Goal: Information Seeking & Learning: Compare options

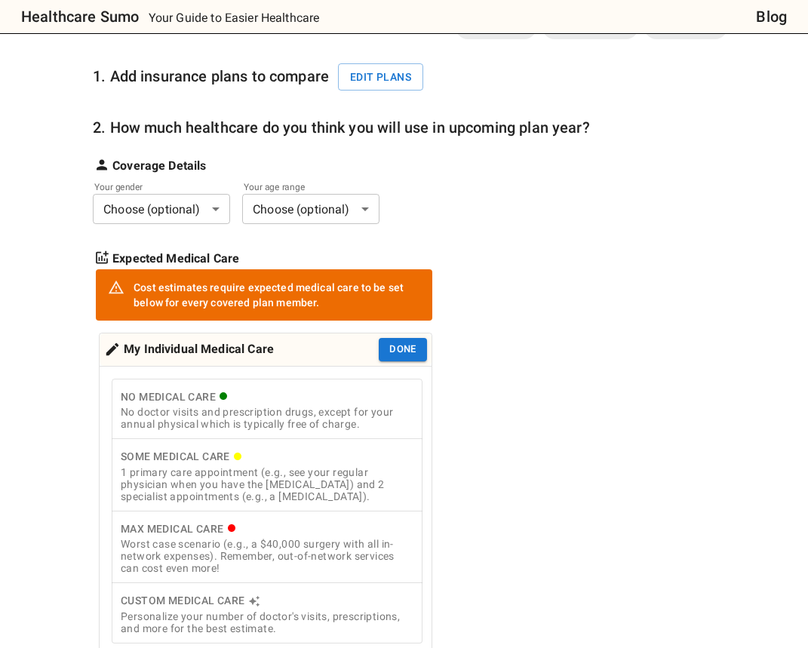
scroll to position [164, 0]
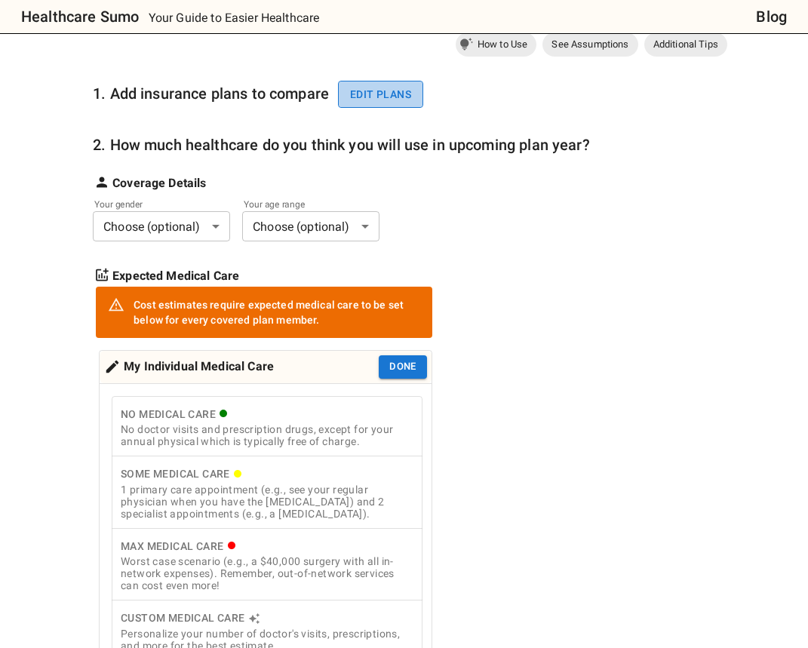
click at [397, 97] on button "Edit plans" at bounding box center [380, 95] width 85 height 28
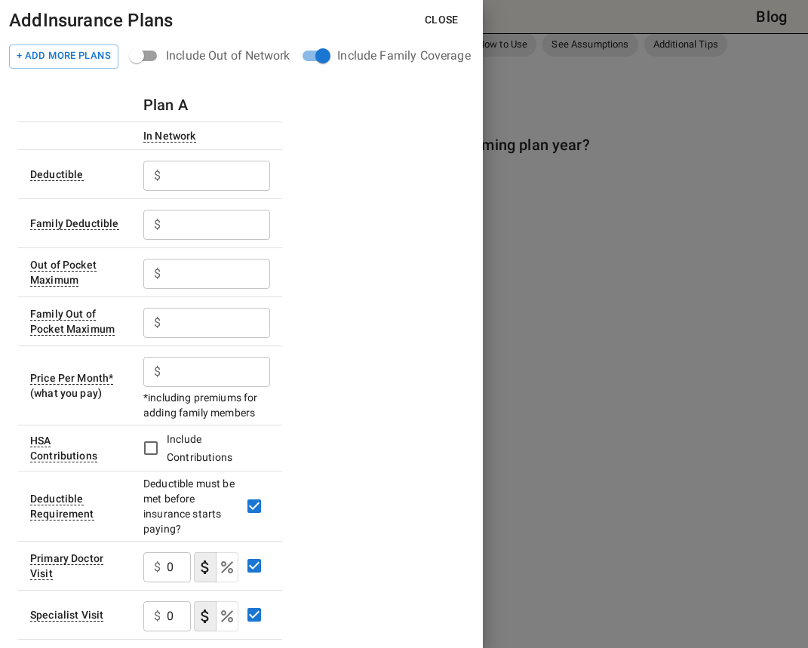
click at [224, 178] on input "text" at bounding box center [218, 176] width 103 height 30
drag, startPoint x: 207, startPoint y: 176, endPoint x: 133, endPoint y: 176, distance: 74.7
click at [133, 176] on td "$ 1500 ​" at bounding box center [206, 173] width 151 height 49
type input "500"
type input "1500"
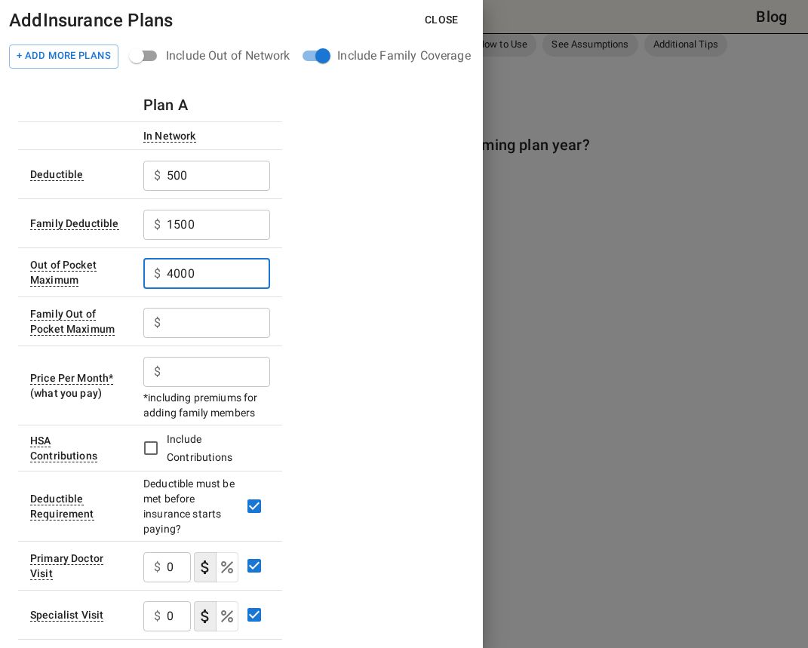
type input "4000"
type input "12000"
click at [243, 369] on input "text" at bounding box center [218, 372] width 103 height 30
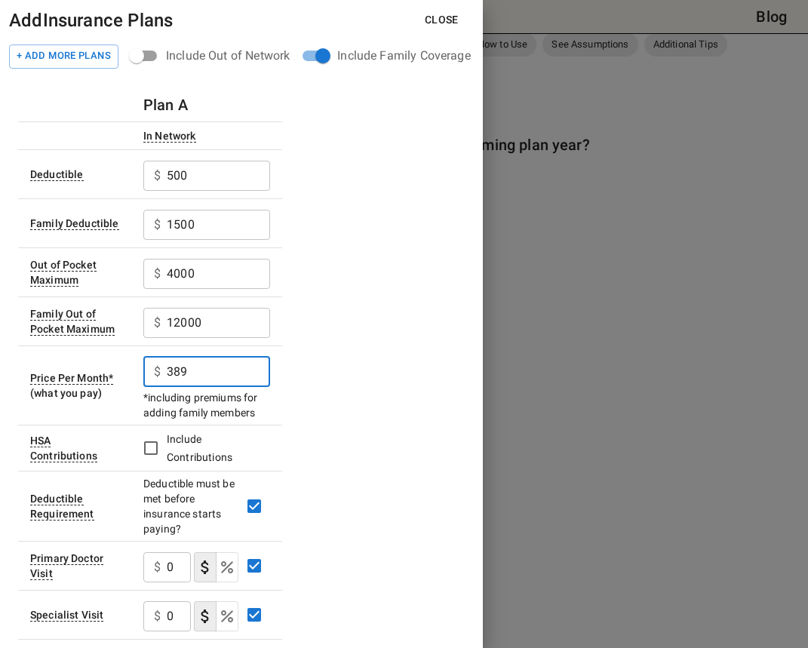
type input "389"
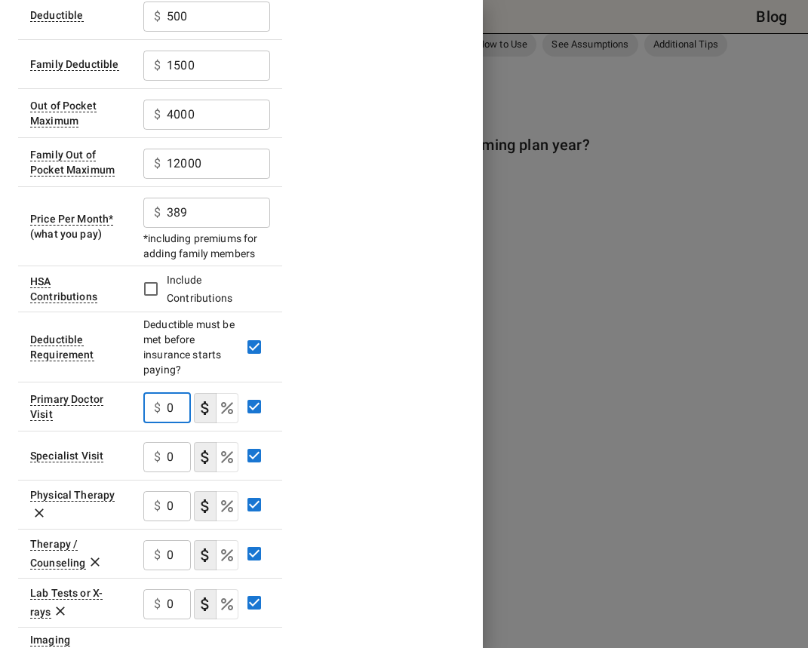
scroll to position [160, 0]
type input "20"
type button "COPAYMENT"
click at [182, 452] on input "0" at bounding box center [179, 456] width 24 height 30
type input "40"
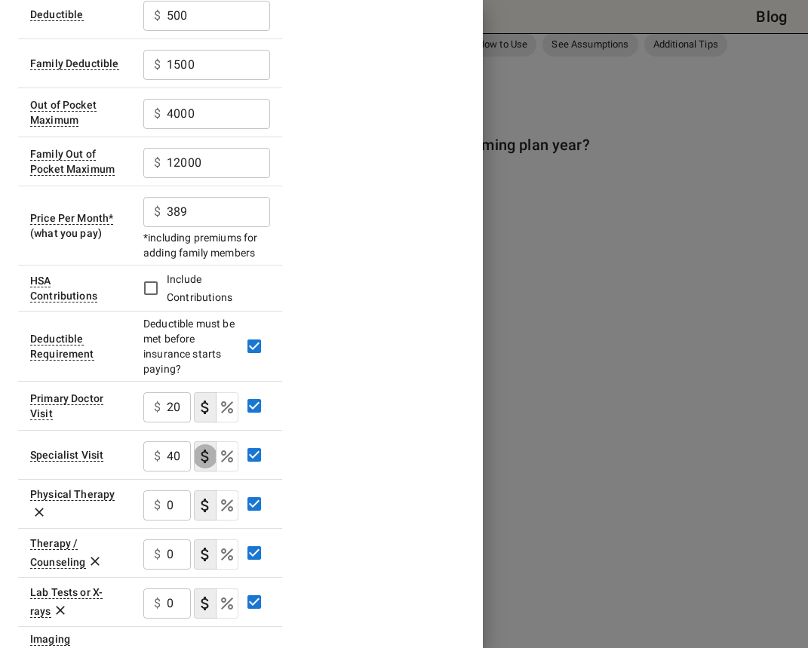
type button "COPAYMENT"
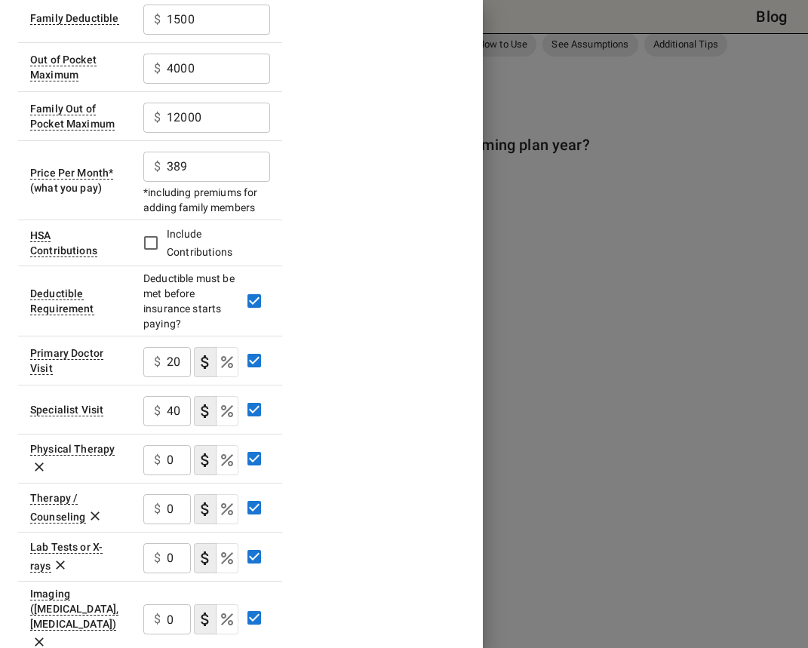
scroll to position [206, 0]
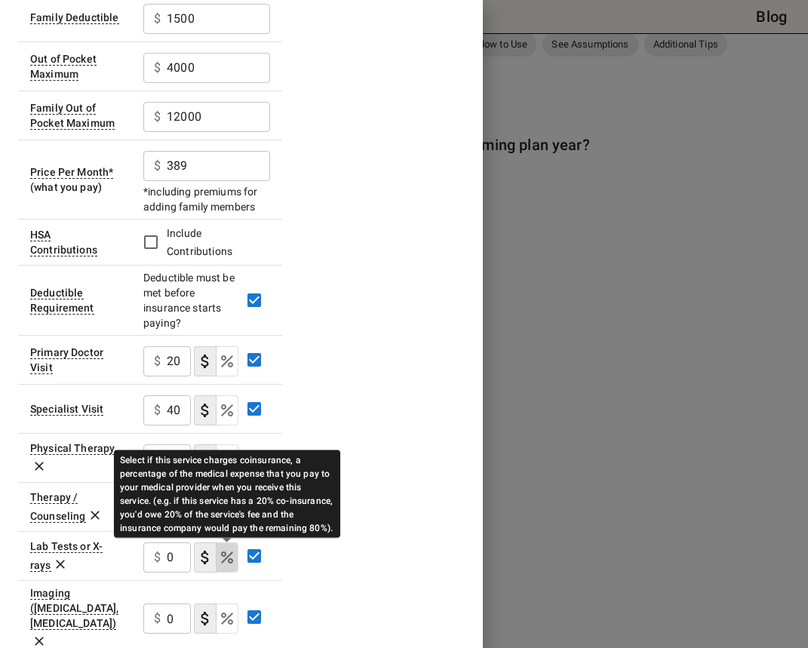
click at [225, 555] on icon "Select if this service charges coinsurance, a percentage of the medical expense…" at bounding box center [227, 557] width 12 height 12
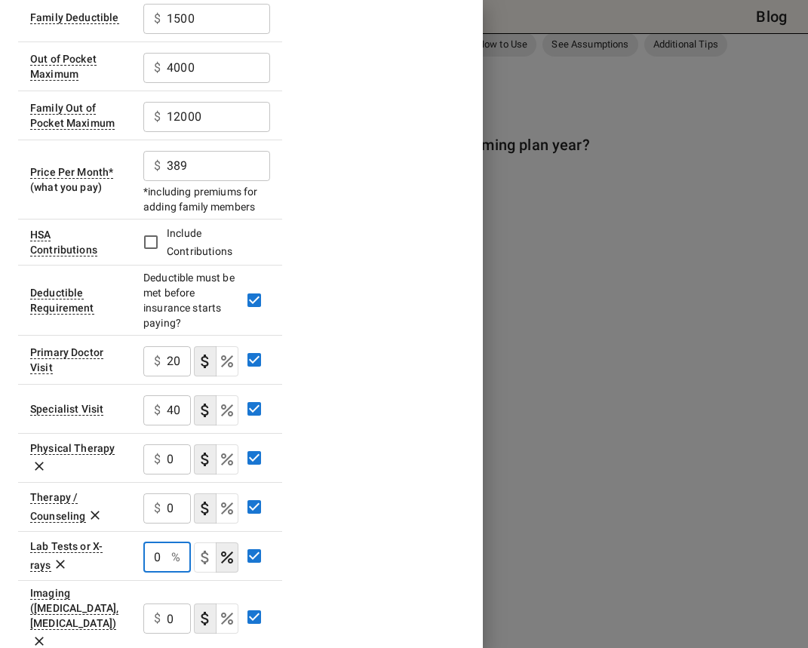
drag, startPoint x: 162, startPoint y: 557, endPoint x: 140, endPoint y: 557, distance: 22.6
click at [140, 557] on td "0 % ​" at bounding box center [206, 555] width 151 height 49
type input "20"
type button "COPAYMENT"
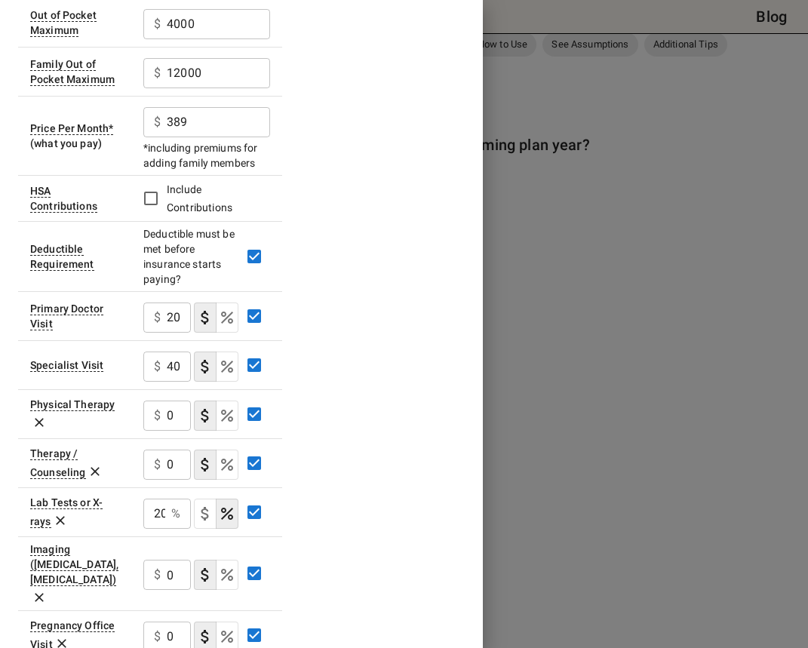
scroll to position [256, 0]
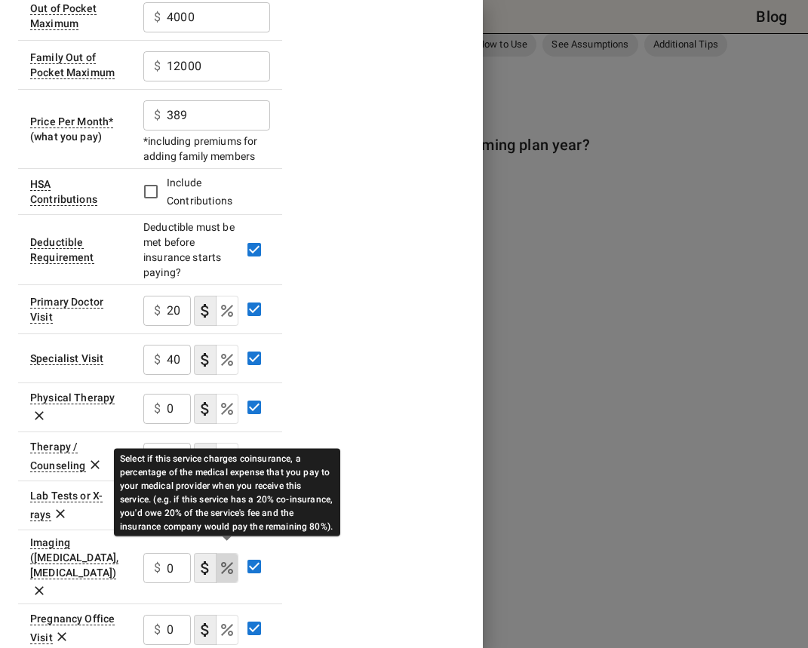
click at [228, 559] on icon "Select if this service charges coinsurance, a percentage of the medical expense…" at bounding box center [227, 568] width 18 height 18
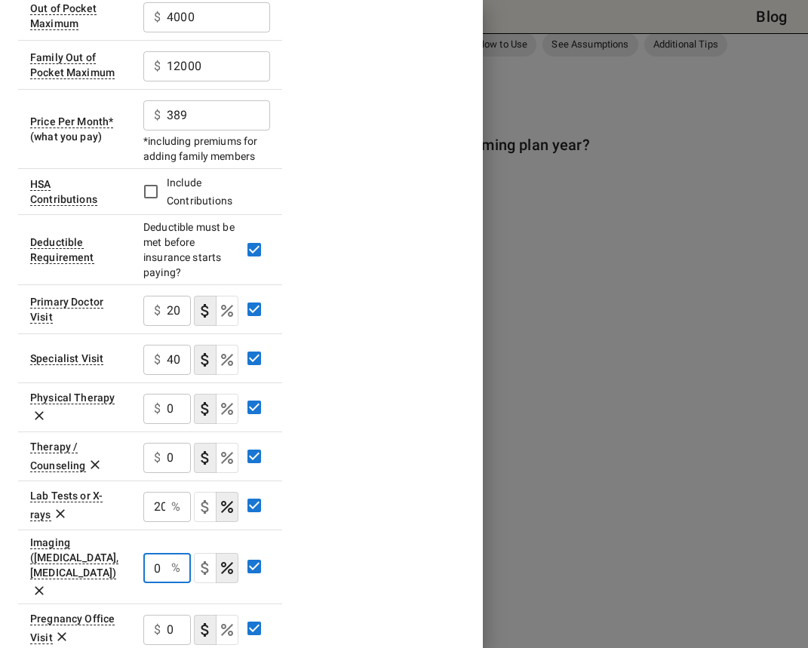
drag, startPoint x: 164, startPoint y: 554, endPoint x: 132, endPoint y: 554, distance: 32.4
click at [132, 554] on td "0 % ​" at bounding box center [206, 566] width 151 height 74
type input "20"
type button "COPAYMENT"
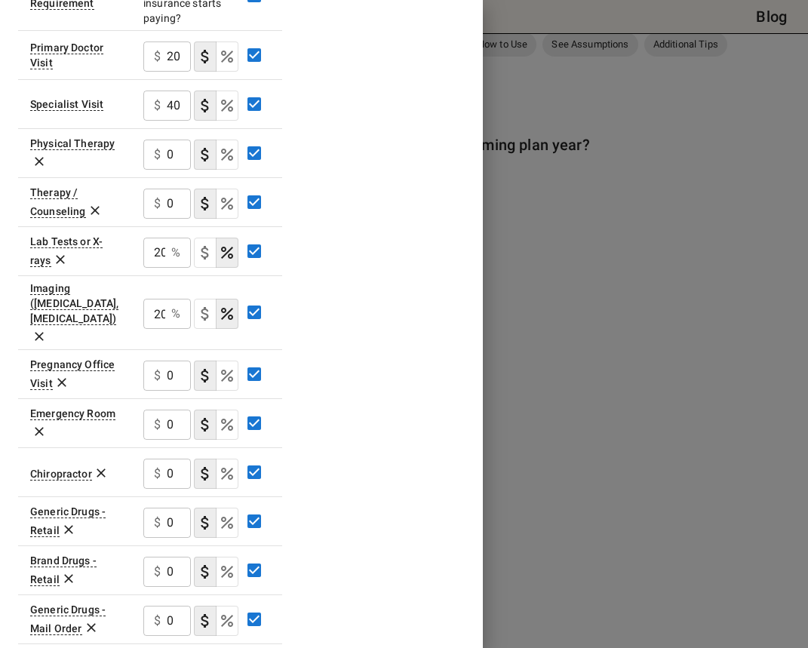
scroll to position [515, 0]
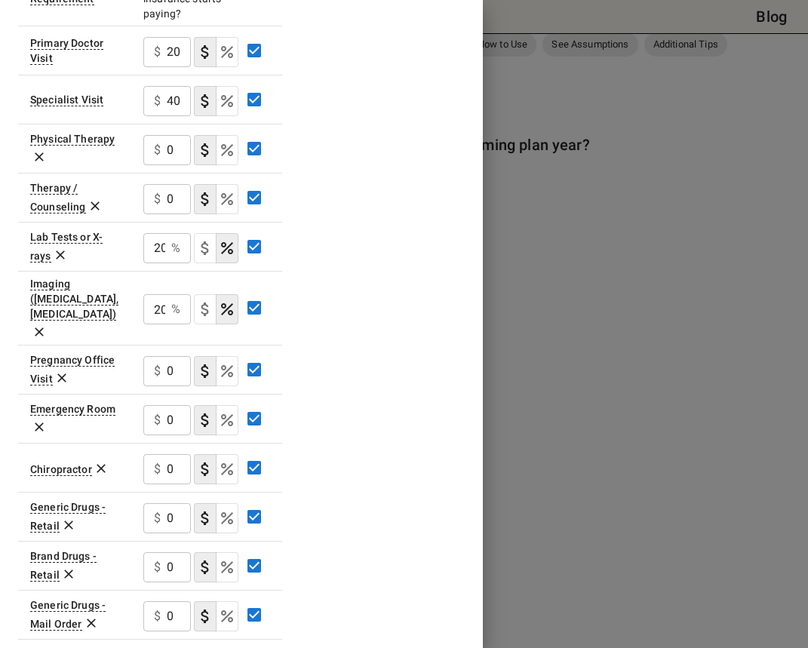
click at [169, 405] on input "0" at bounding box center [179, 420] width 24 height 30
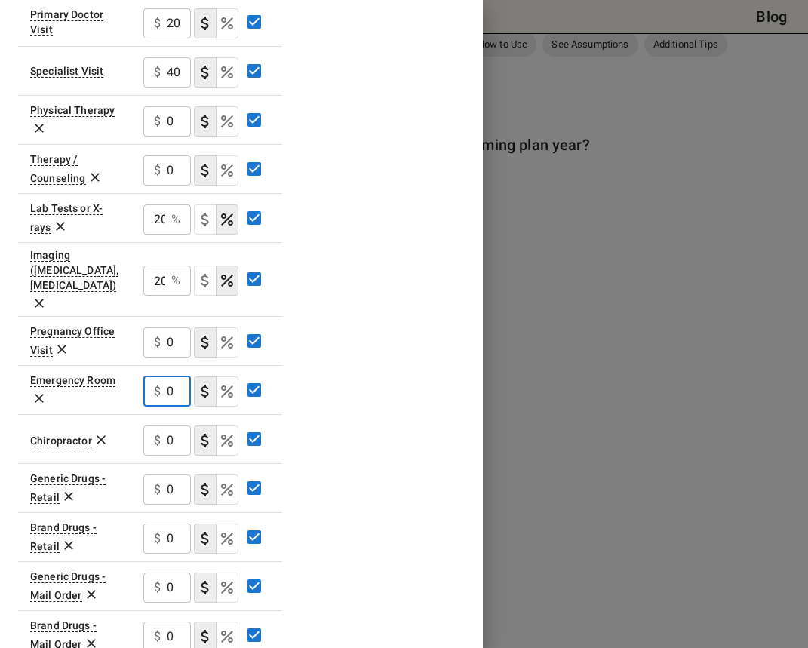
scroll to position [551, 0]
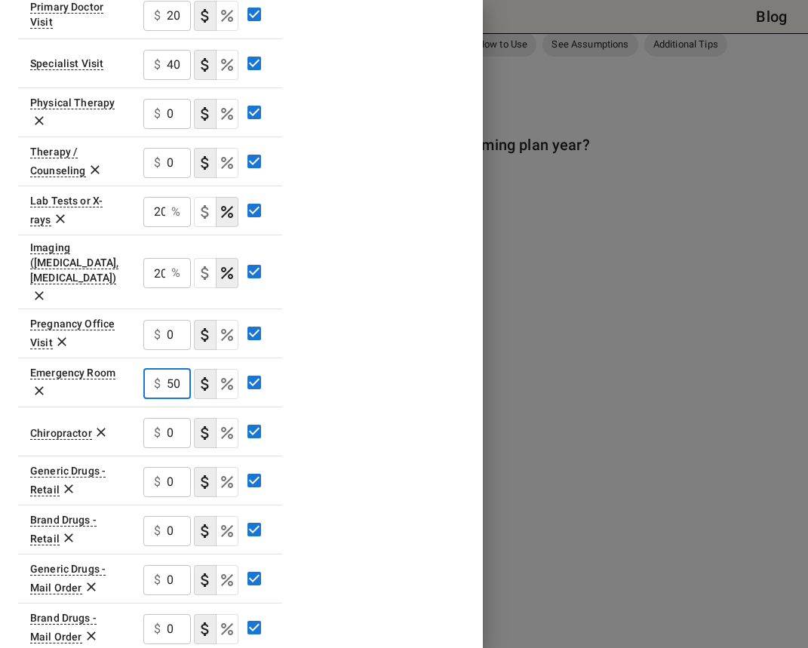
type input "50"
type button "COPAYMENT"
click at [170, 418] on input "0" at bounding box center [179, 433] width 24 height 30
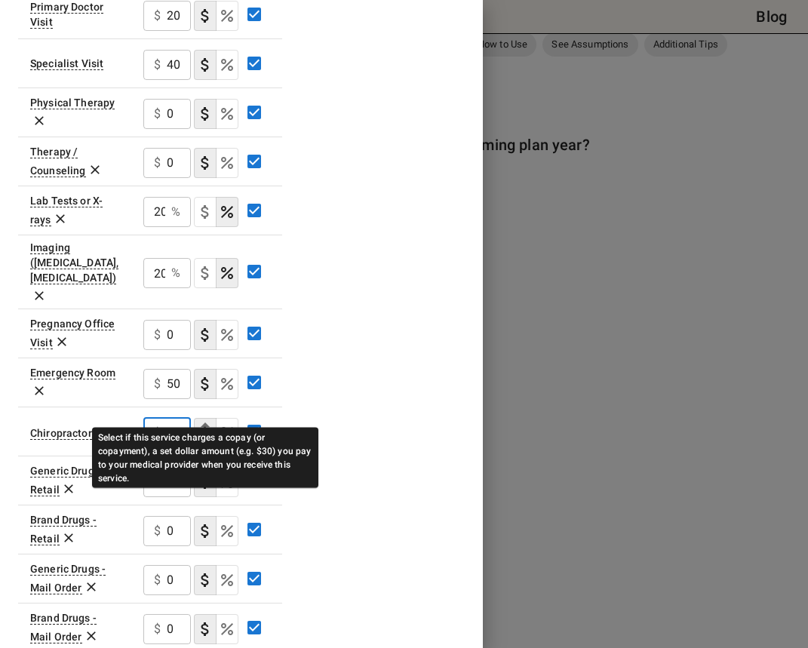
type input "4"
type input "40"
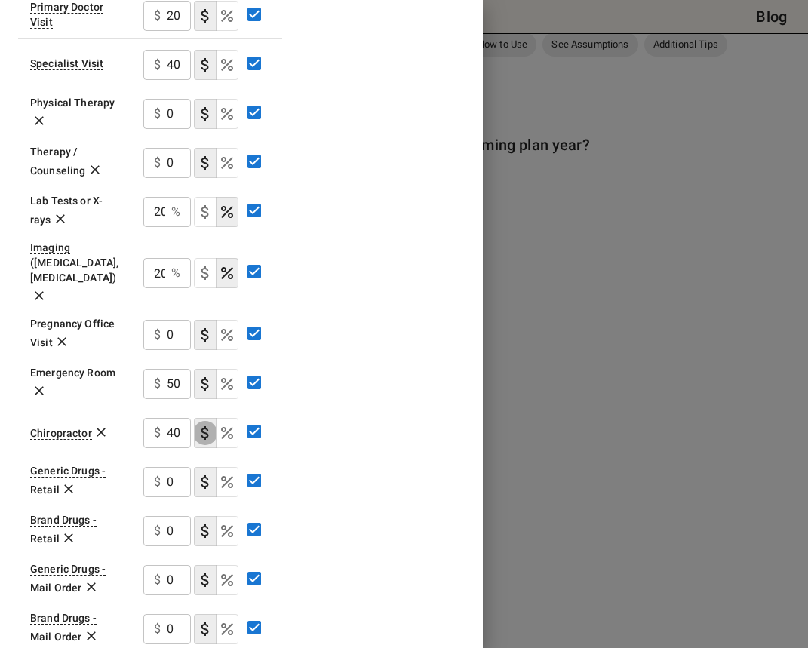
type button "COPAYMENT"
drag, startPoint x: 178, startPoint y: 458, endPoint x: 158, endPoint y: 458, distance: 19.6
click at [158, 467] on div "$ 0 ​" at bounding box center [167, 482] width 48 height 30
type input "15"
type button "COPAYMENT"
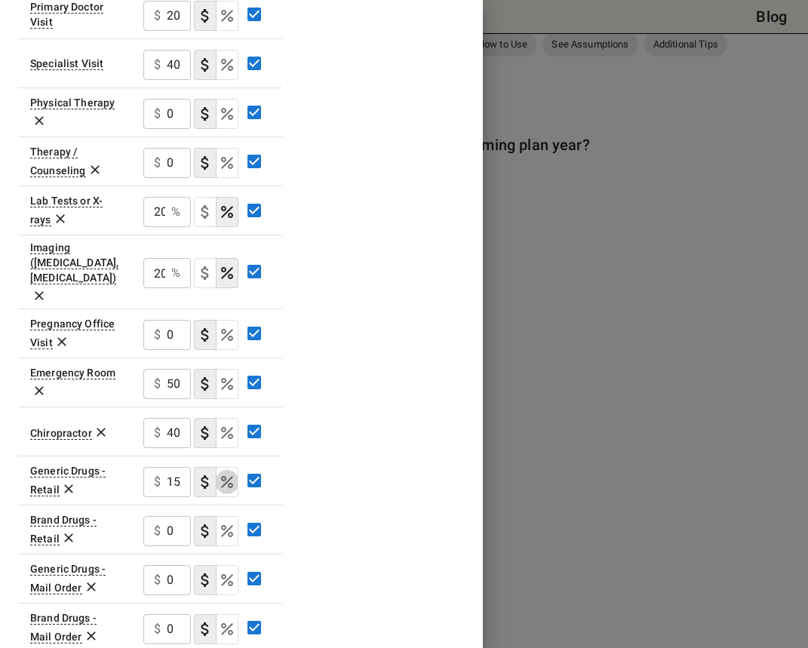
type button "COINSURANCE"
click at [176, 516] on input "0" at bounding box center [179, 531] width 24 height 30
drag, startPoint x: 176, startPoint y: 503, endPoint x: 163, endPoint y: 502, distance: 13.6
click at [163, 516] on div "$ 0 ​" at bounding box center [167, 531] width 48 height 30
type input "30"
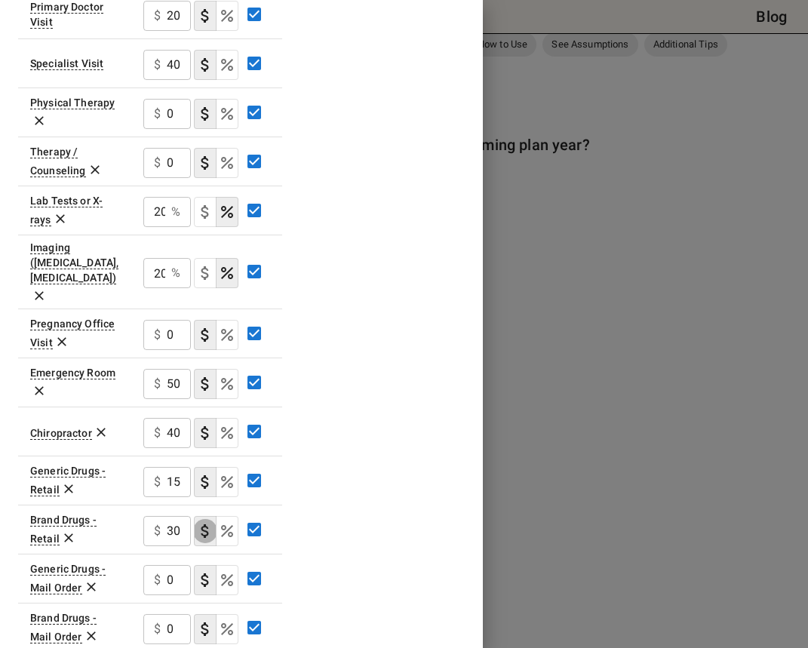
type button "COPAYMENT"
click at [168, 565] on input "0" at bounding box center [179, 580] width 24 height 30
type input "30"
click at [165, 614] on div "$ 0 ​" at bounding box center [167, 629] width 48 height 30
type input "60"
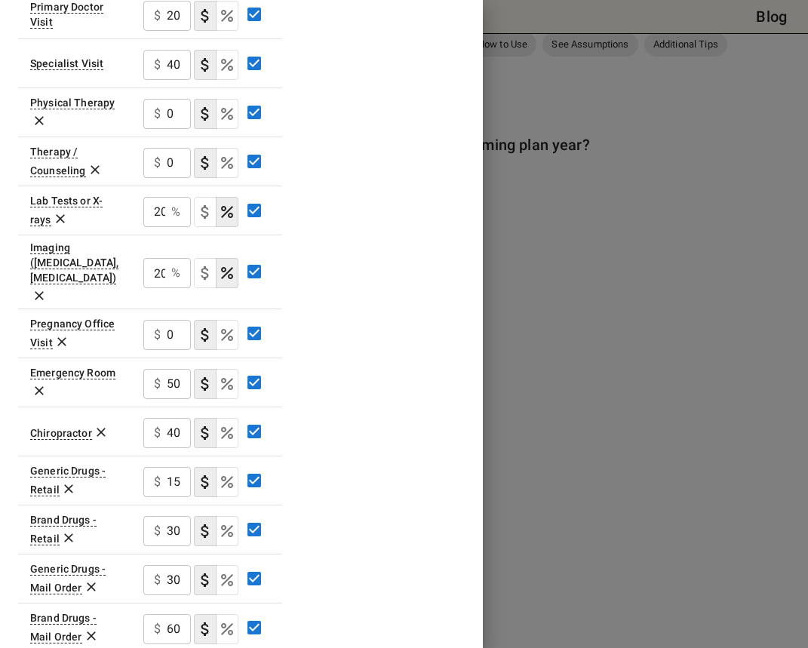
type button "COPAYMENT"
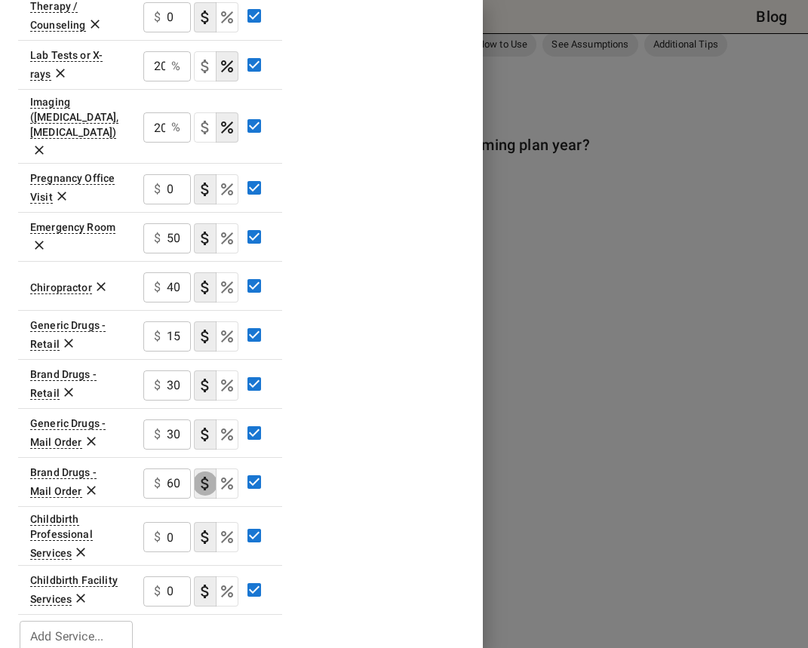
scroll to position [695, 0]
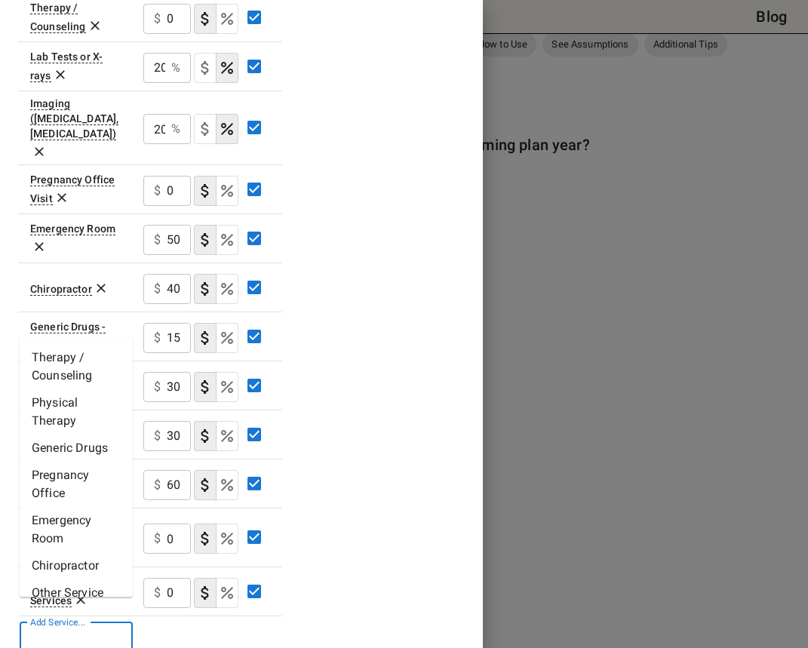
click at [106, 627] on input "Add Service..." at bounding box center [75, 637] width 102 height 21
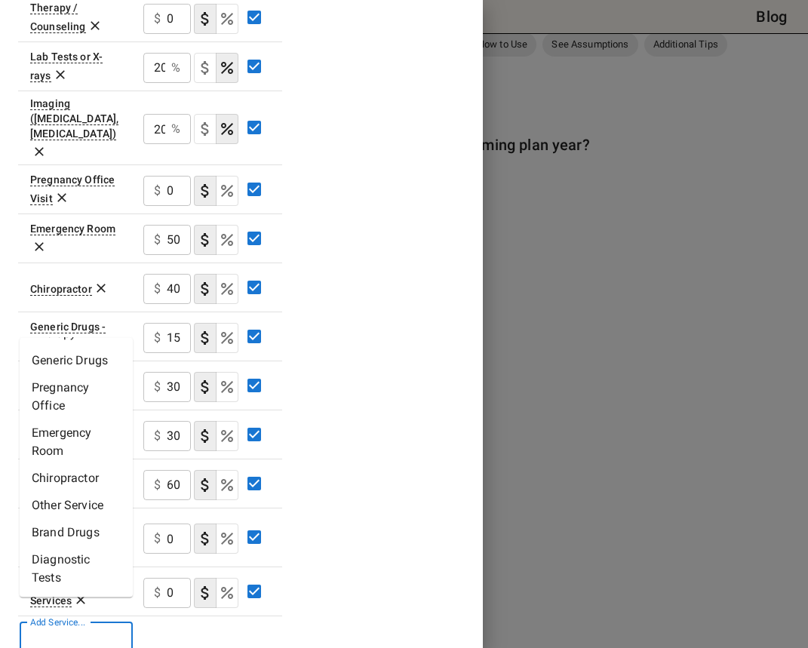
scroll to position [87, 0]
click at [75, 498] on li "Other Service" at bounding box center [76, 505] width 113 height 27
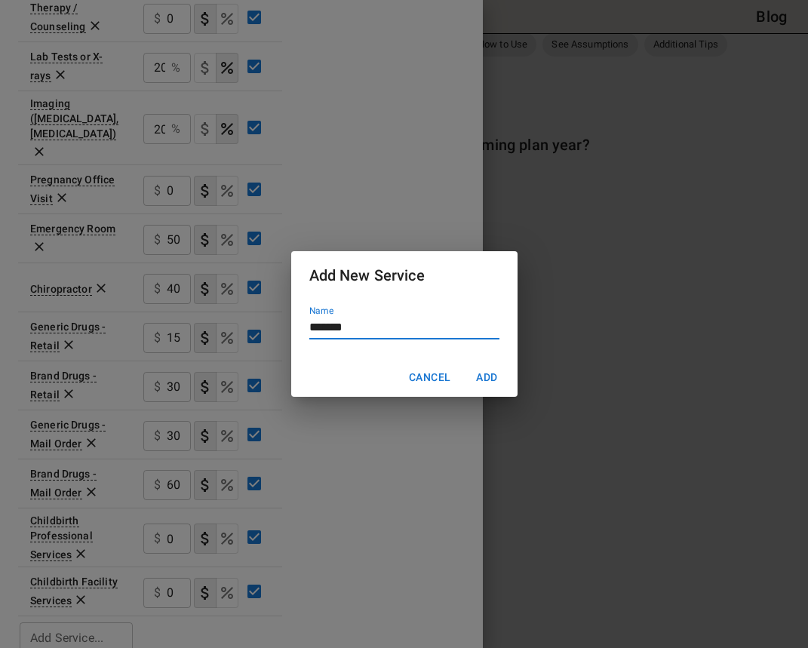
type input "*******"
click at [486, 378] on button "Add" at bounding box center [487, 377] width 48 height 28
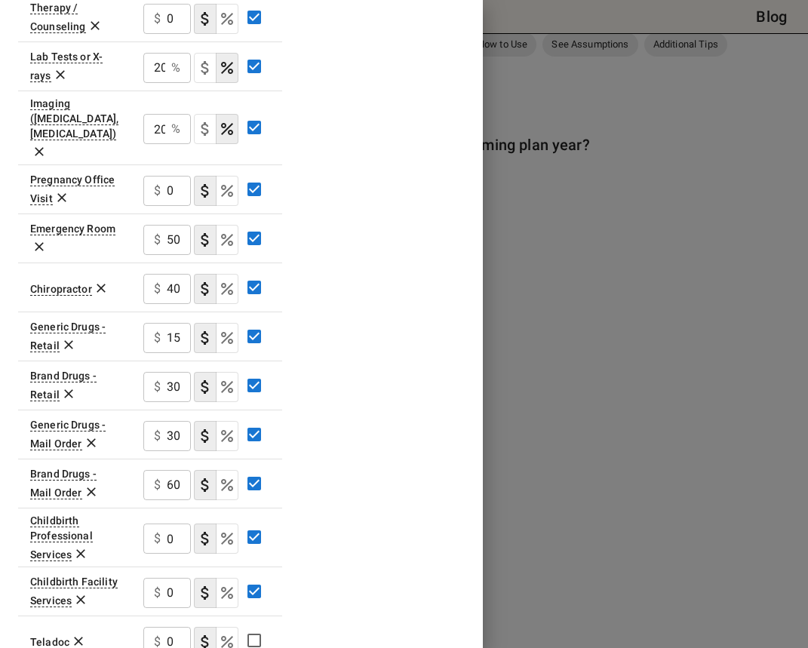
scroll to position [744, 0]
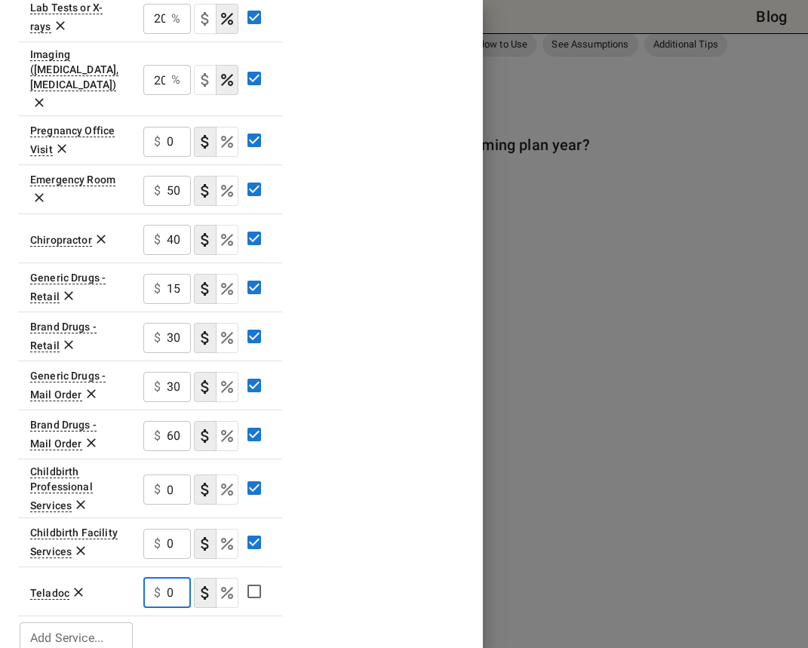
drag, startPoint x: 175, startPoint y: 569, endPoint x: 167, endPoint y: 566, distance: 8.8
click at [167, 578] on input "0" at bounding box center [179, 593] width 24 height 30
type input "10"
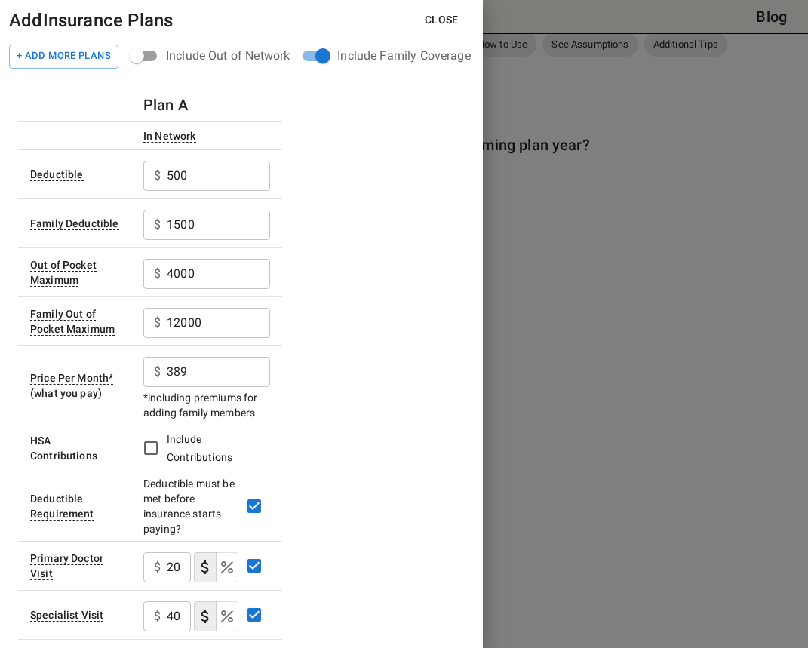
scroll to position [0, 0]
click at [98, 55] on button "+ Add More Plans" at bounding box center [63, 56] width 109 height 24
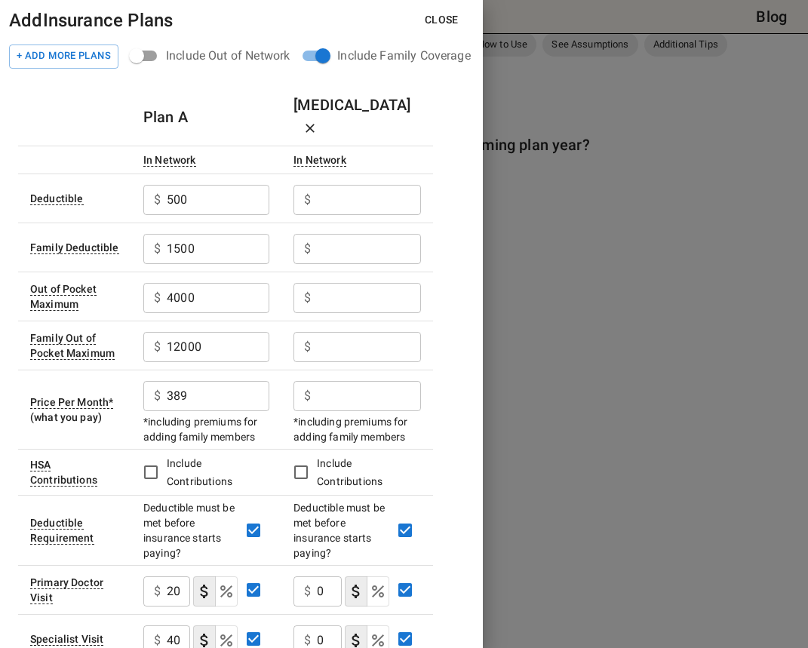
click at [367, 185] on input "text" at bounding box center [369, 200] width 104 height 30
type input "2250"
type input "4500"
type input "4000"
click at [364, 332] on input "Thanks 8000" at bounding box center [369, 347] width 104 height 30
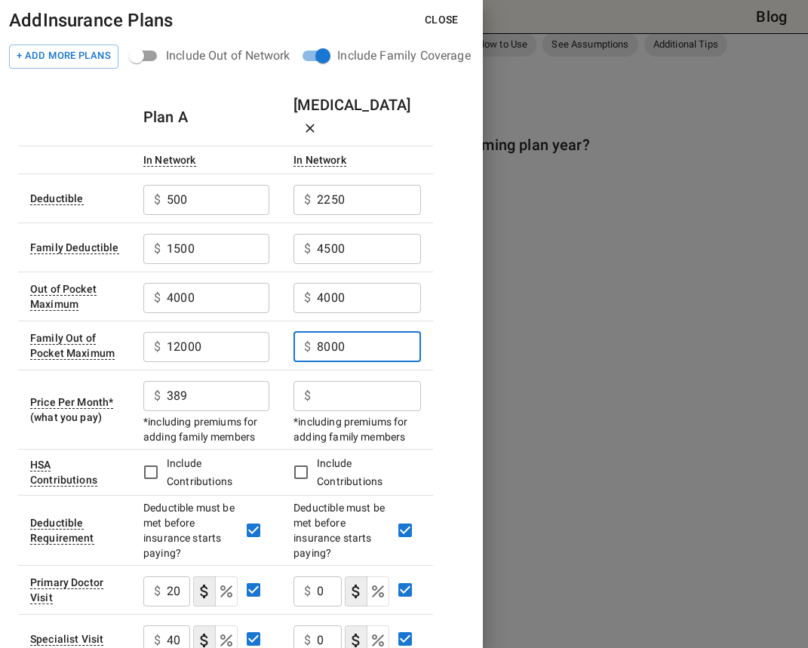
type input "8000"
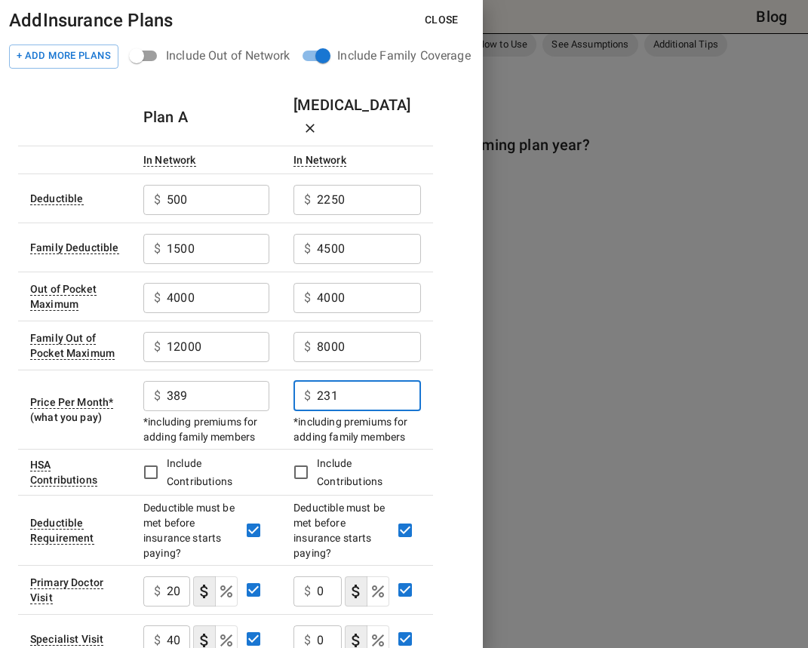
type input "231"
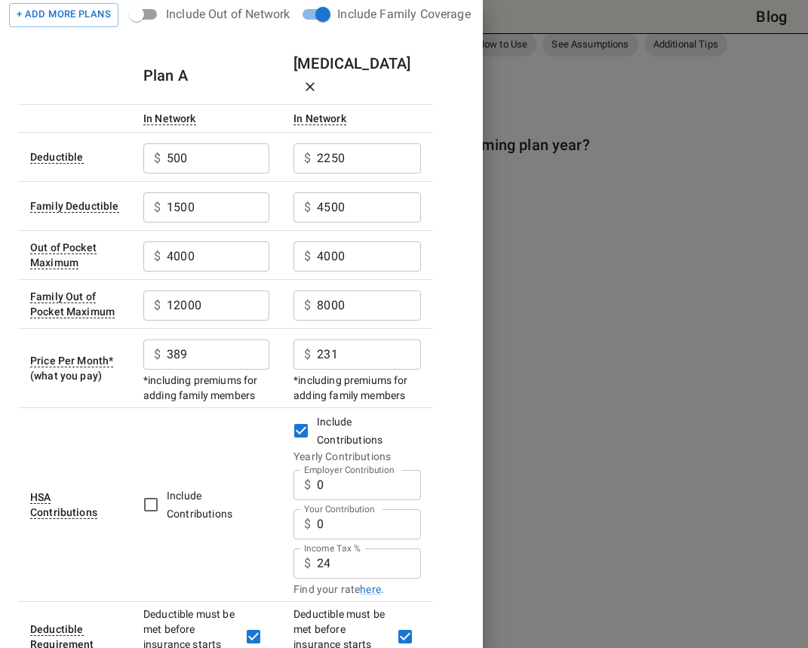
scroll to position [51, 0]
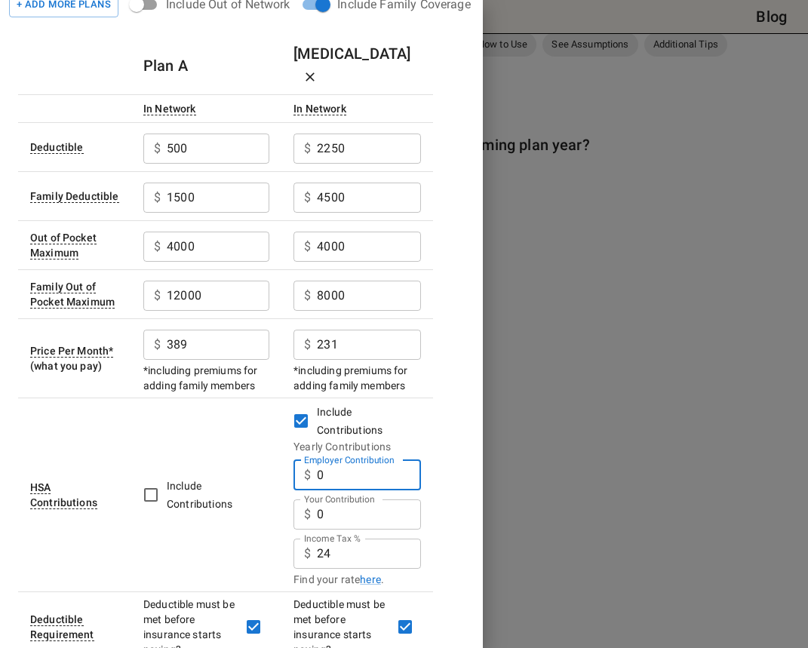
click at [351, 460] on input "0" at bounding box center [369, 475] width 104 height 30
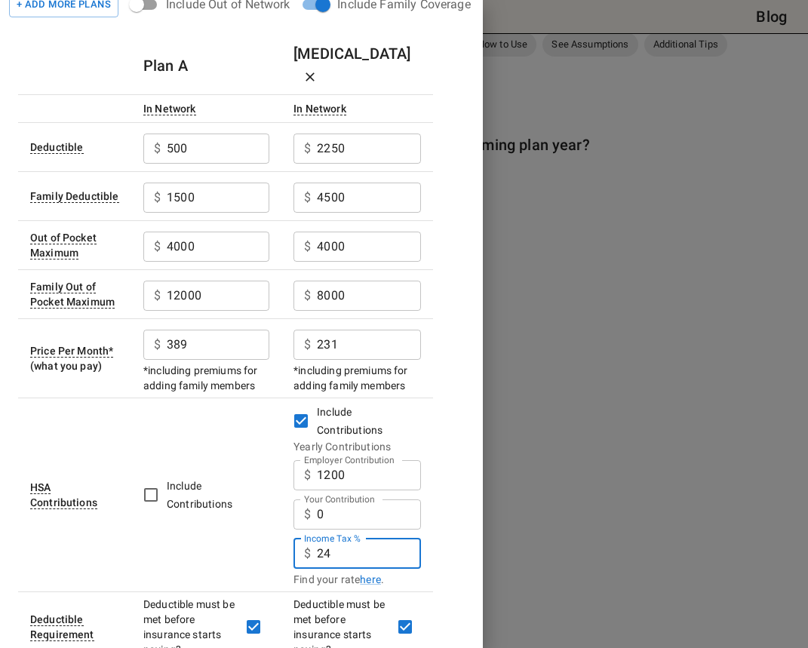
click at [345, 538] on input "24" at bounding box center [369, 553] width 104 height 30
click at [376, 572] on link "here" at bounding box center [370, 579] width 21 height 15
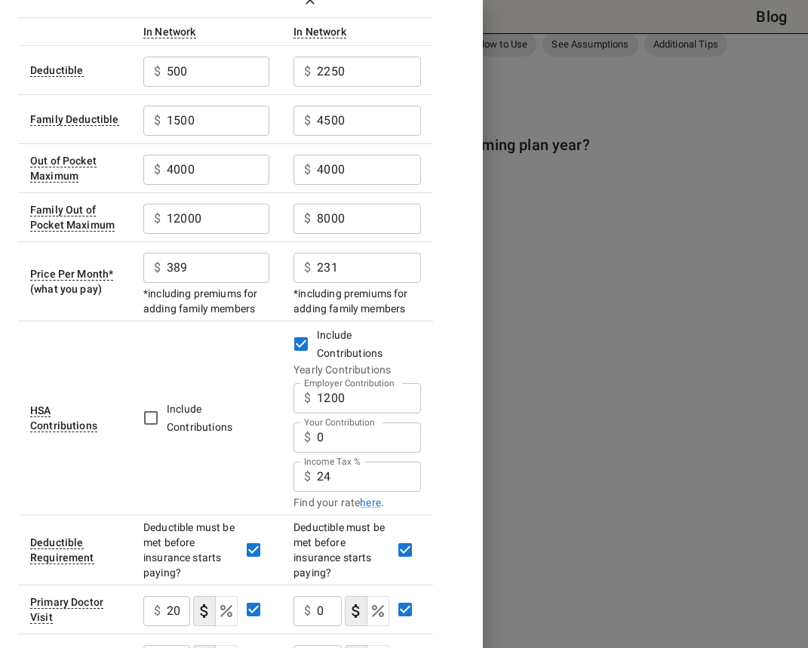
scroll to position [172, 0]
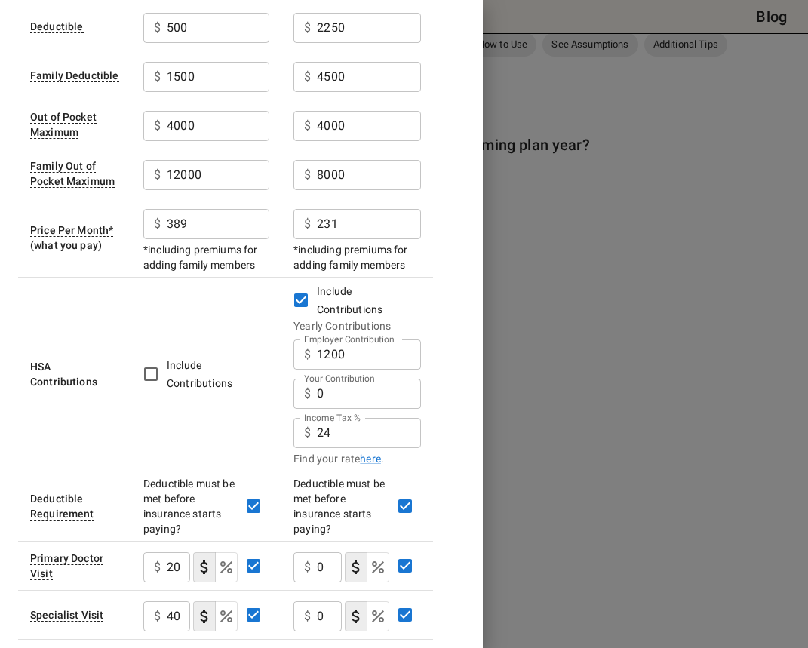
click at [308, 424] on p "$" at bounding box center [307, 433] width 7 height 18
click at [311, 424] on p "$" at bounding box center [307, 433] width 7 height 18
click at [318, 418] on input "24" at bounding box center [369, 433] width 104 height 30
click at [328, 339] on input "1200" at bounding box center [369, 354] width 104 height 30
type input "2200"
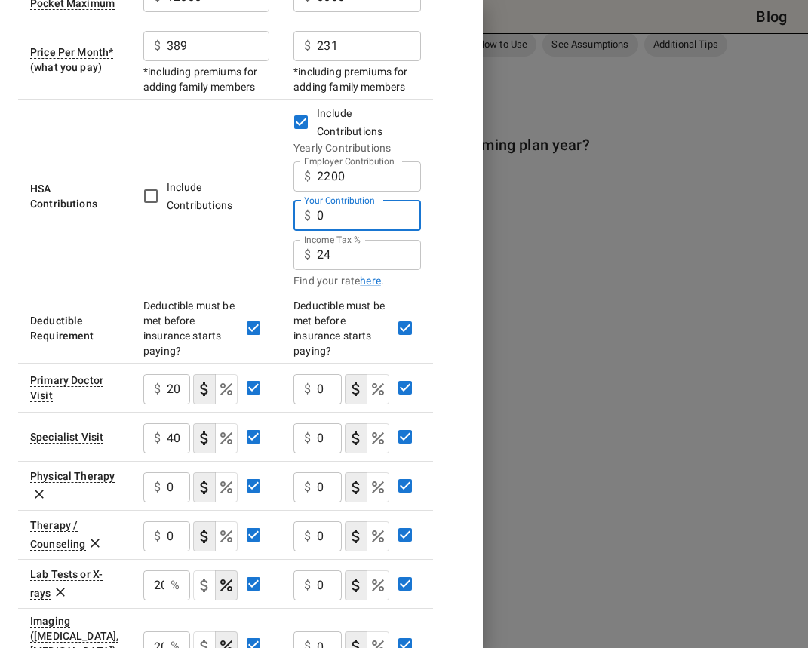
scroll to position [357, 0]
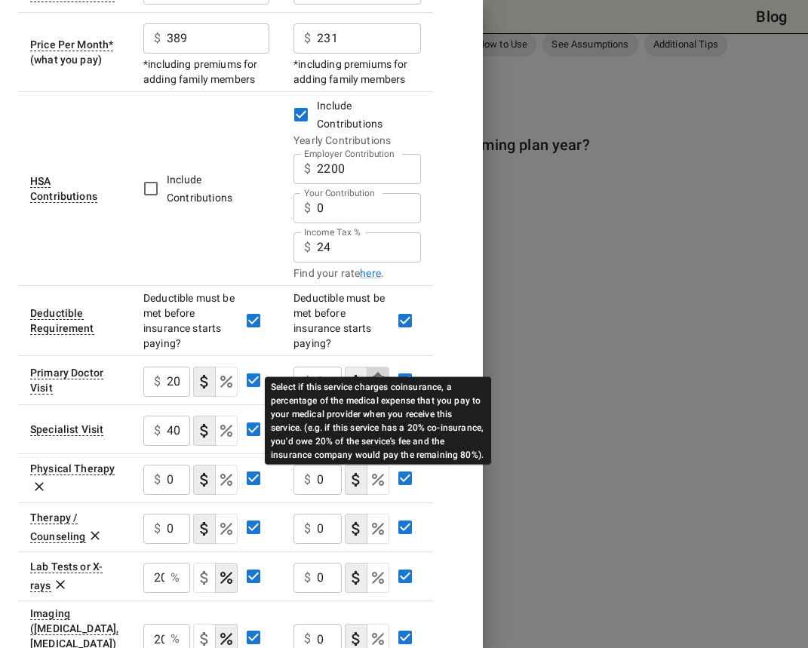
click at [379, 376] on icon "Select if this service charges coinsurance, a percentage of the medical expense…" at bounding box center [378, 382] width 12 height 12
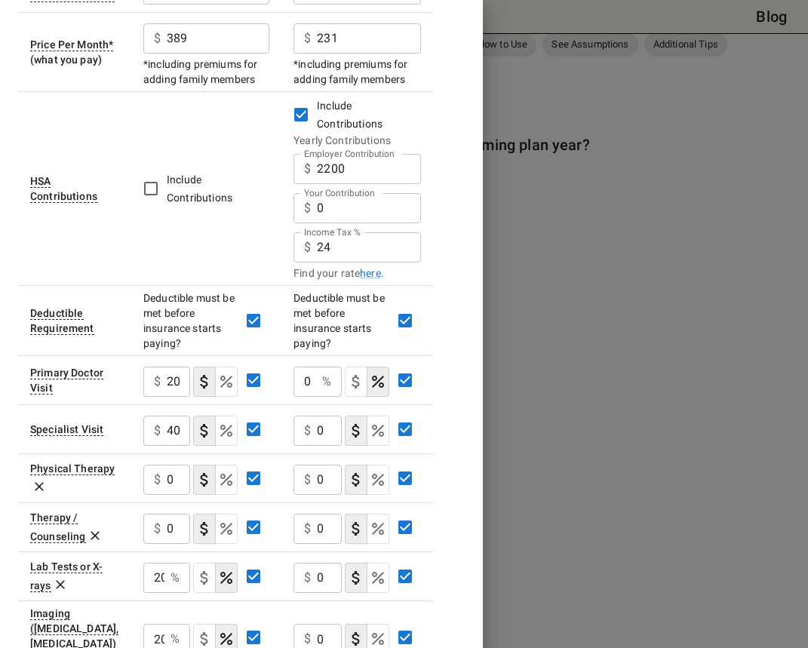
click at [314, 366] on input "0" at bounding box center [304, 381] width 23 height 30
type input "20"
type button "COPAYMENT"
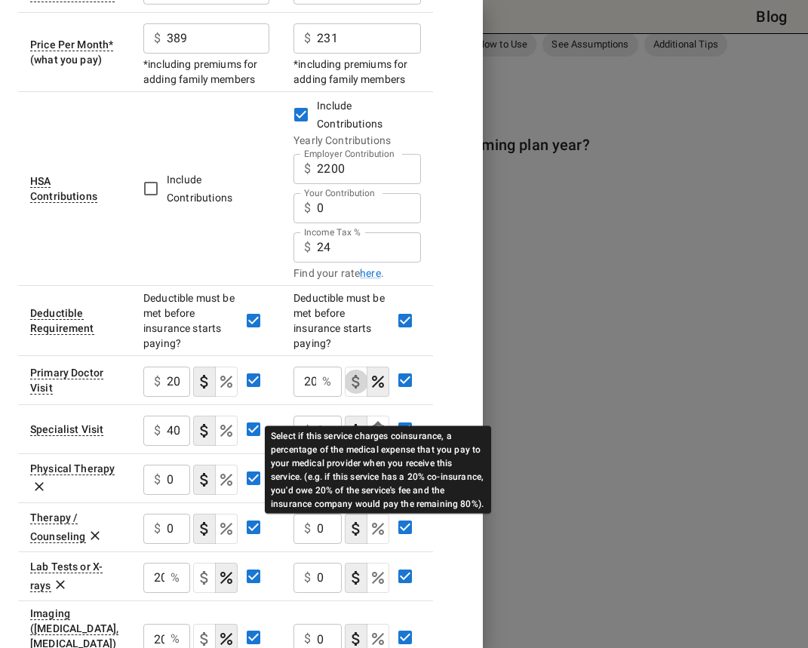
click at [377, 422] on icon "Select if this service charges coinsurance, a percentage of the medical expense…" at bounding box center [378, 431] width 18 height 18
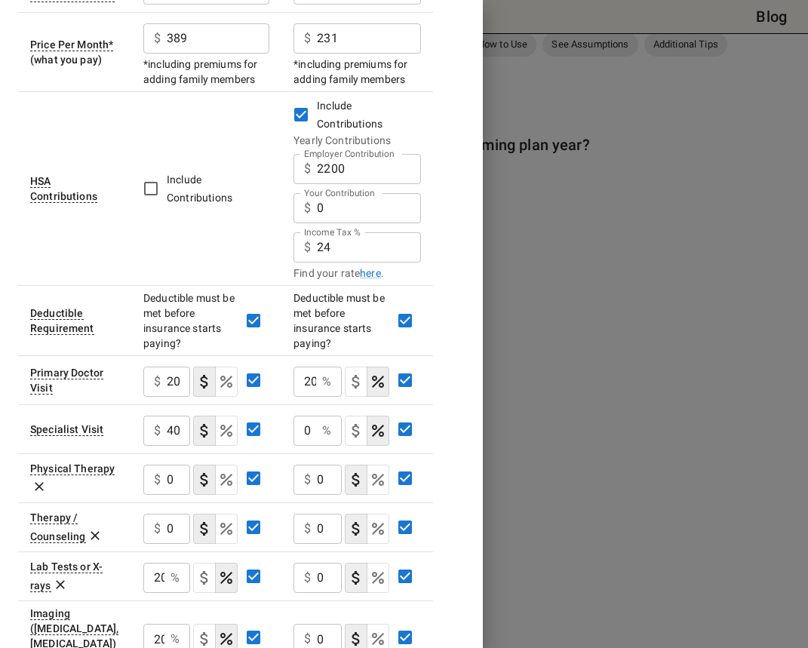
click at [317, 416] on div "0 % ​" at bounding box center [317, 431] width 48 height 30
type input "20"
type button "COPAYMENT"
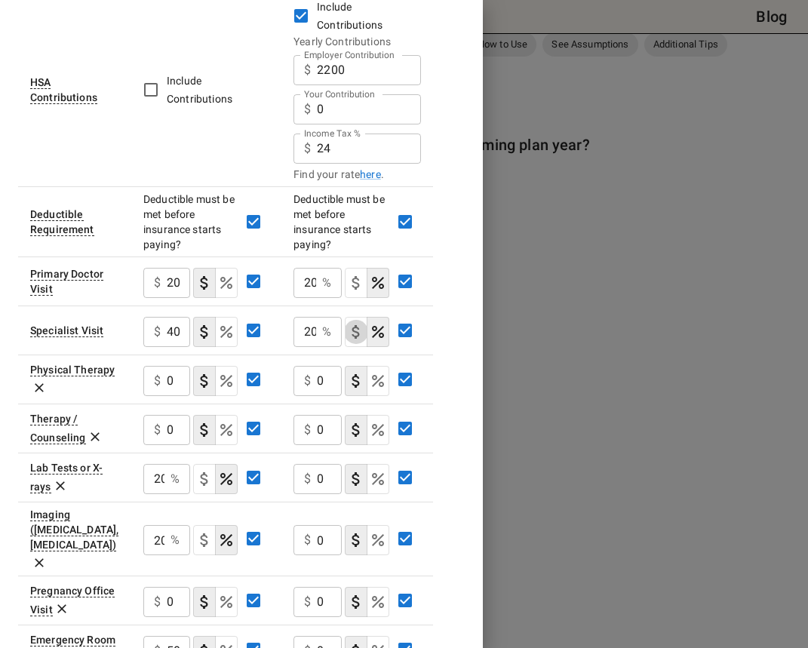
scroll to position [457, 0]
click at [167, 414] on input "0" at bounding box center [178, 429] width 23 height 30
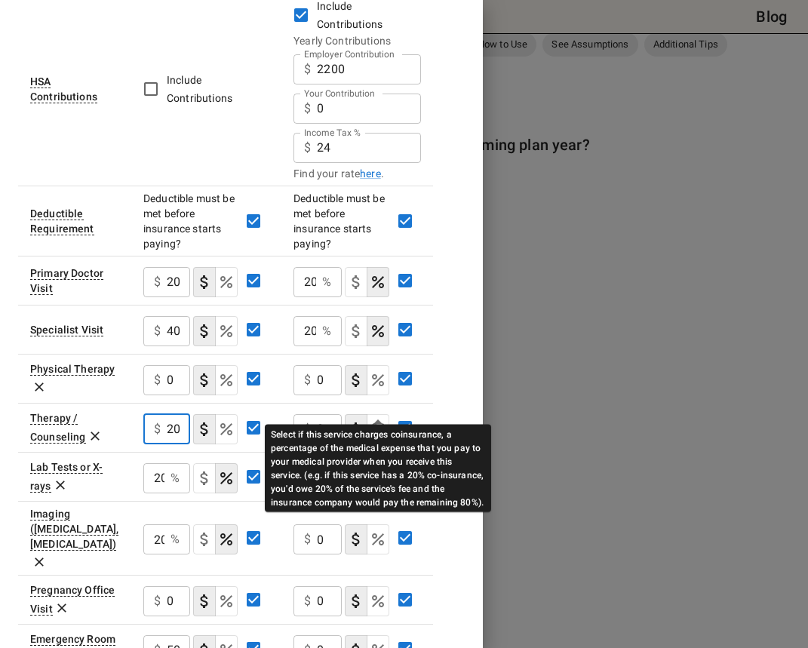
type input "20"
click at [379, 420] on icon "Select if this service charges coinsurance, a percentage of the medical expense…" at bounding box center [378, 429] width 18 height 18
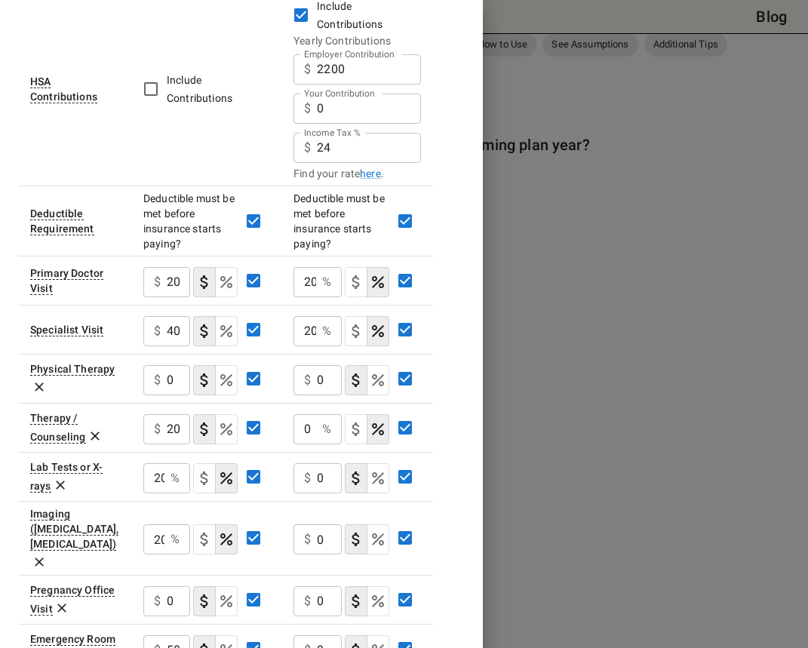
click at [304, 414] on input "0" at bounding box center [304, 429] width 23 height 30
click at [303, 414] on input "0" at bounding box center [304, 429] width 23 height 30
type input "20"
click at [383, 469] on icon "Select if this service charges coinsurance, a percentage of the medical expense…" at bounding box center [378, 478] width 18 height 18
click at [305, 463] on input "0" at bounding box center [304, 478] width 23 height 30
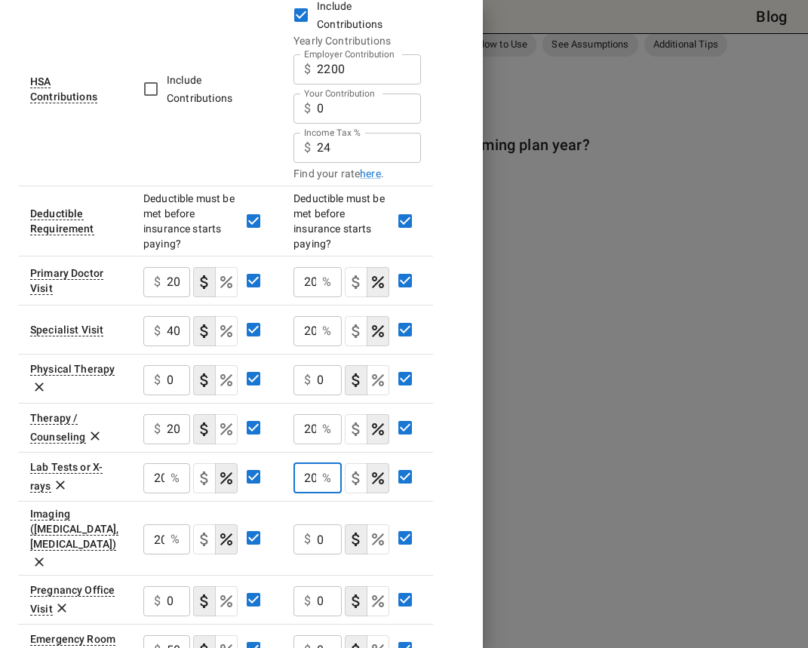
type input "20"
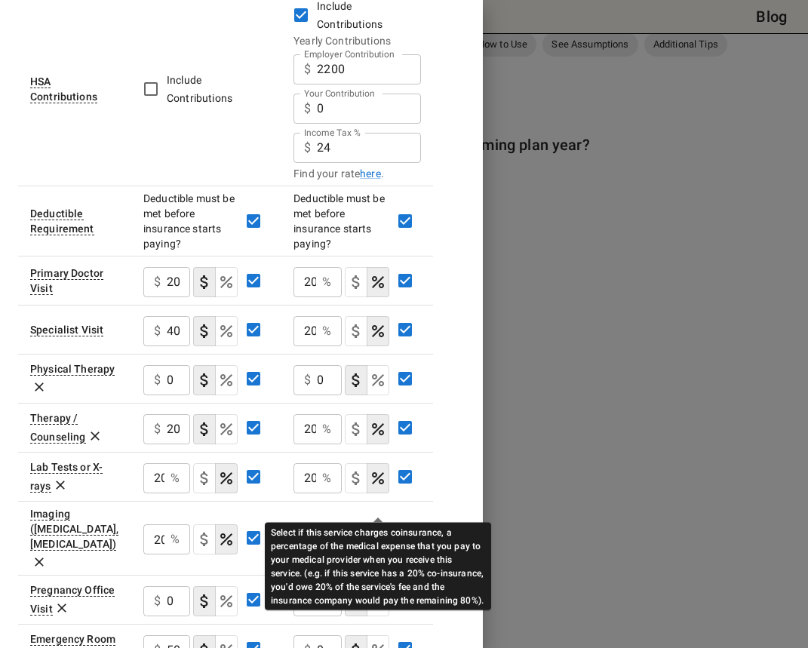
click at [375, 533] on icon "Select if this service charges coinsurance, a percentage of the medical expense…" at bounding box center [378, 539] width 12 height 12
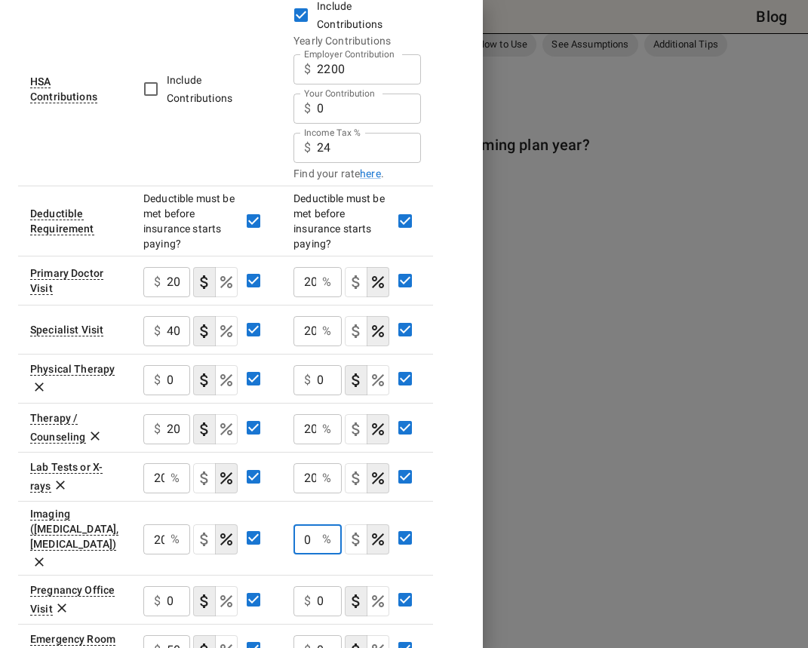
click at [305, 524] on input "0" at bounding box center [304, 539] width 23 height 30
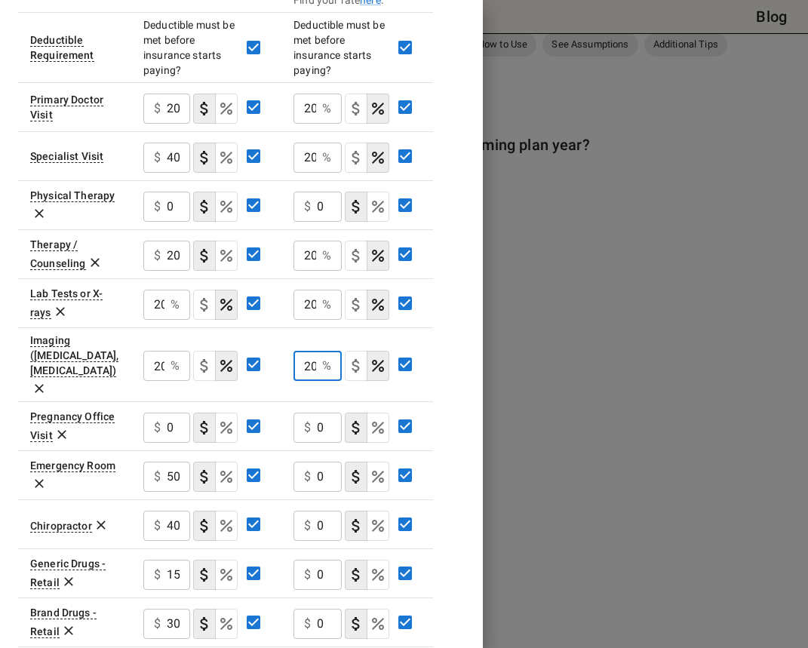
scroll to position [632, 0]
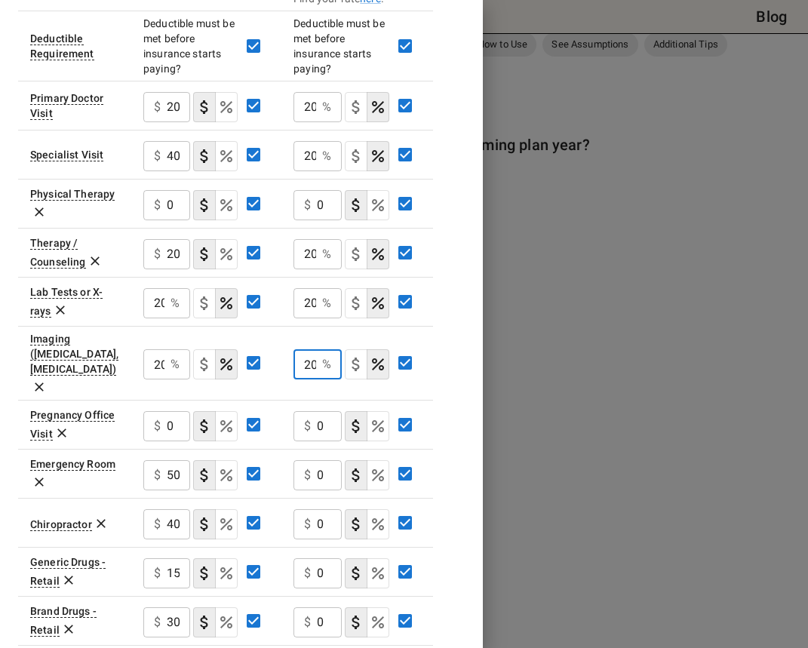
type input "20"
click at [378, 466] on icon "Select if this service charges coinsurance, a percentage of the medical expense…" at bounding box center [378, 475] width 18 height 18
click at [306, 460] on input "0" at bounding box center [304, 475] width 23 height 30
type input "20"
click at [316, 509] on div "$ 0 ​" at bounding box center [317, 524] width 48 height 30
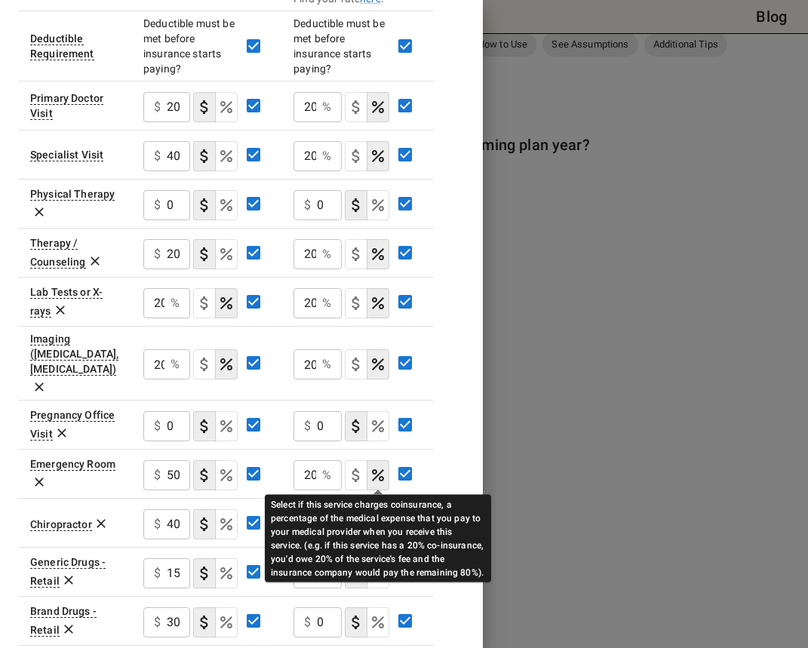
click at [374, 518] on icon "Select if this service charges coinsurance, a percentage of the medical expense…" at bounding box center [378, 524] width 12 height 12
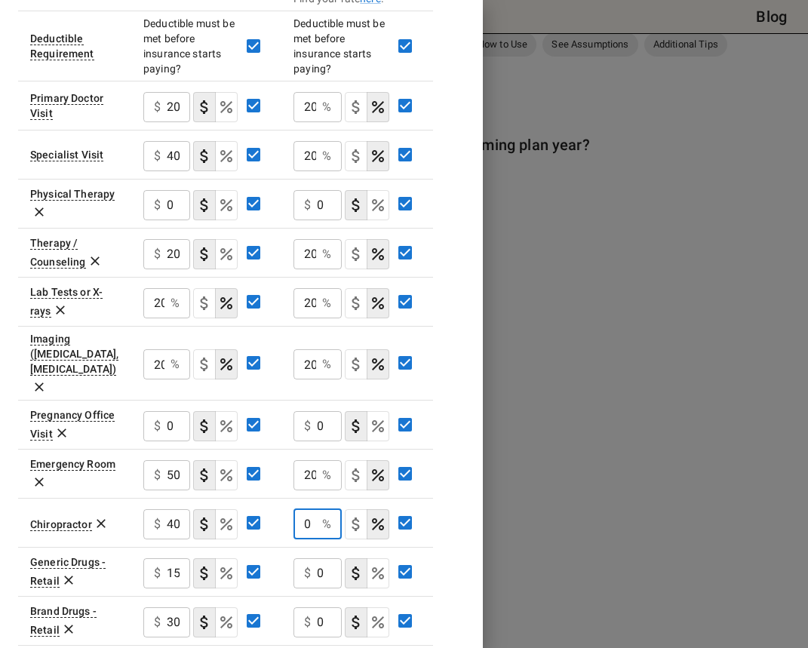
click at [306, 509] on input "0" at bounding box center [304, 524] width 23 height 30
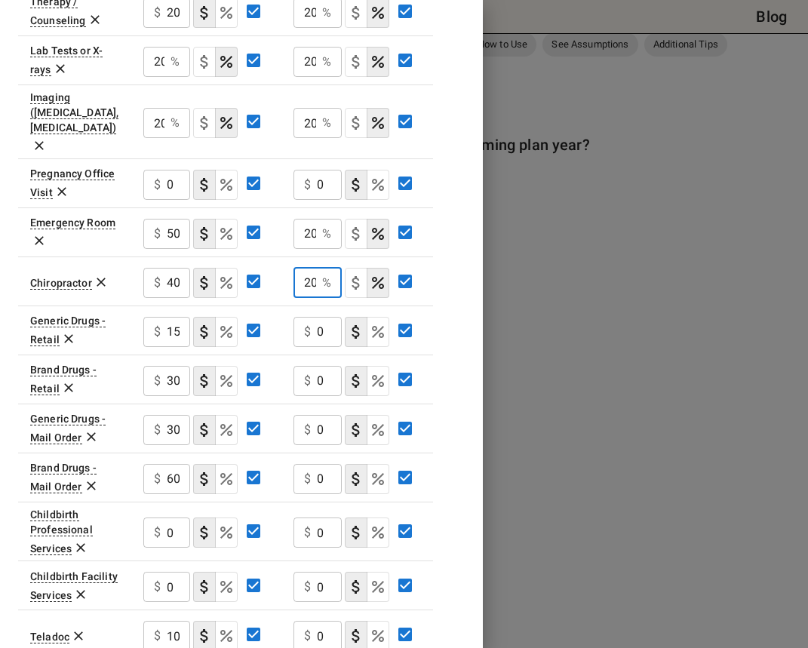
scroll to position [876, 0]
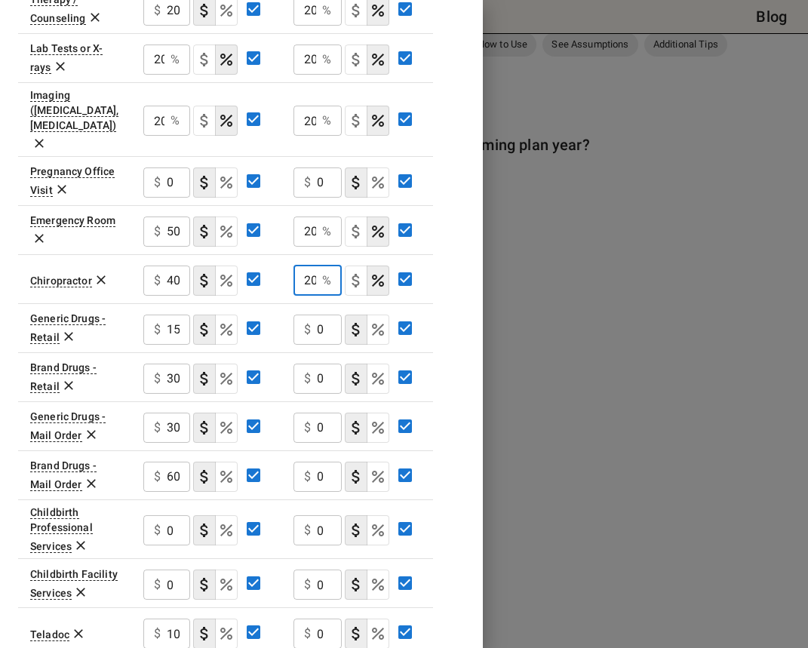
type input "20"
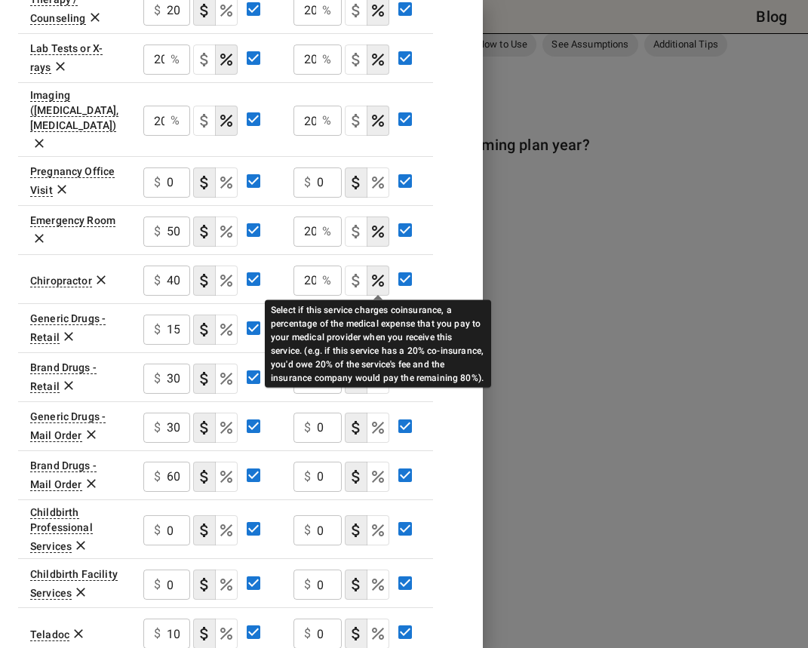
click at [377, 320] on icon "Select if this service charges coinsurance, a percentage of the medical expense…" at bounding box center [378, 329] width 18 height 18
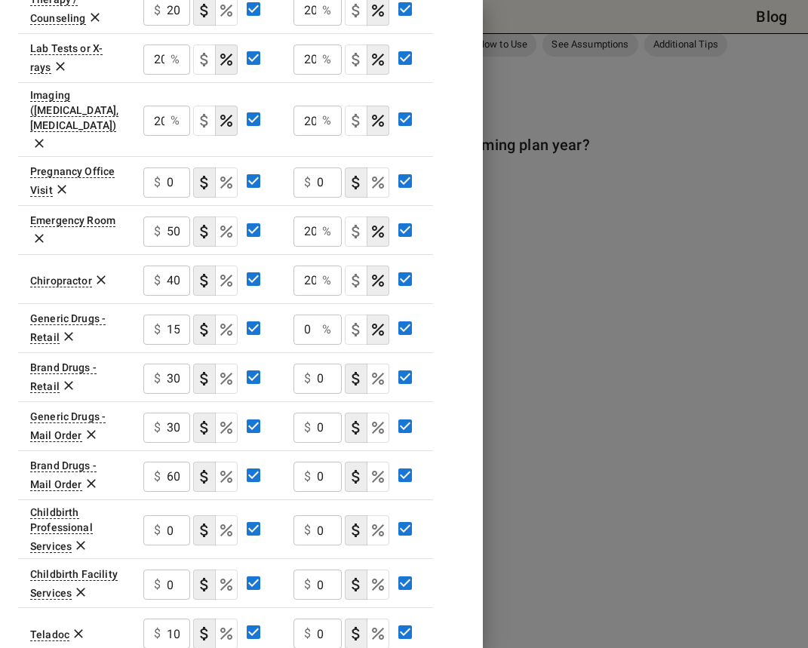
click at [303, 314] on input "0" at bounding box center [304, 329] width 23 height 30
click at [305, 314] on input "0" at bounding box center [304, 329] width 23 height 30
type input "20"
click at [321, 363] on input "0" at bounding box center [329, 378] width 25 height 30
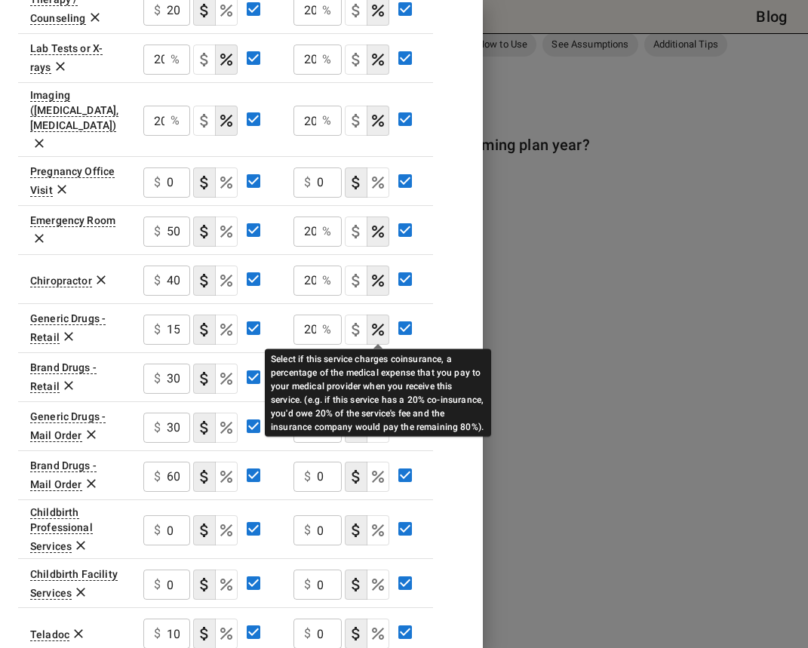
click at [379, 370] on icon "Select if this service charges coinsurance, a percentage of the medical expense…" at bounding box center [378, 379] width 18 height 18
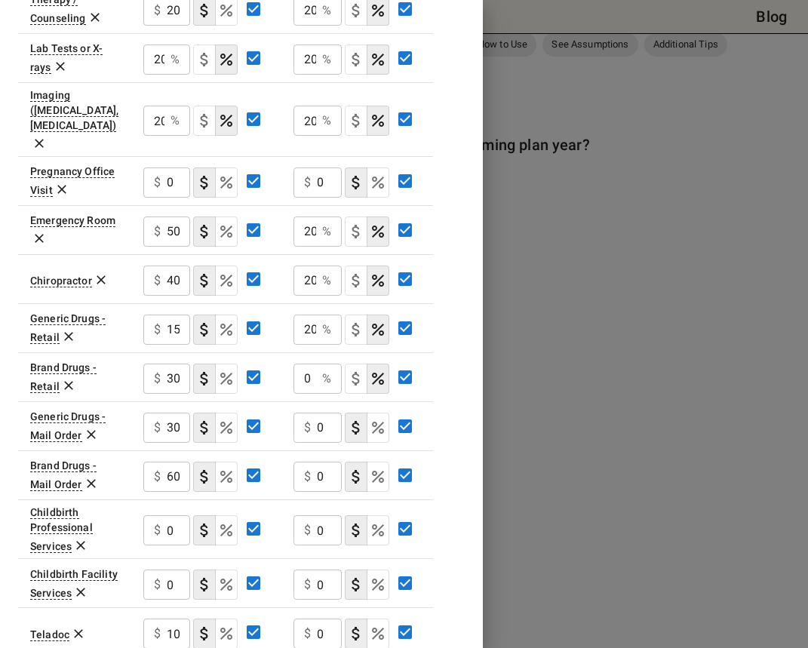
click at [305, 363] on input "0" at bounding box center [304, 378] width 23 height 30
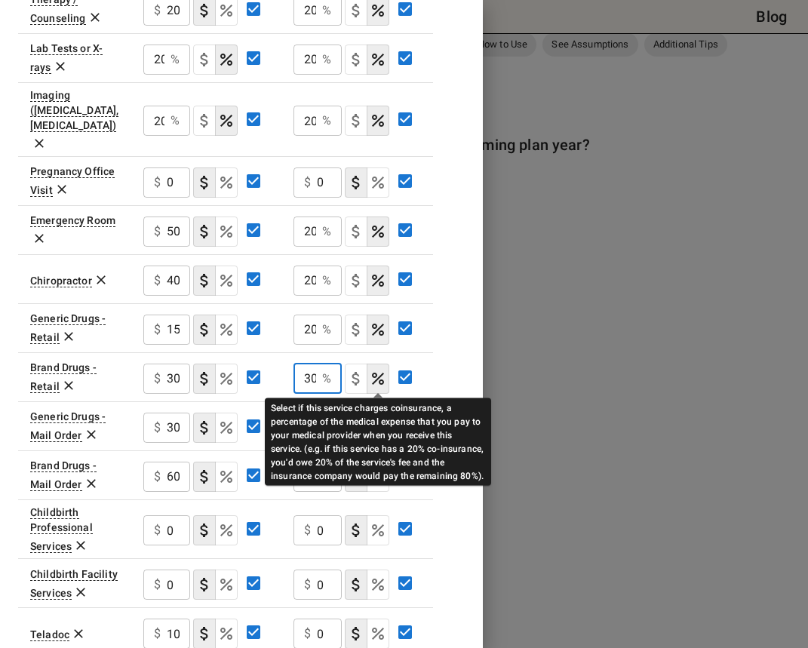
type input "30"
click at [382, 422] on icon "Select if this service charges coinsurance, a percentage of the medical expense…" at bounding box center [378, 428] width 12 height 12
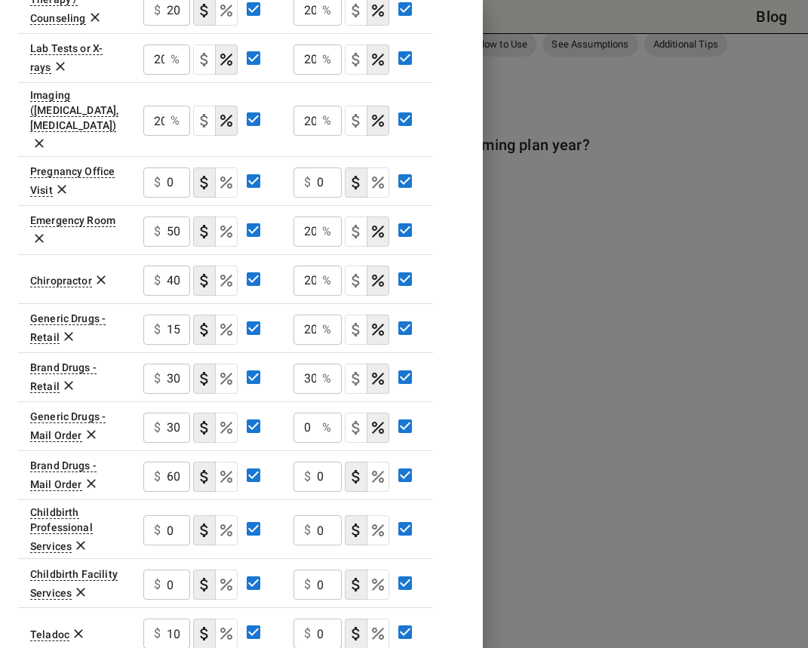
click at [302, 412] on input "0" at bounding box center [304, 427] width 23 height 30
type input "20"
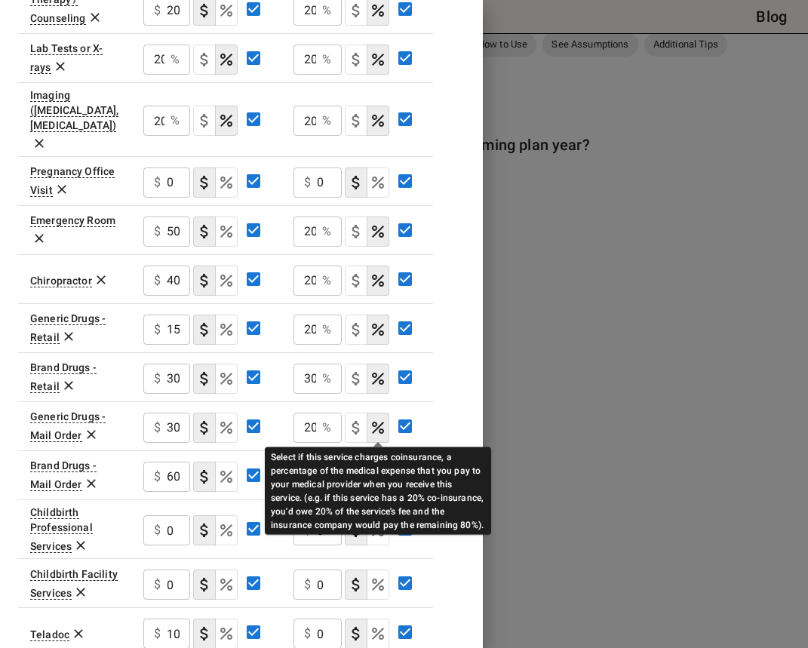
click at [379, 468] on icon "Select if this service charges coinsurance, a percentage of the medical expense…" at bounding box center [378, 477] width 18 height 18
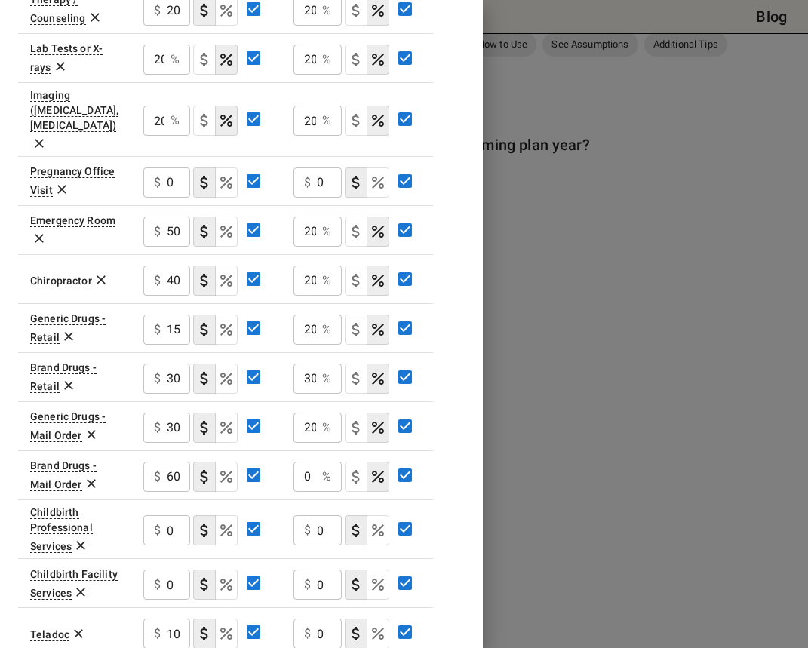
click at [306, 462] on input "0" at bounding box center [304, 477] width 23 height 30
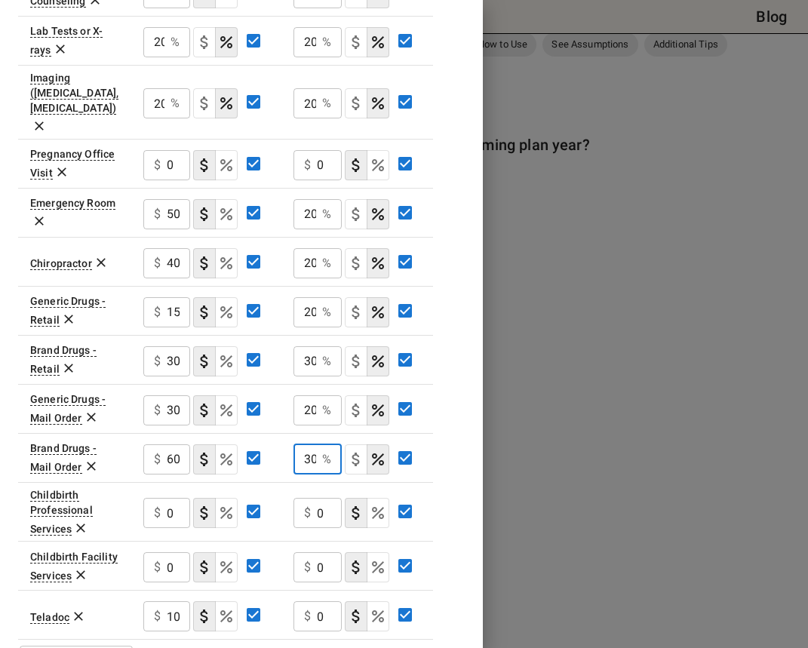
scroll to position [892, 0]
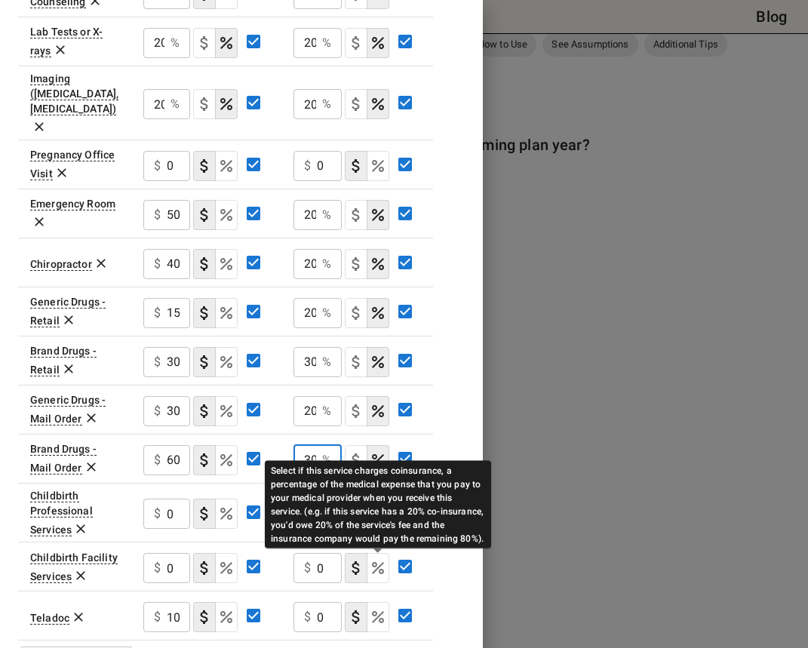
type input "30"
click at [380, 611] on icon "Select if this service charges coinsurance, a percentage of the medical expense…" at bounding box center [378, 617] width 12 height 12
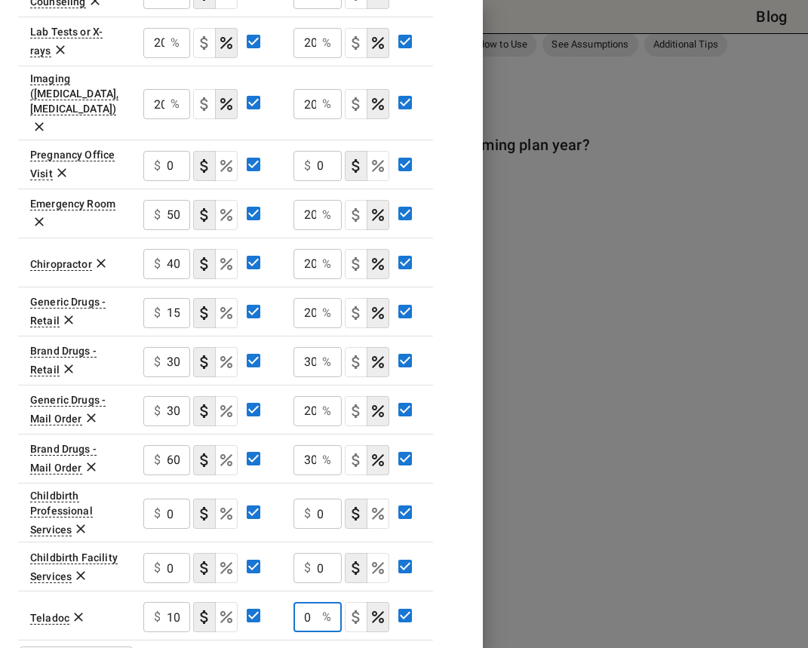
click at [305, 602] on input "0" at bounding box center [304, 617] width 23 height 30
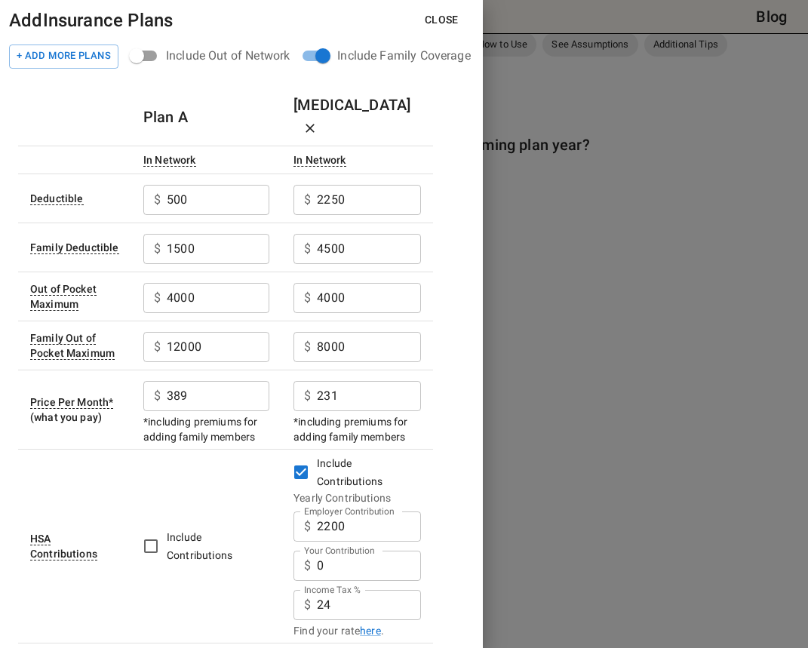
scroll to position [0, 0]
type input "10"
click at [446, 17] on button "Close" at bounding box center [441, 20] width 58 height 28
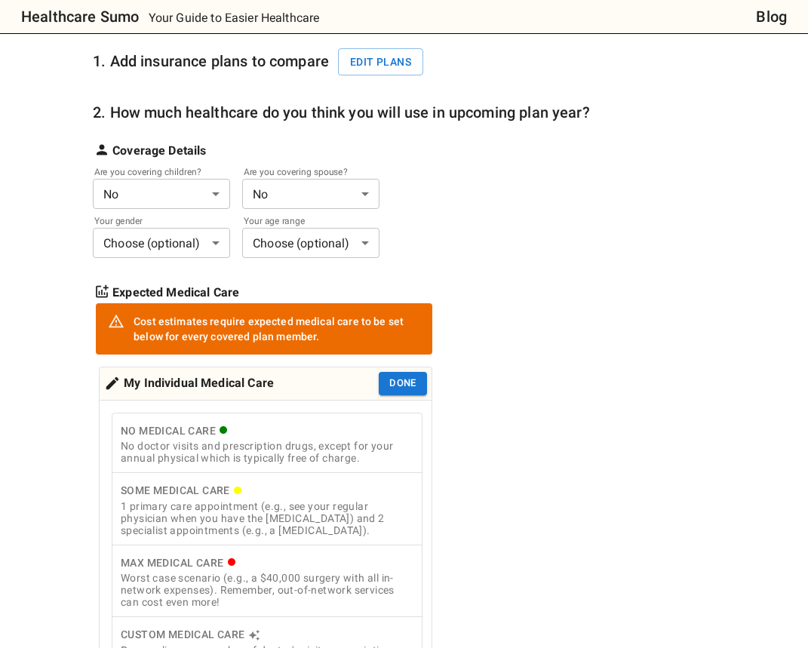
scroll to position [198, 0]
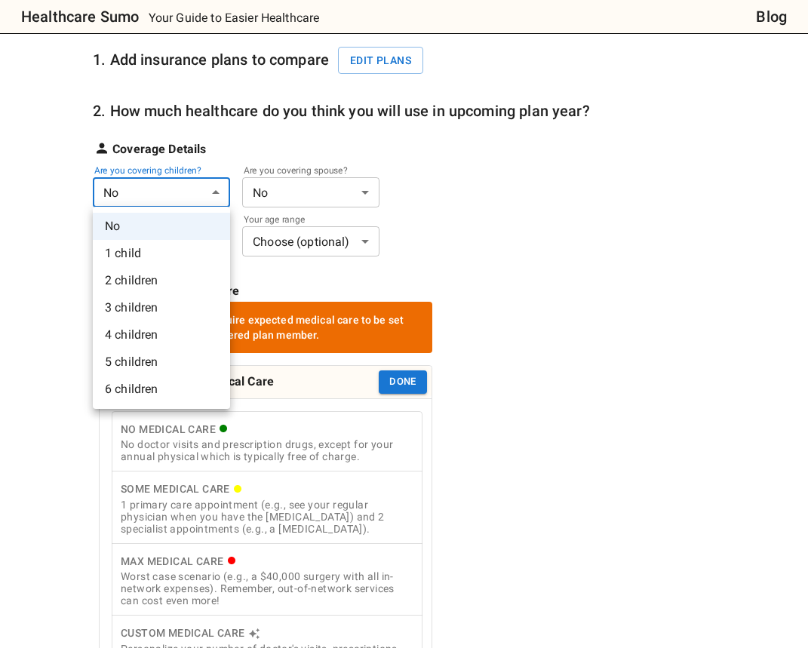
click at [195, 303] on li "3 children" at bounding box center [161, 307] width 137 height 27
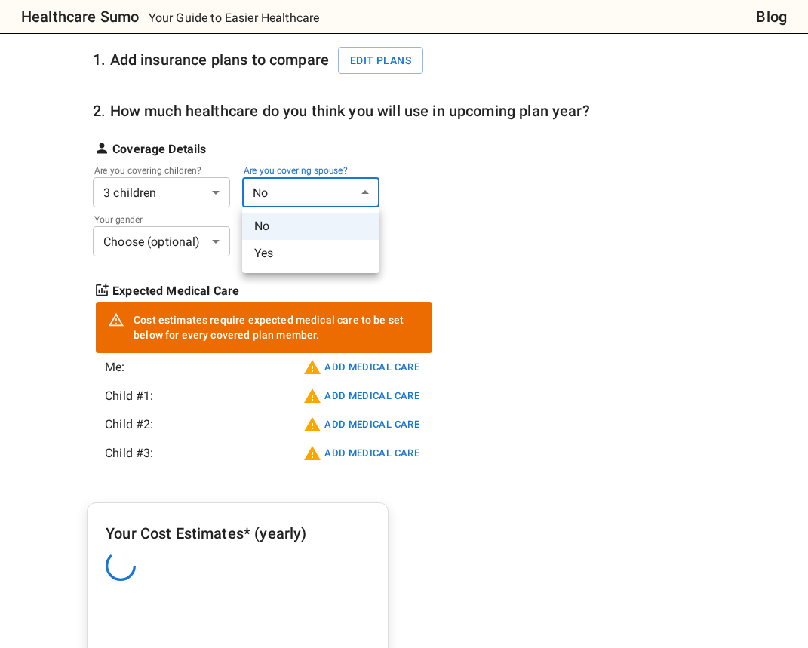
click at [299, 255] on li "Yes" at bounding box center [310, 253] width 137 height 27
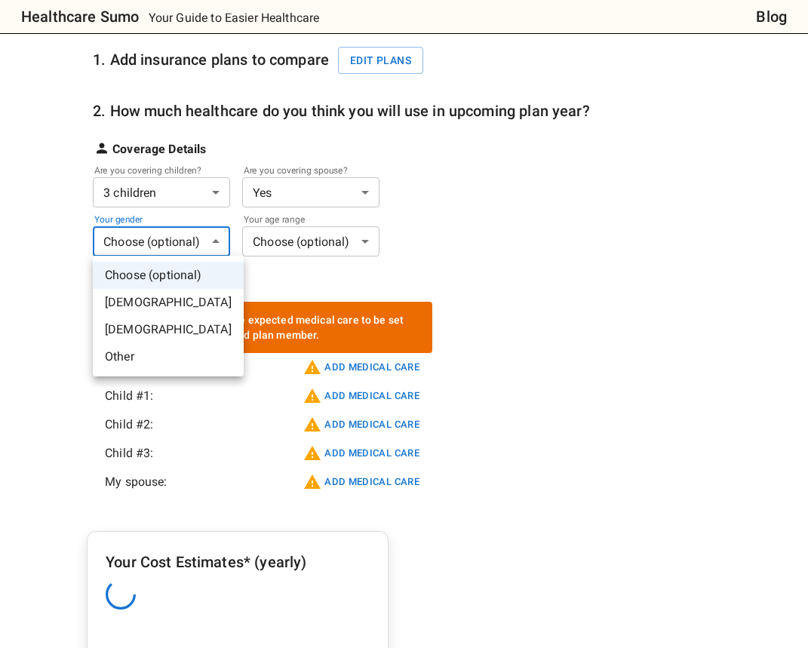
click at [199, 302] on li "[DEMOGRAPHIC_DATA]" at bounding box center [168, 302] width 151 height 27
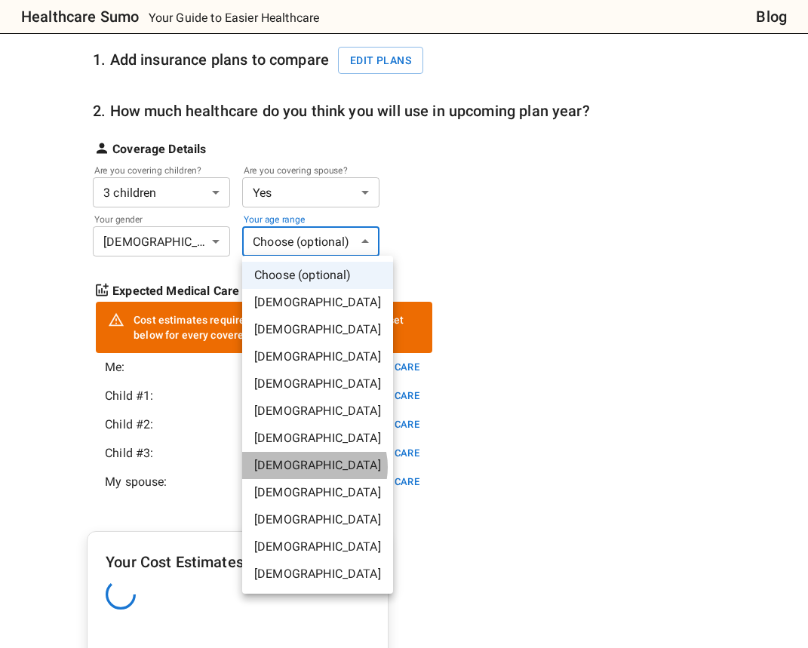
click at [314, 467] on li "[DEMOGRAPHIC_DATA]" at bounding box center [317, 465] width 151 height 27
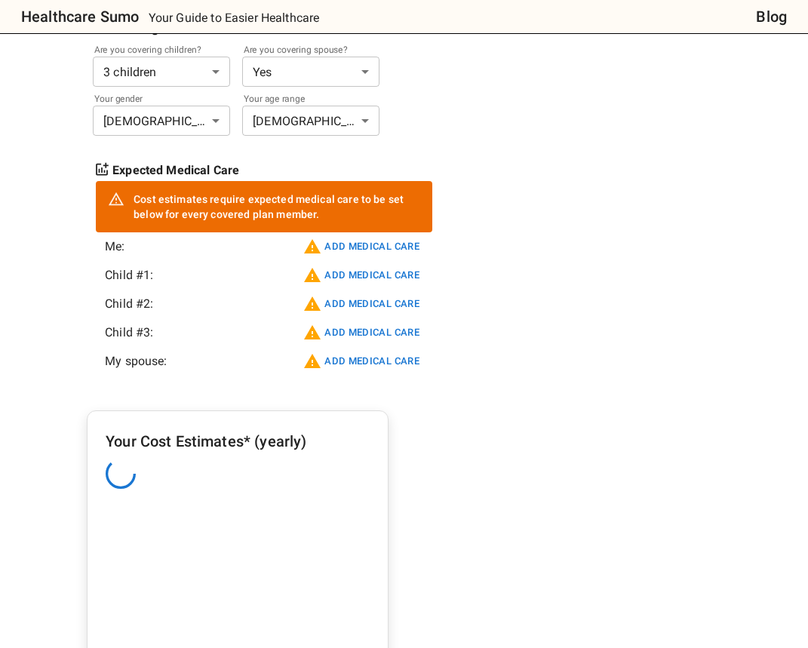
scroll to position [310, 0]
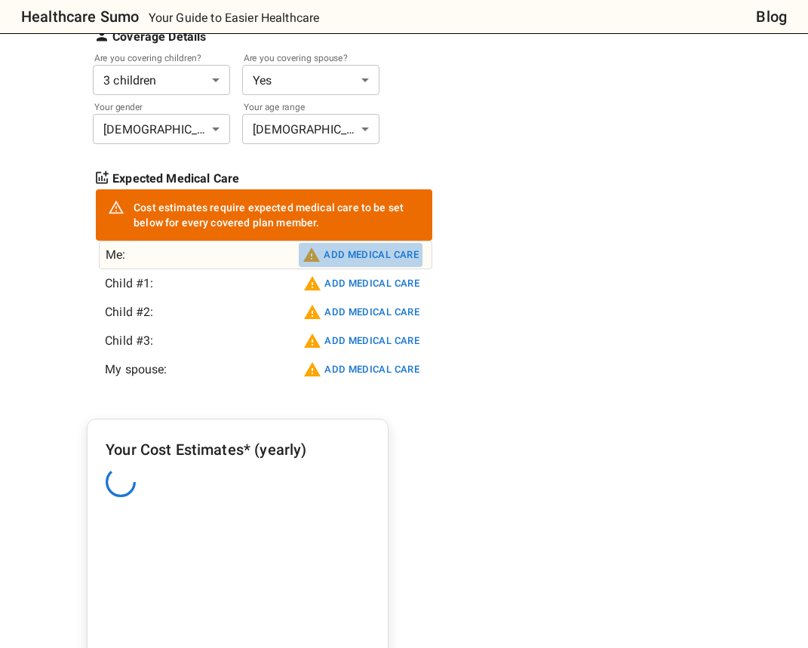
click at [388, 255] on button "Add medical care" at bounding box center [361, 255] width 124 height 24
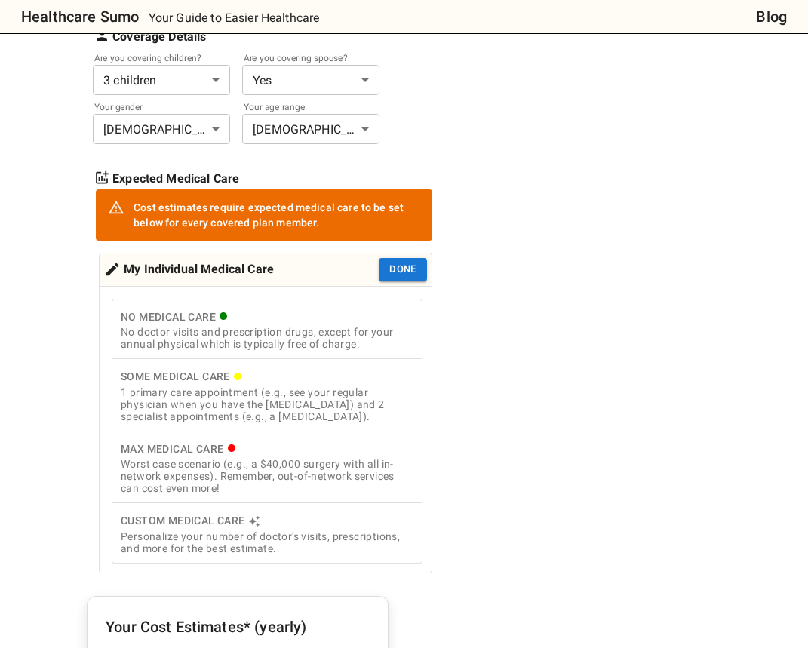
click at [352, 416] on div "1 primary care appointment (e.g., see your regular physician when you have the …" at bounding box center [267, 404] width 293 height 36
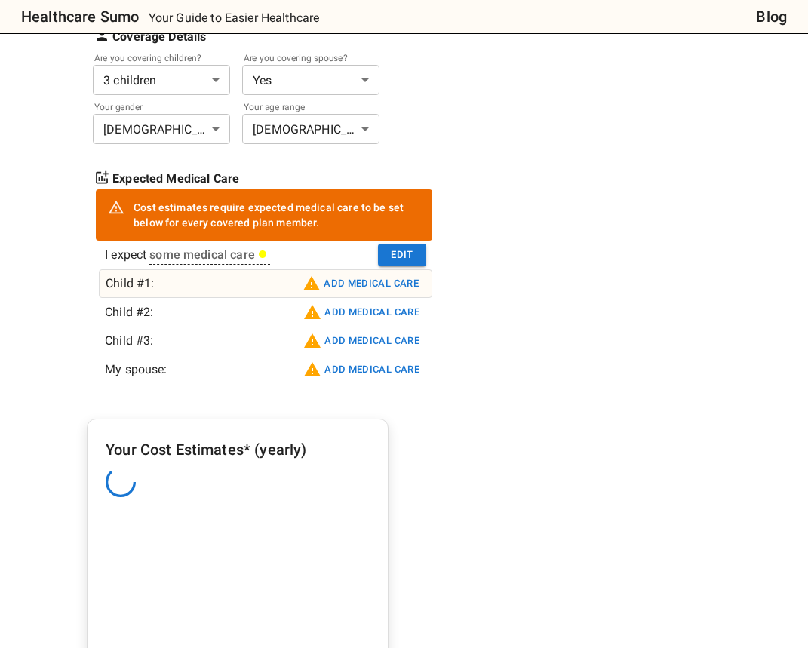
click at [353, 282] on button "Add medical care" at bounding box center [361, 283] width 124 height 24
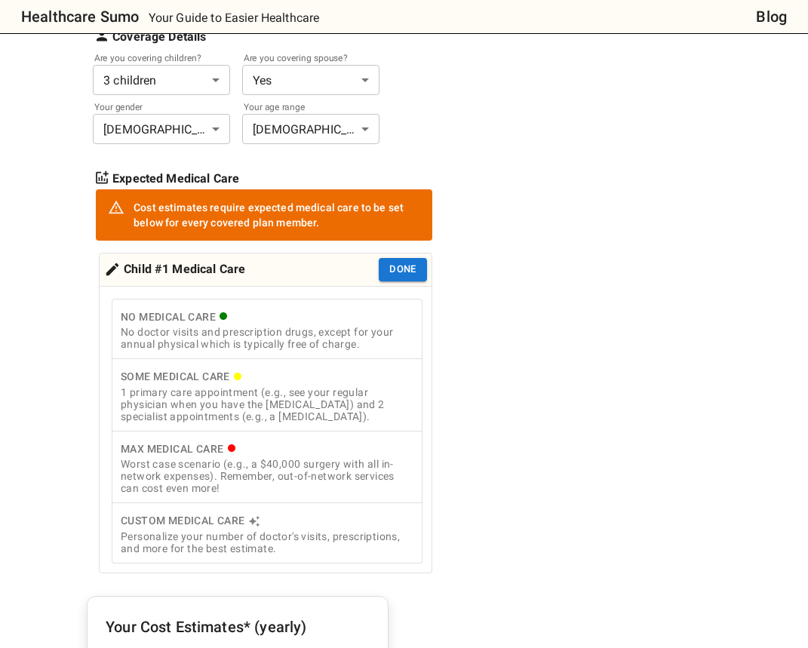
click at [352, 403] on div "1 primary care appointment (e.g., see your regular physician when you have the …" at bounding box center [267, 404] width 293 height 36
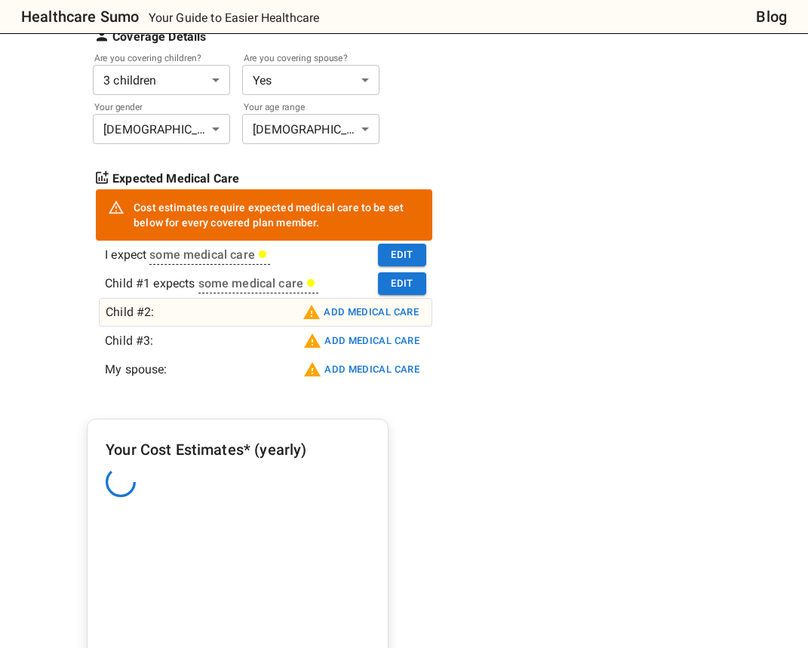
click at [363, 314] on button "Add medical care" at bounding box center [361, 312] width 124 height 24
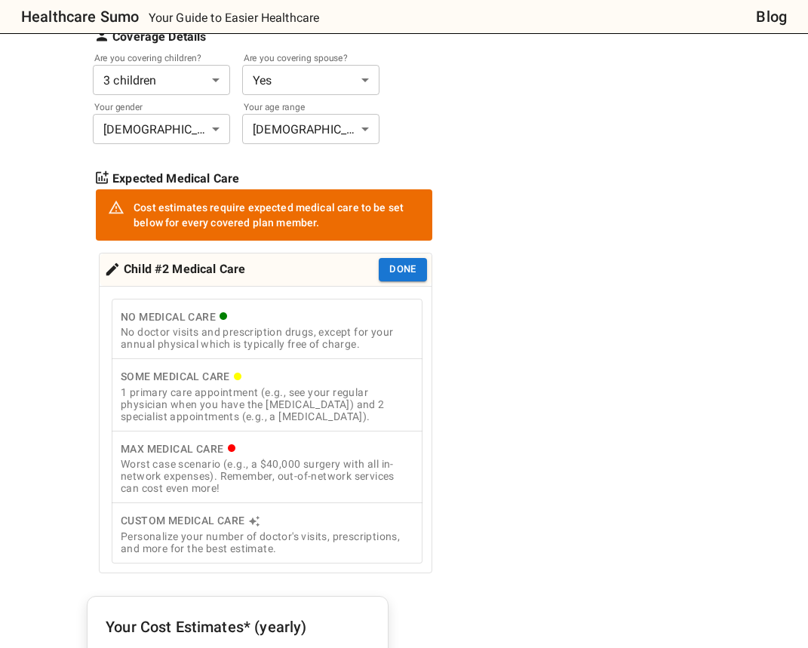
click at [333, 397] on div "1 primary care appointment (e.g., see your regular physician when you have the …" at bounding box center [267, 404] width 293 height 36
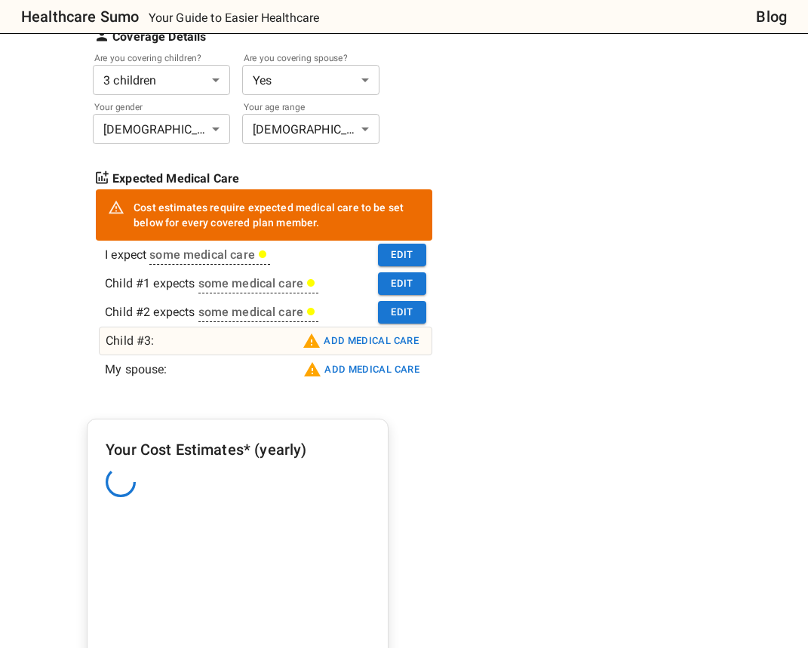
click at [385, 342] on button "Add medical care" at bounding box center [361, 341] width 124 height 24
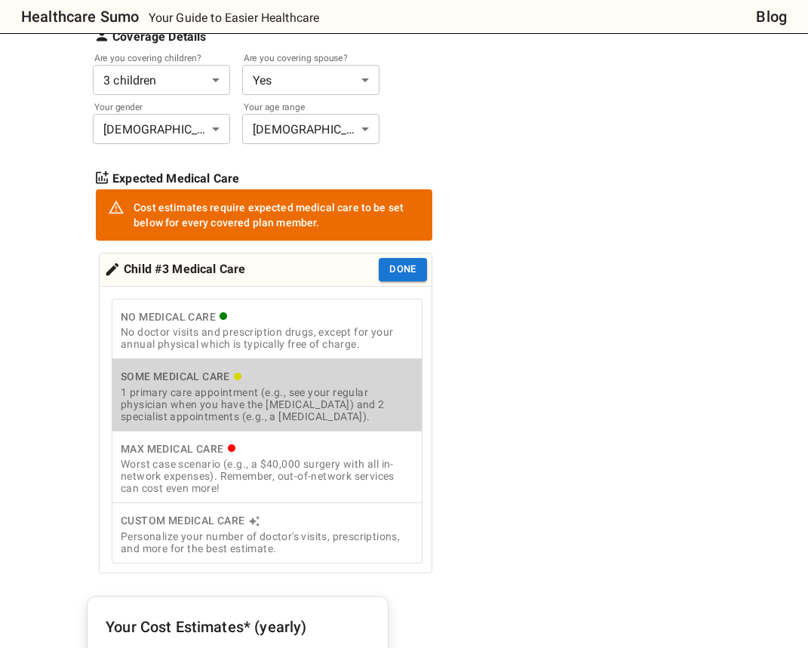
click at [353, 407] on div "1 primary care appointment (e.g., see your regular physician when you have the …" at bounding box center [267, 404] width 293 height 36
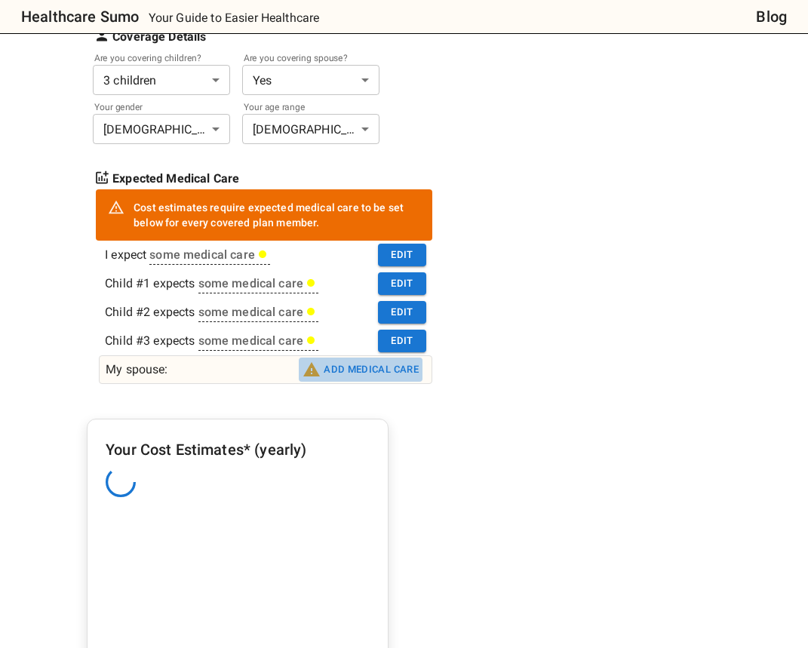
click at [403, 376] on button "Add medical care" at bounding box center [361, 369] width 124 height 24
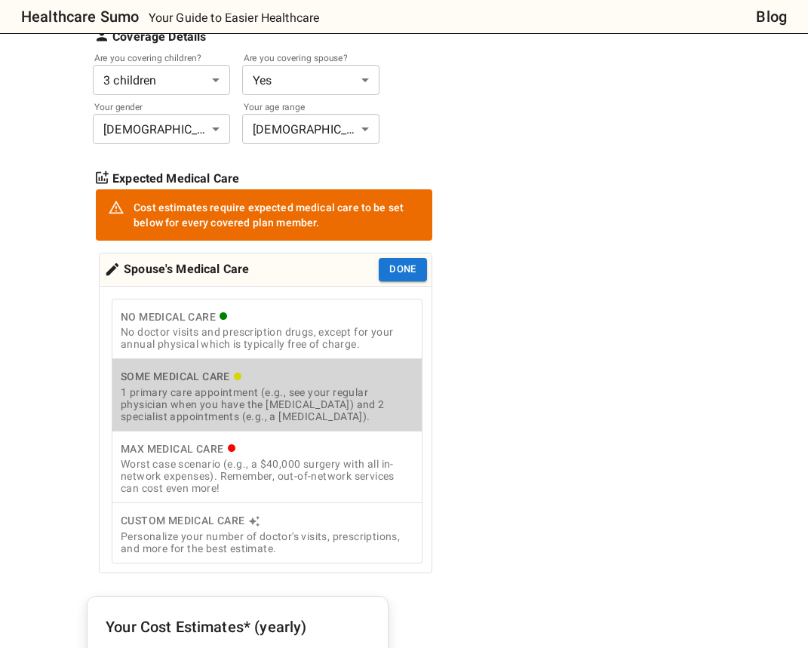
click at [348, 387] on div "1 primary care appointment (e.g., see your regular physician when you have the …" at bounding box center [267, 404] width 293 height 36
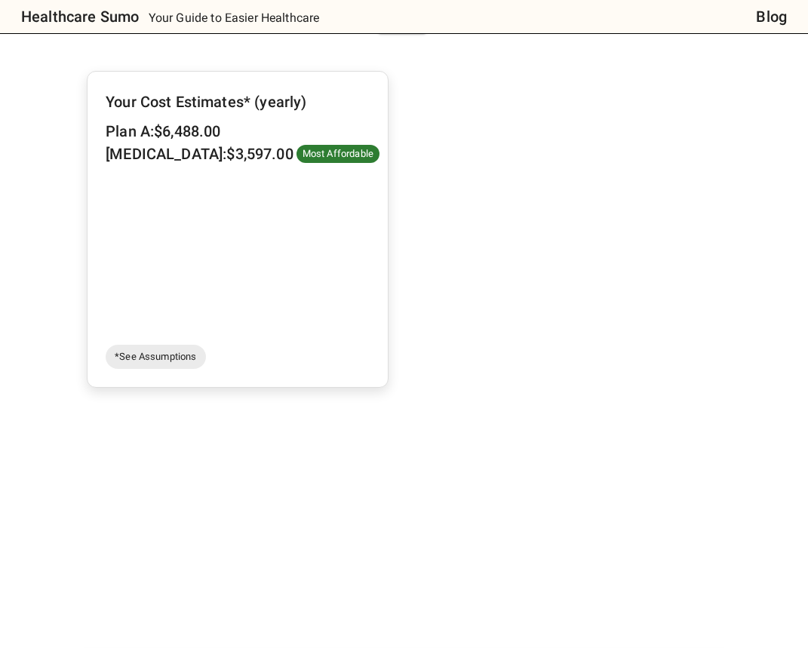
scroll to position [623, 0]
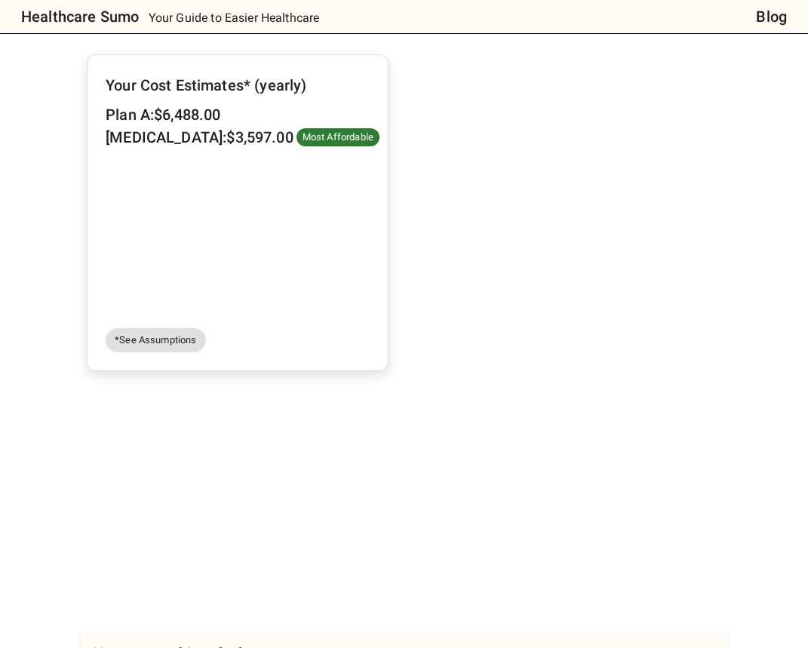
click at [170, 348] on span "*See Assumptions" at bounding box center [156, 340] width 100 height 15
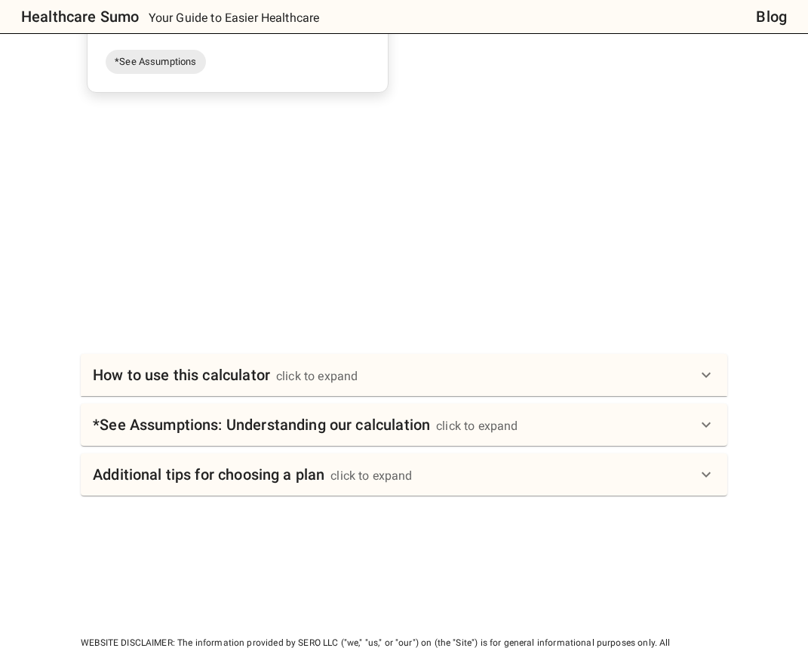
scroll to position [903, 0]
click at [385, 428] on h6 "*See Assumptions: Understanding our calculation" at bounding box center [261, 423] width 337 height 24
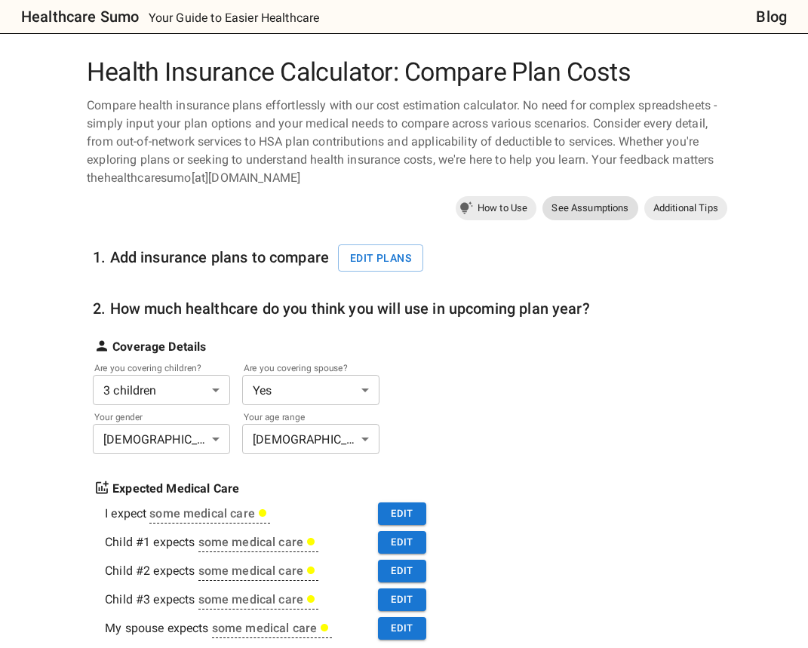
scroll to position [0, 0]
click at [378, 259] on button "Edit plans" at bounding box center [380, 258] width 85 height 28
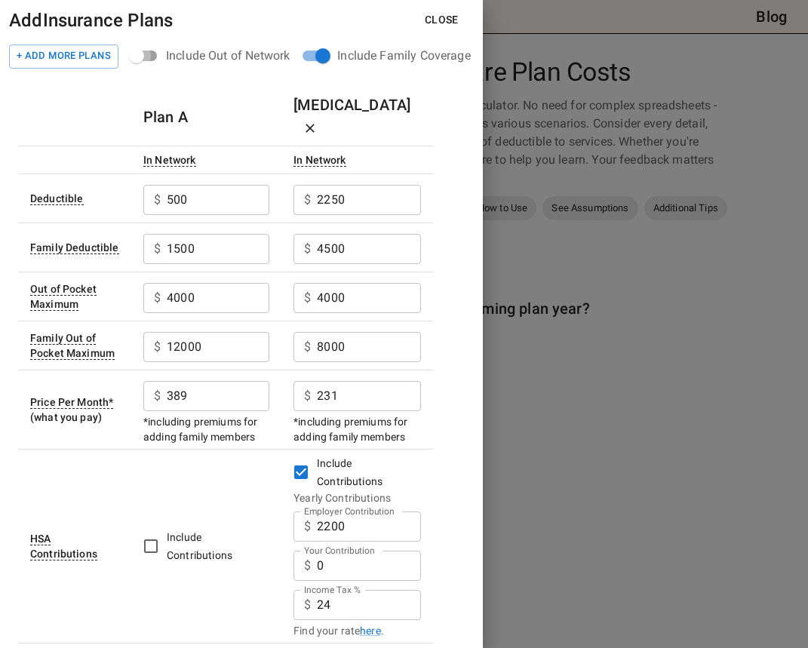
type input "0"
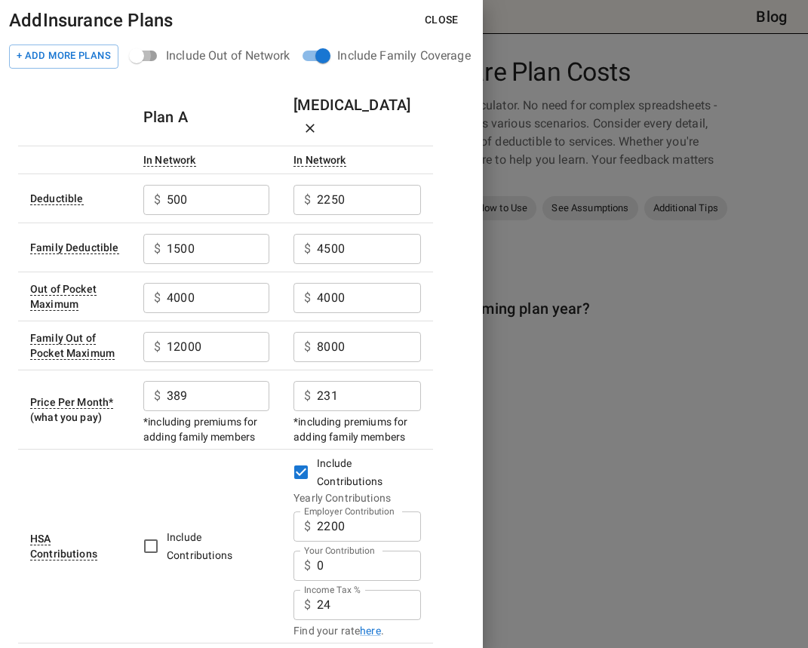
type input "0"
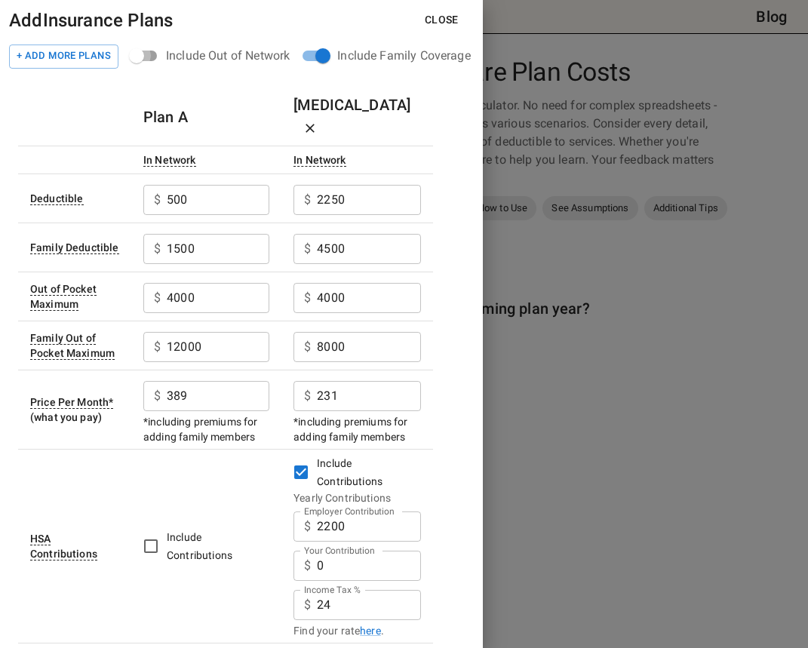
type input "0"
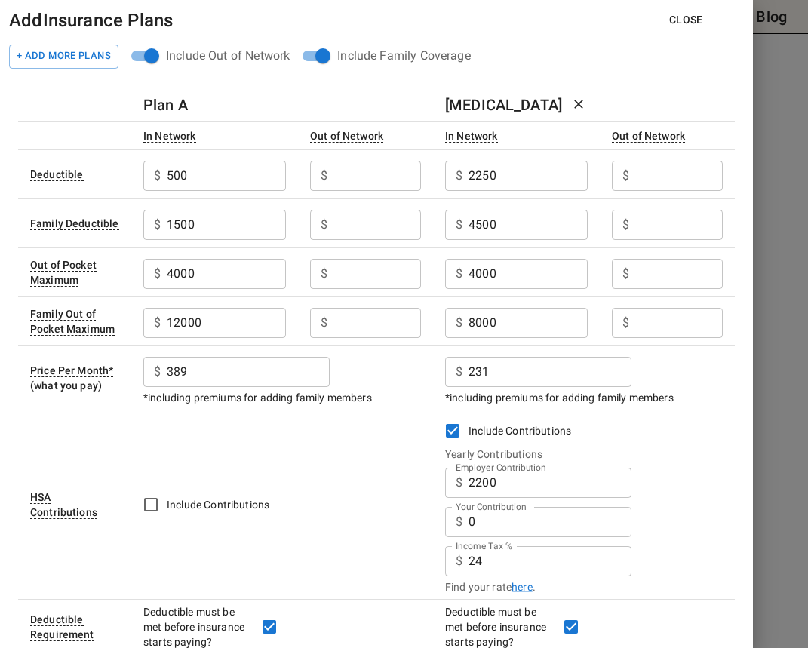
click at [379, 178] on input "Employer Contribution" at bounding box center [376, 176] width 87 height 30
type input "1000"
type input "4000"
click at [399, 224] on input "Employer Contribution" at bounding box center [376, 225] width 87 height 30
type input "3000"
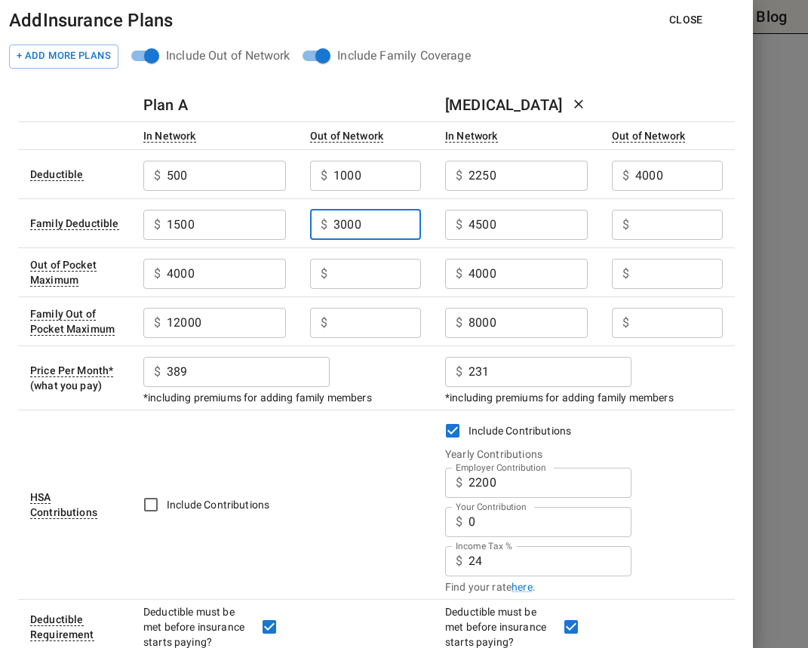
click at [661, 222] on input "Employer Contribution" at bounding box center [678, 225] width 87 height 30
type input "8000"
click at [383, 269] on input "Employer Contribution" at bounding box center [376, 274] width 87 height 30
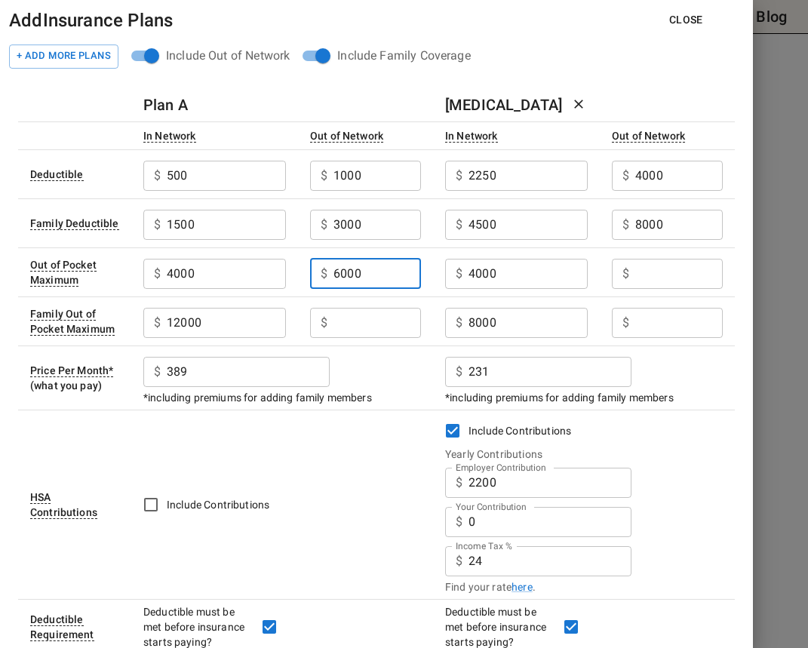
type input "6000"
click at [666, 268] on input "Employer Contribution" at bounding box center [678, 274] width 87 height 30
type input "8000"
click at [385, 321] on input "Employer Contribution" at bounding box center [376, 323] width 87 height 30
type input "1"
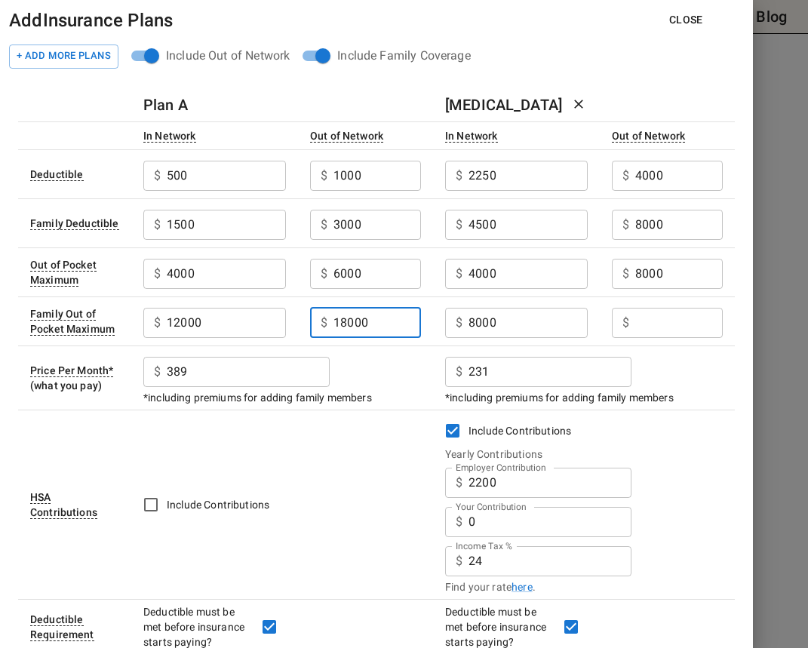
type input "18000"
click at [690, 329] on input "Employer Contribution" at bounding box center [678, 323] width 87 height 30
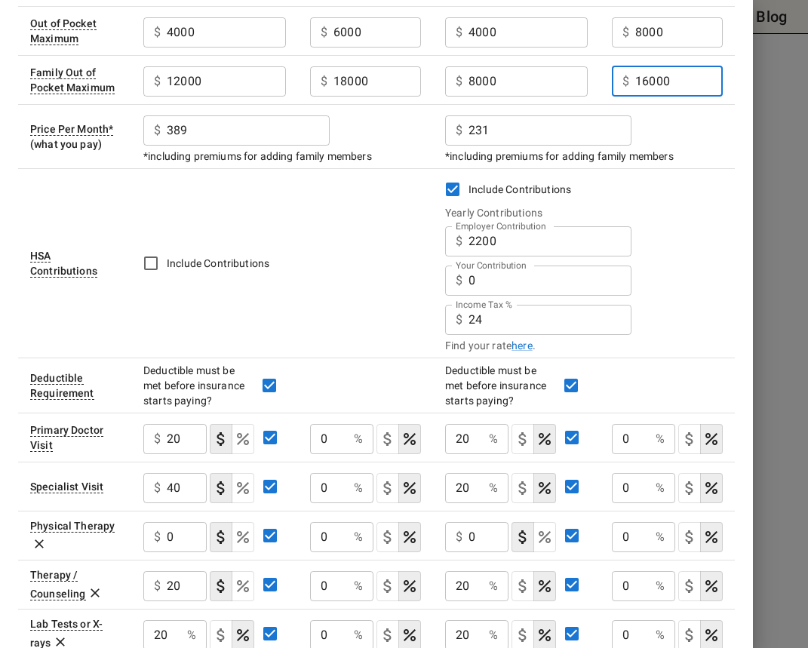
scroll to position [243, 0]
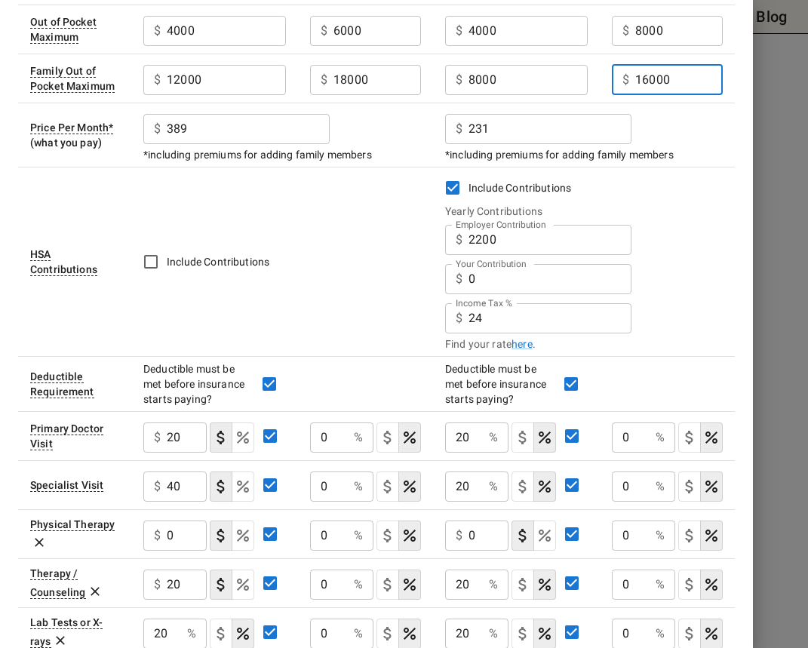
type input "16000"
click at [458, 320] on p "$" at bounding box center [458, 318] width 7 height 18
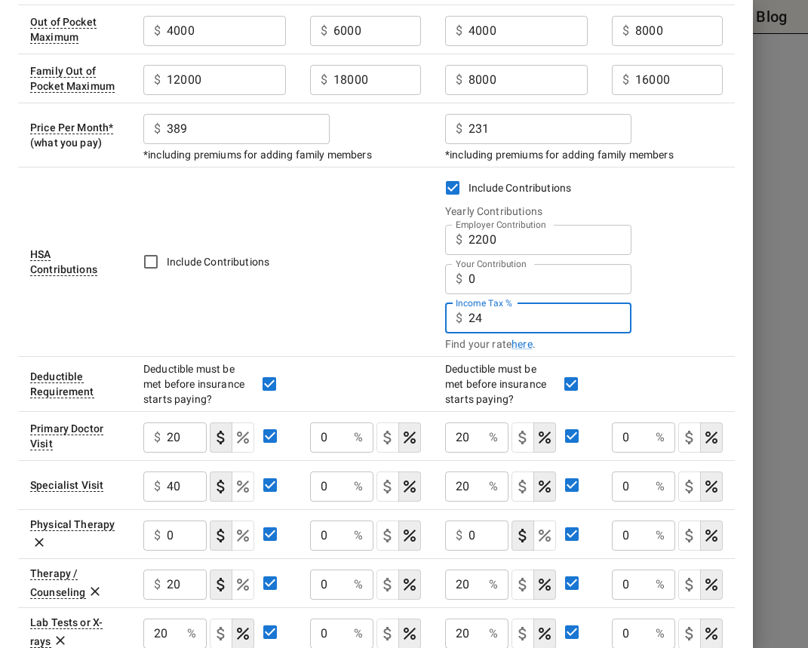
click at [471, 320] on input "24" at bounding box center [549, 318] width 163 height 30
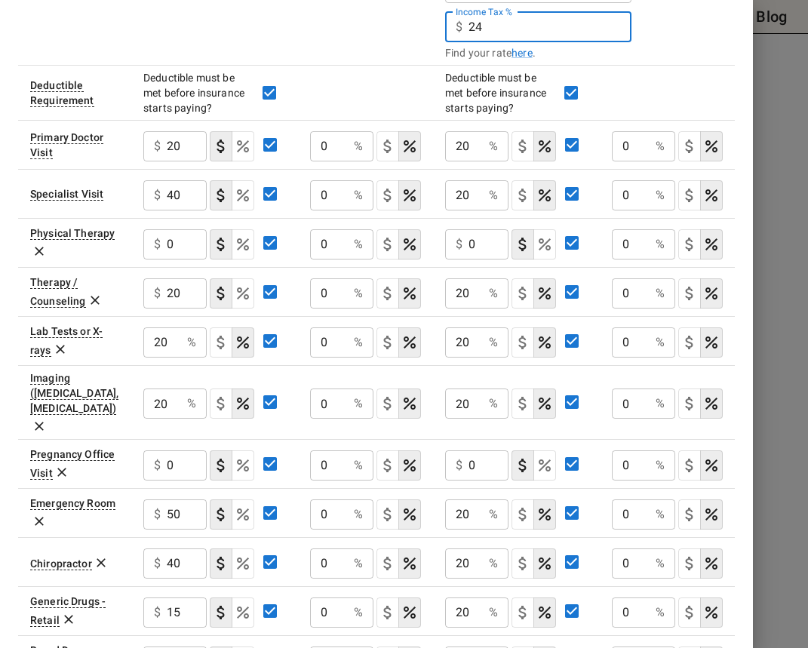
scroll to position [544, 0]
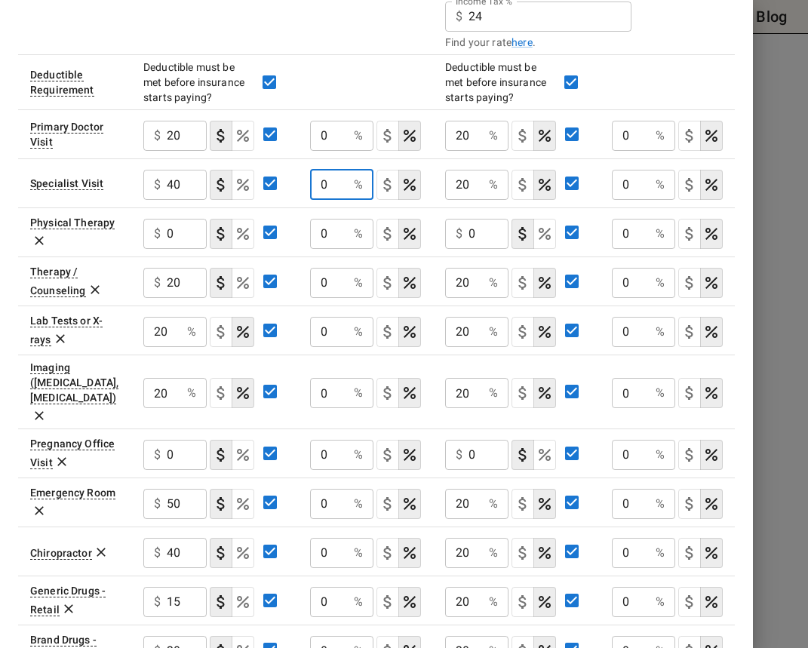
click at [314, 182] on input "0" at bounding box center [329, 185] width 38 height 30
type input "60"
click at [615, 182] on input "0" at bounding box center [631, 185] width 38 height 30
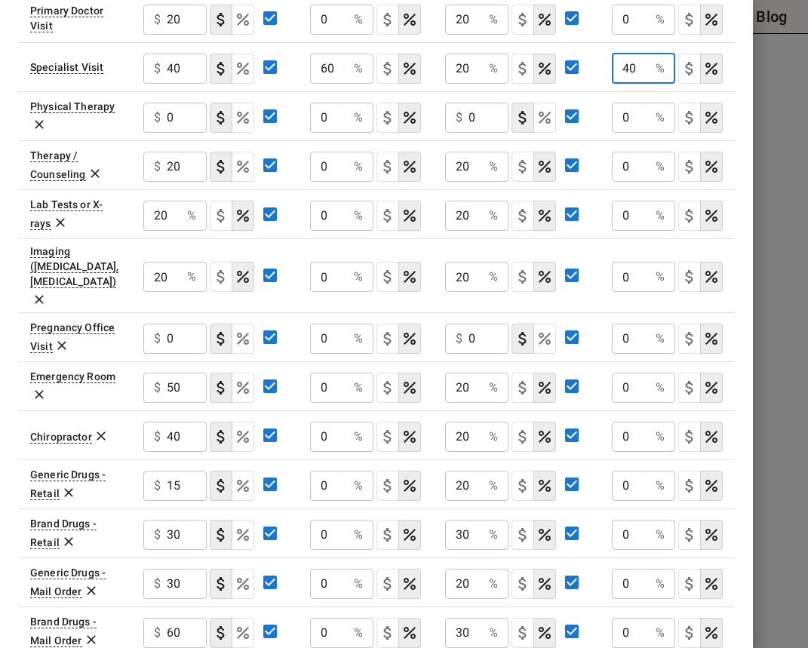
scroll to position [663, 0]
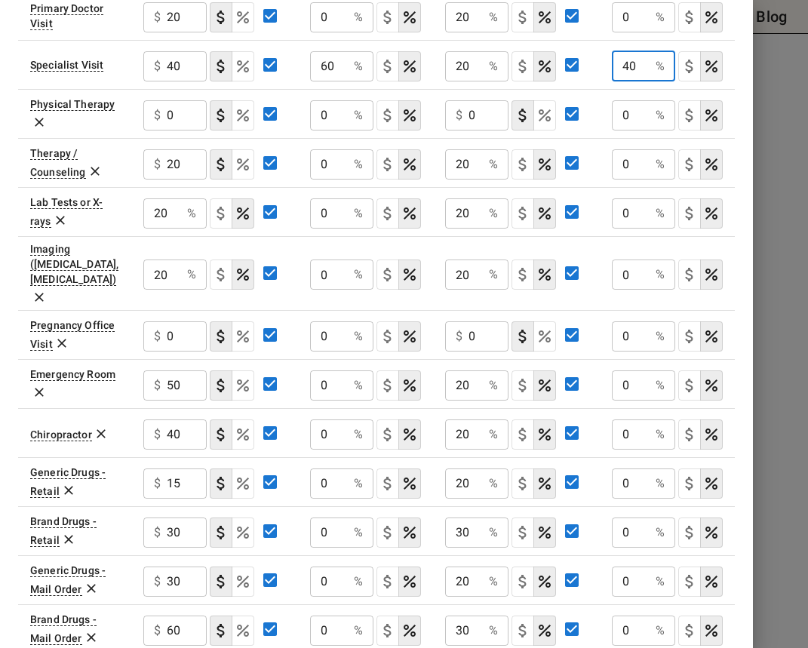
type input "40"
click at [312, 370] on input "0" at bounding box center [329, 385] width 38 height 30
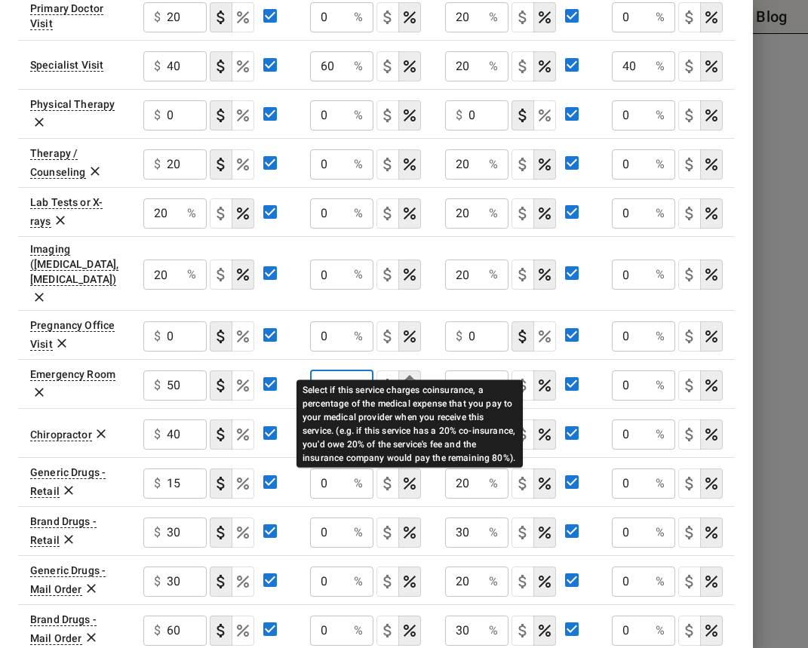
type input "50"
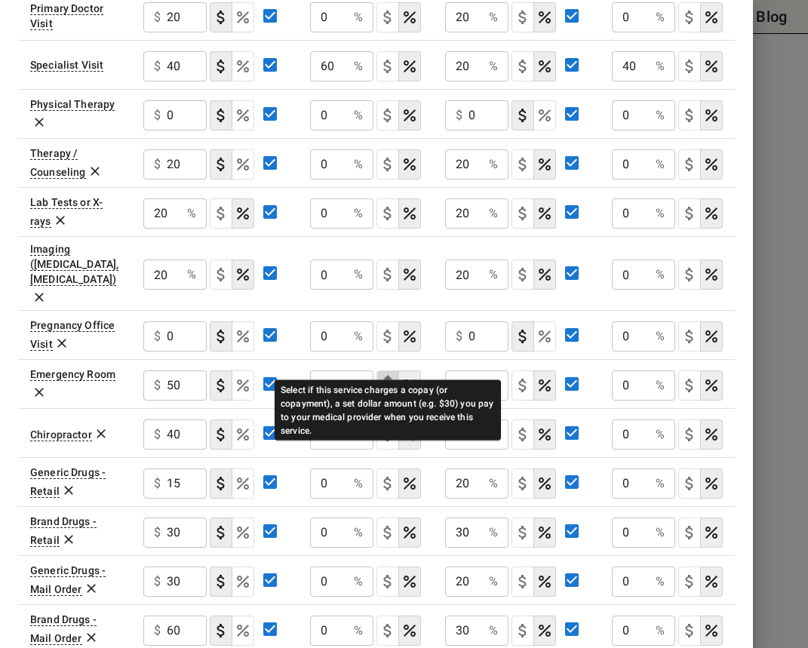
click at [389, 379] on icon "Select if this service charges a copay (or copayment), a set dollar amount (e.g…" at bounding box center [387, 386] width 8 height 14
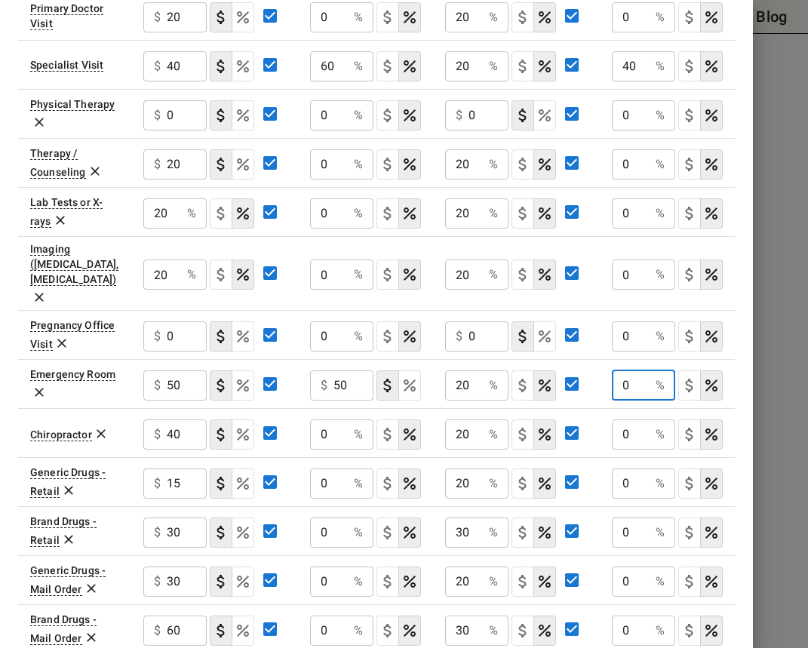
click at [615, 370] on input "0" at bounding box center [631, 385] width 38 height 30
type input "20"
click at [311, 419] on input "0" at bounding box center [329, 434] width 38 height 30
type input "60"
click at [616, 419] on input "0" at bounding box center [631, 434] width 38 height 30
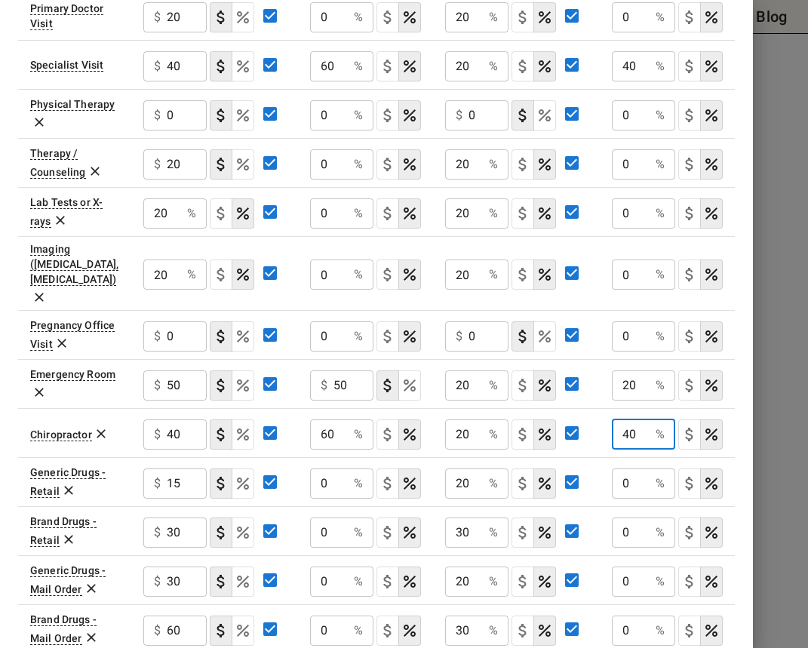
type input "40"
click at [315, 211] on input "0" at bounding box center [329, 213] width 38 height 30
type input "60"
click at [313, 262] on input "0" at bounding box center [329, 274] width 38 height 30
type input "60"
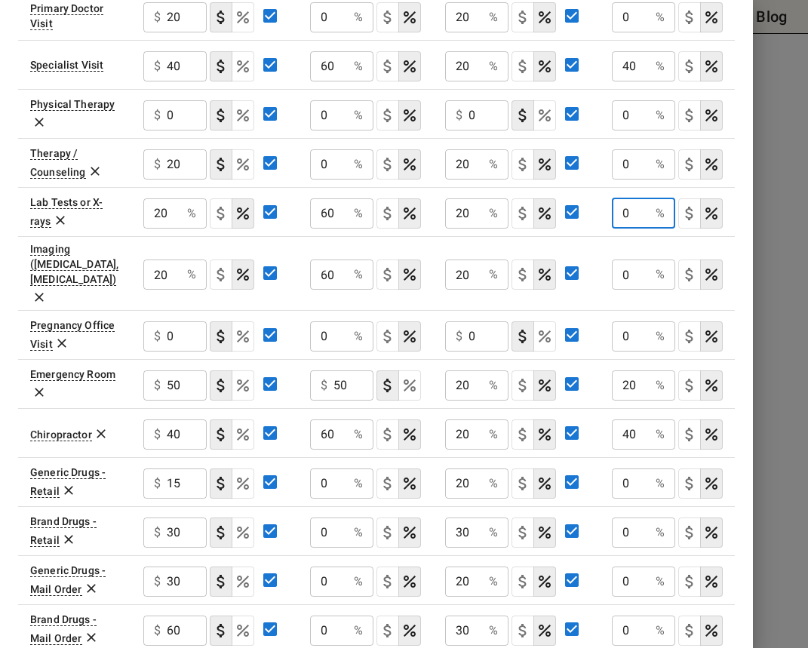
click at [617, 216] on input "0" at bounding box center [631, 213] width 38 height 30
type input "40"
click at [615, 259] on input "0" at bounding box center [631, 274] width 38 height 30
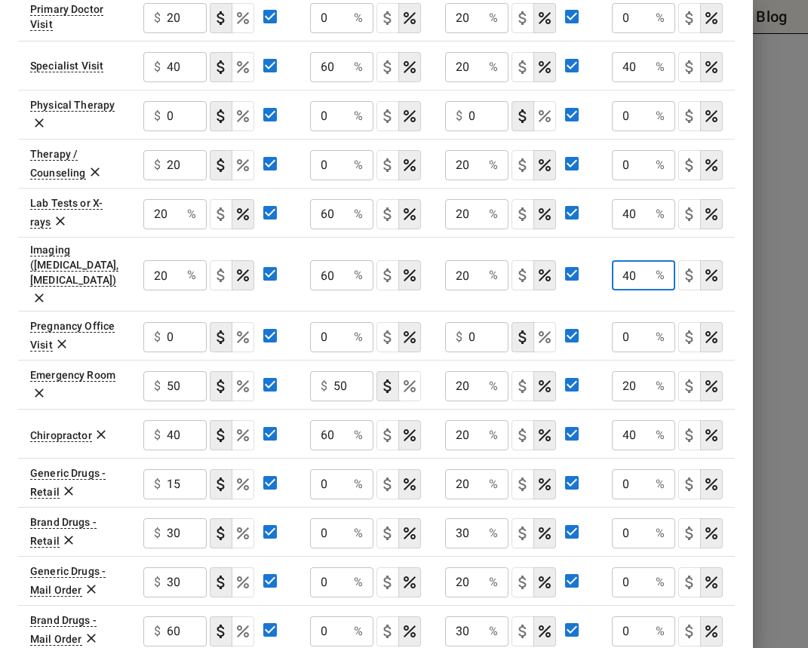
scroll to position [652, 0]
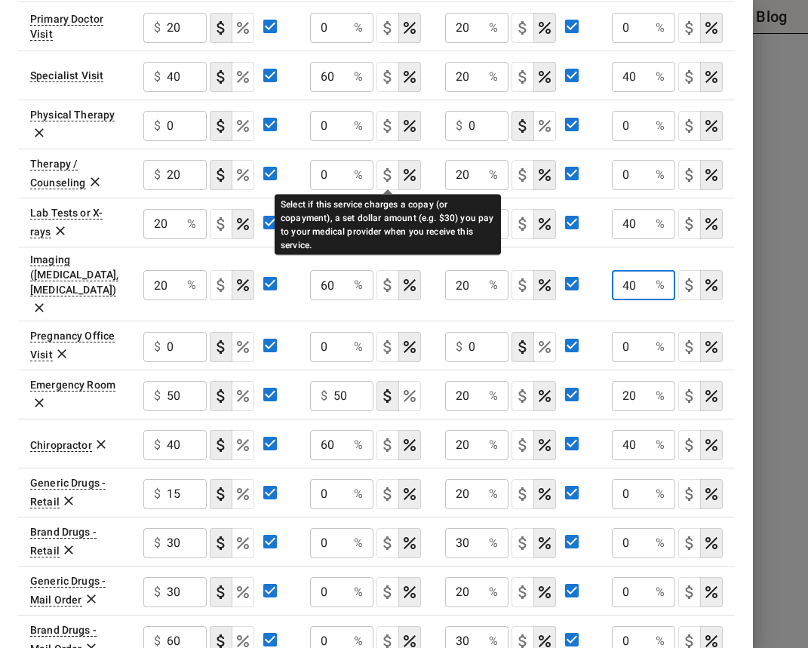
type input "40"
click at [386, 175] on icon "Select if this service charges a copay (or copayment), a set dollar amount (e.g…" at bounding box center [388, 175] width 18 height 18
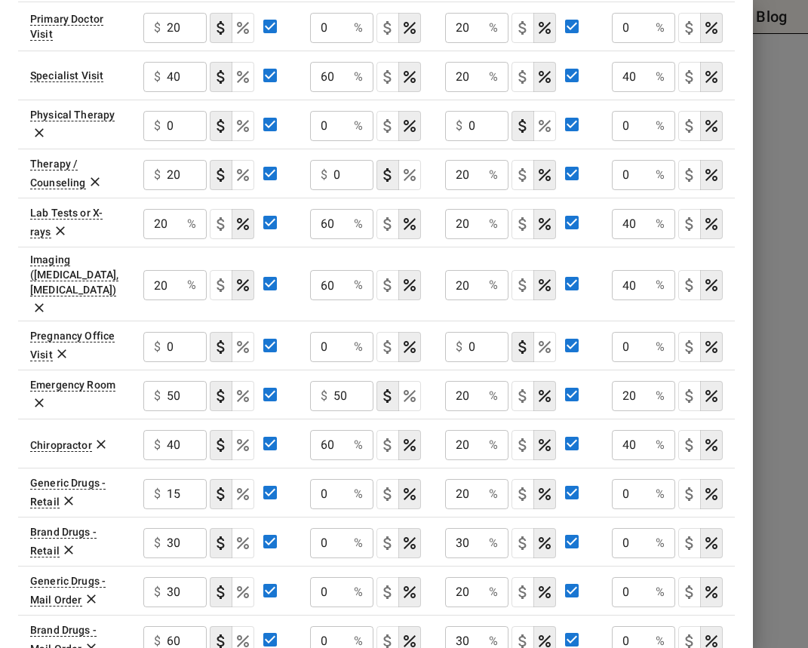
click at [333, 172] on input "0" at bounding box center [353, 175] width 40 height 30
type input "20"
click at [614, 170] on input "0" at bounding box center [631, 175] width 38 height 30
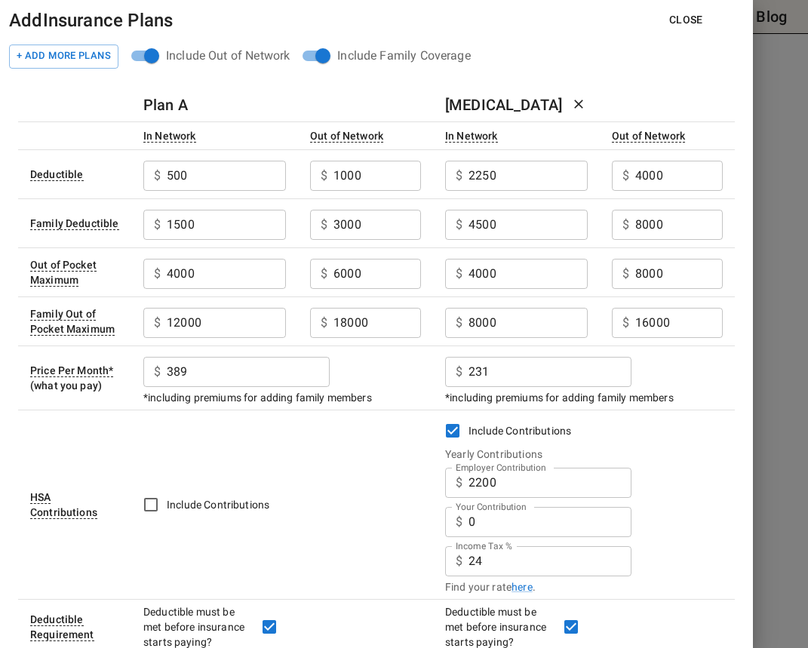
scroll to position [0, 0]
type input "20"
click at [682, 20] on button "Close" at bounding box center [686, 20] width 58 height 28
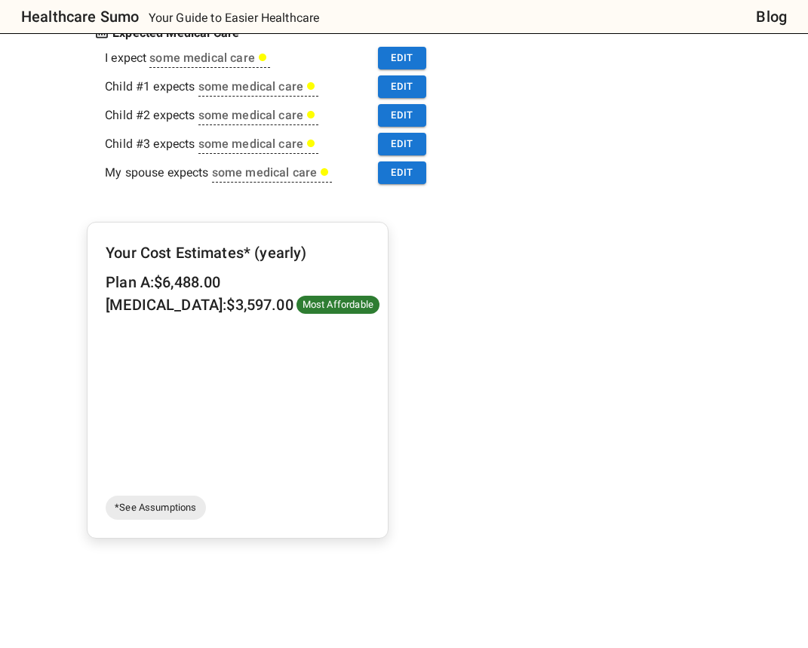
scroll to position [479, 0]
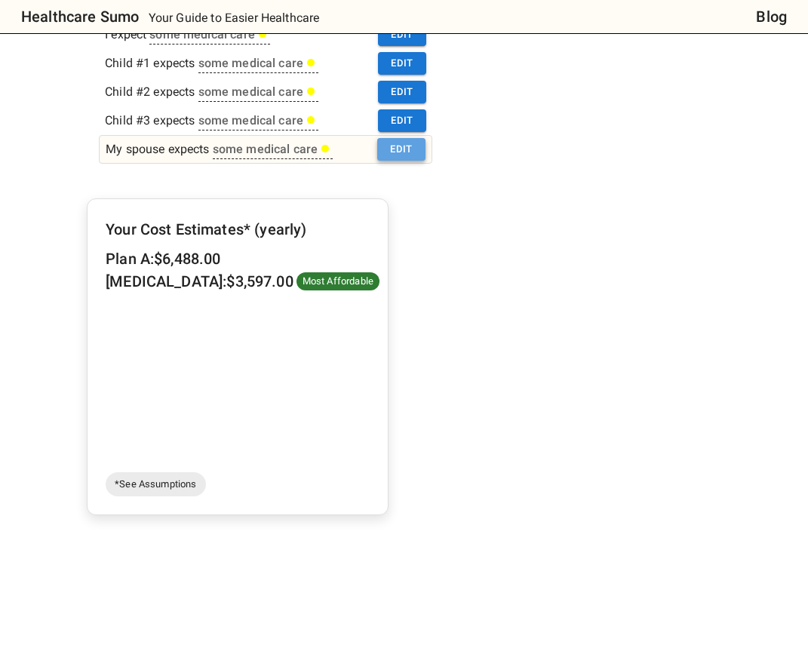
click at [393, 156] on button "Edit" at bounding box center [401, 149] width 48 height 23
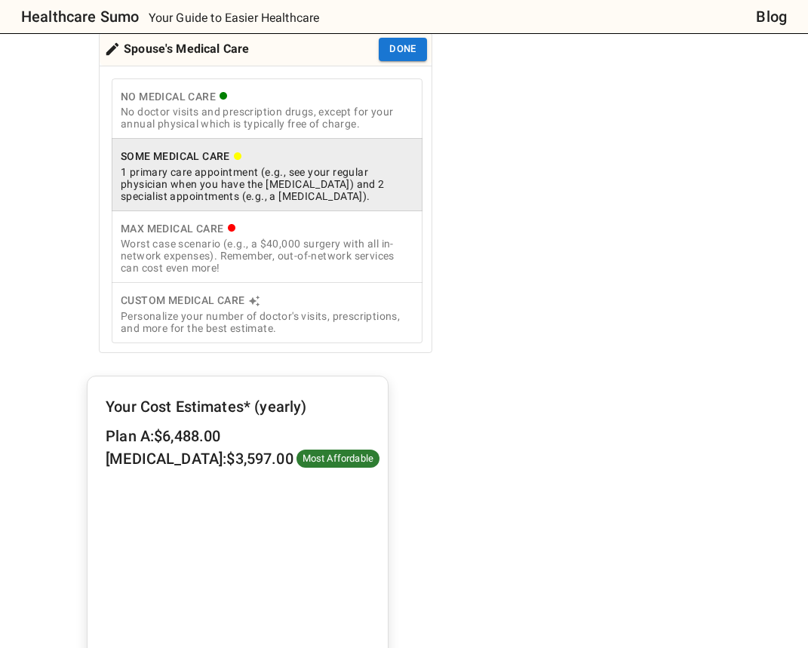
click at [292, 247] on div "Worst case scenario (e.g., a $40,000 surgery with all in-network expenses). Rem…" at bounding box center [267, 256] width 293 height 36
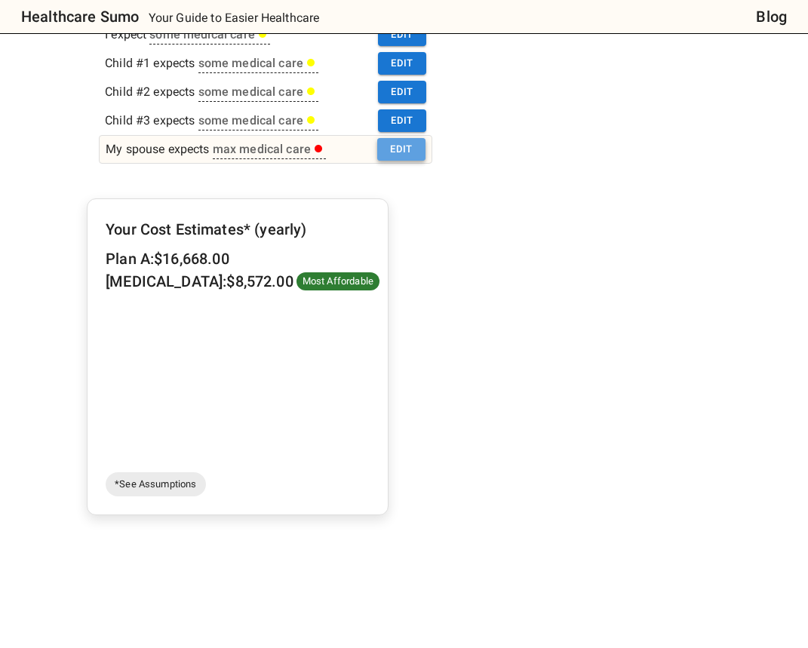
click at [403, 148] on button "Edit" at bounding box center [401, 149] width 48 height 23
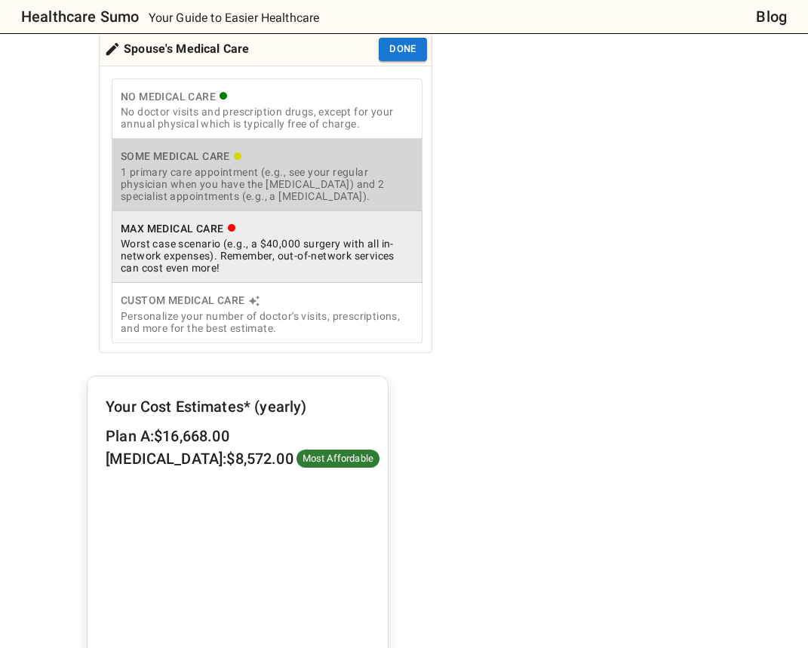
click at [343, 184] on div "1 primary care appointment (e.g., see your regular physician when you have the …" at bounding box center [267, 184] width 293 height 36
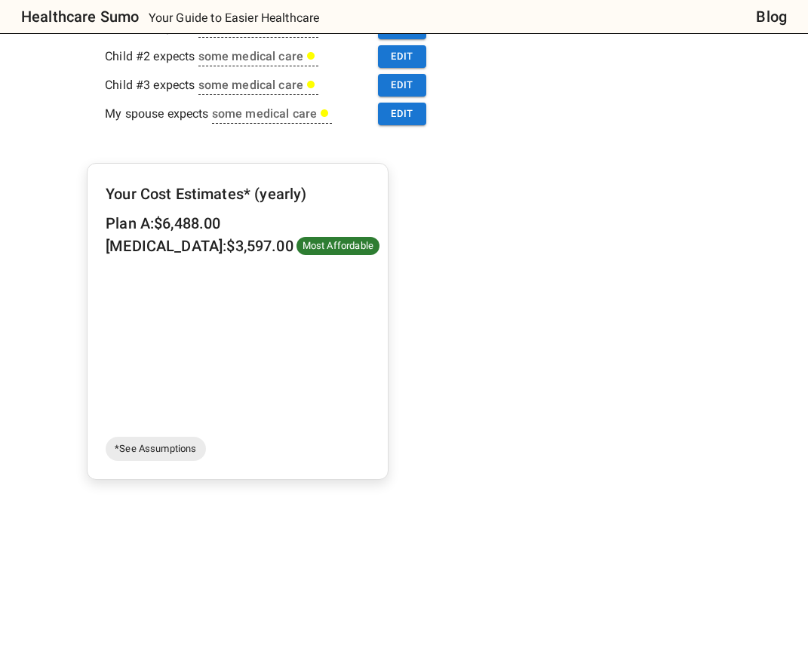
scroll to position [518, 0]
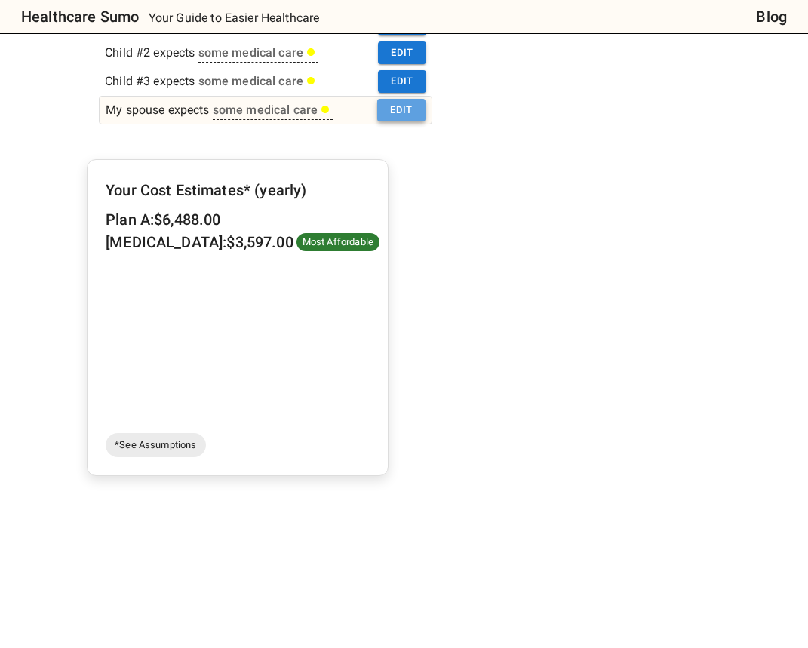
click at [403, 110] on button "Edit" at bounding box center [401, 110] width 48 height 23
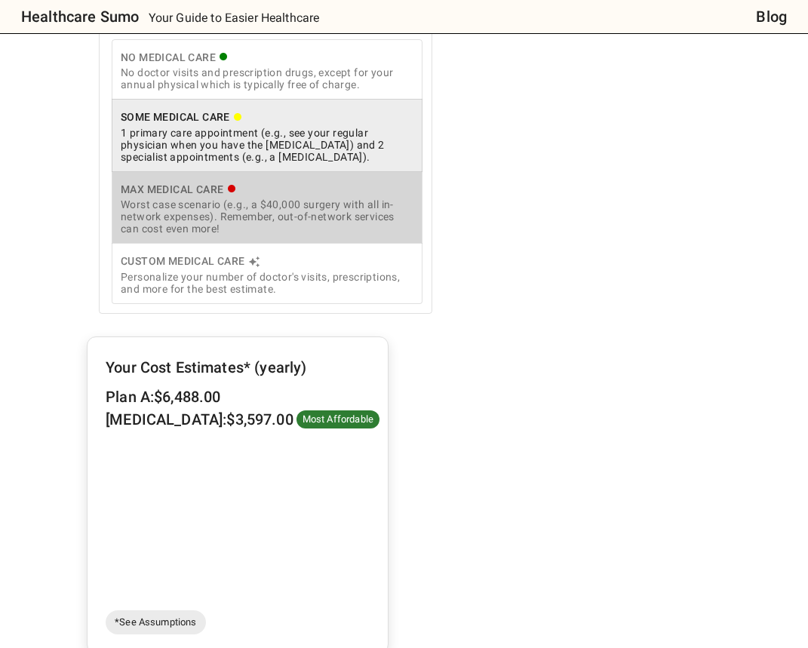
click at [274, 214] on div "Worst case scenario (e.g., a $40,000 surgery with all in-network expenses). Rem…" at bounding box center [267, 216] width 293 height 36
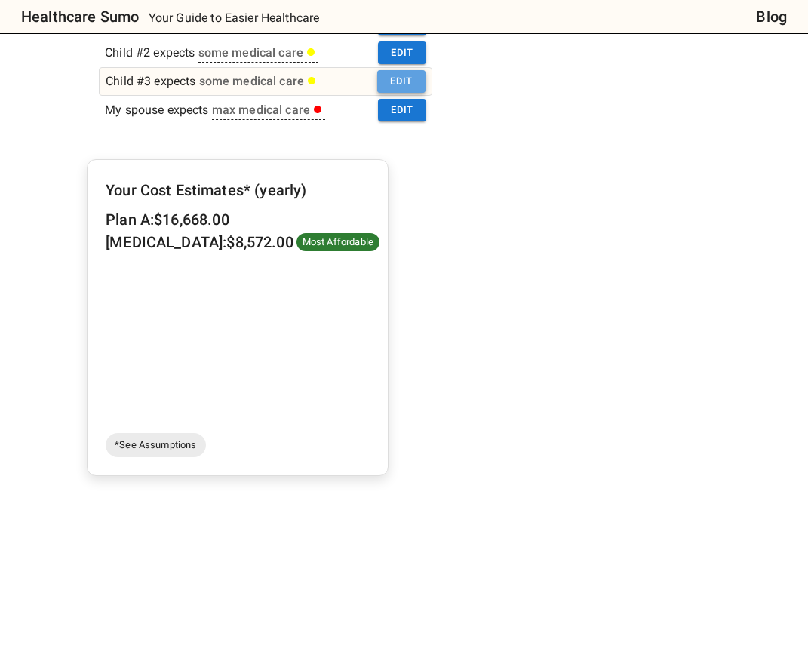
click at [411, 81] on button "Edit" at bounding box center [401, 81] width 48 height 23
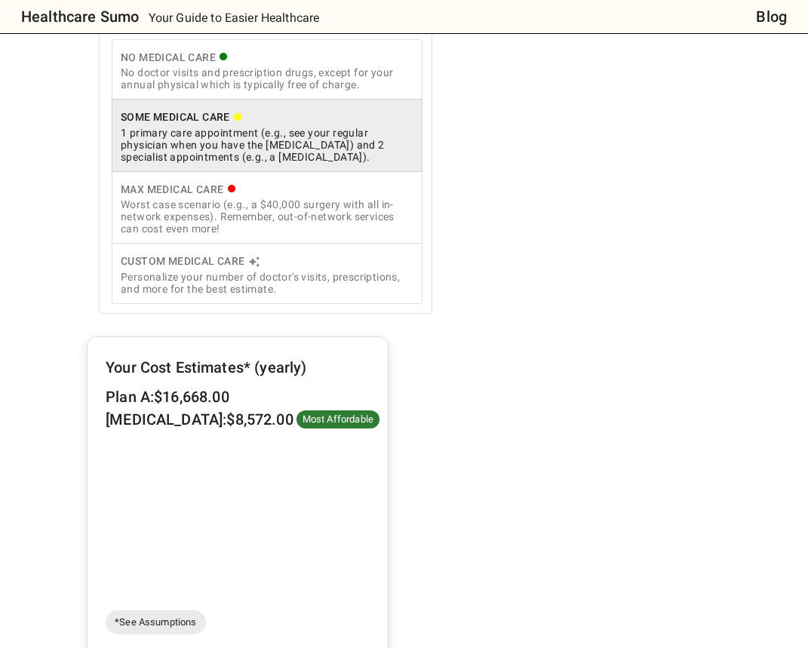
click at [318, 216] on div "Worst case scenario (e.g., a $40,000 surgery with all in-network expenses). Rem…" at bounding box center [267, 216] width 293 height 36
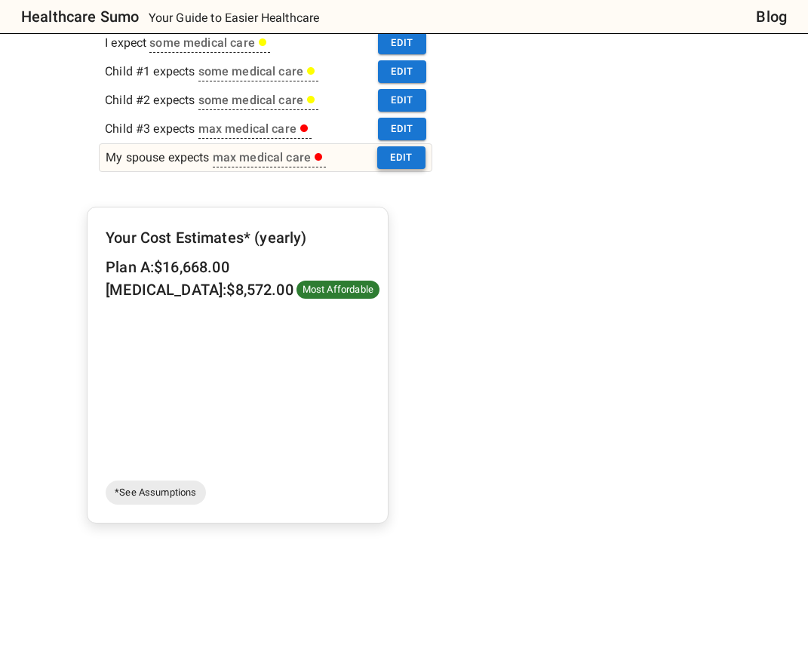
scroll to position [469, 0]
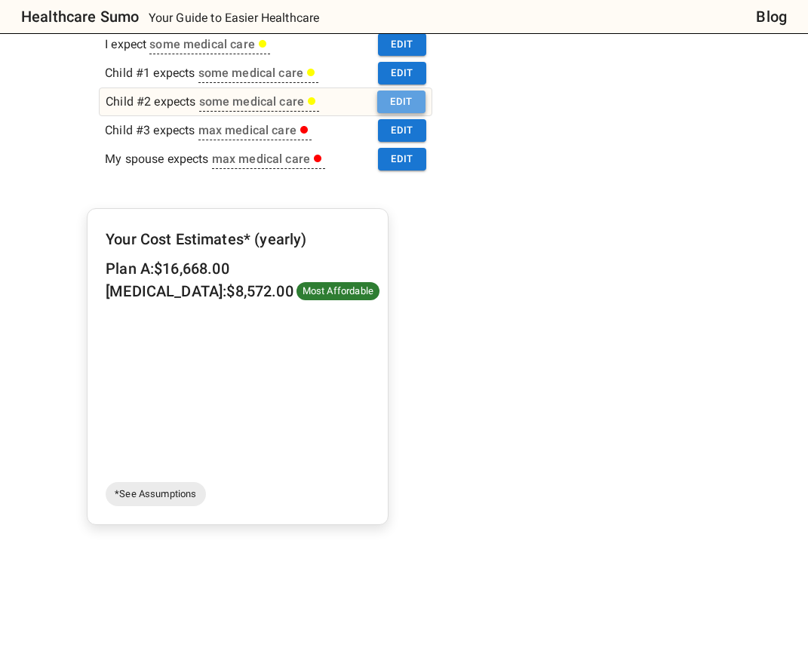
click at [399, 97] on button "Edit" at bounding box center [401, 101] width 48 height 23
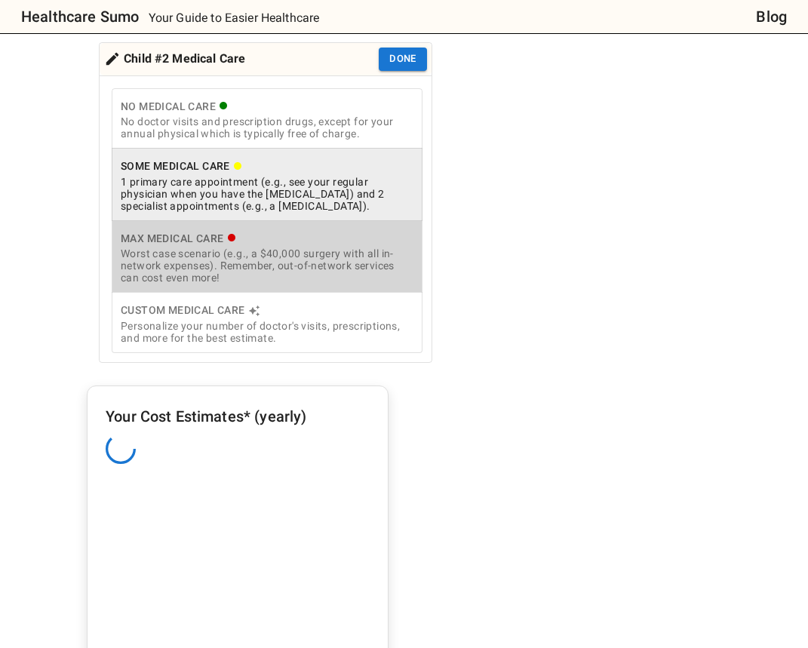
click at [319, 249] on div "Worst case scenario (e.g., a $40,000 surgery with all in-network expenses). Rem…" at bounding box center [267, 265] width 293 height 36
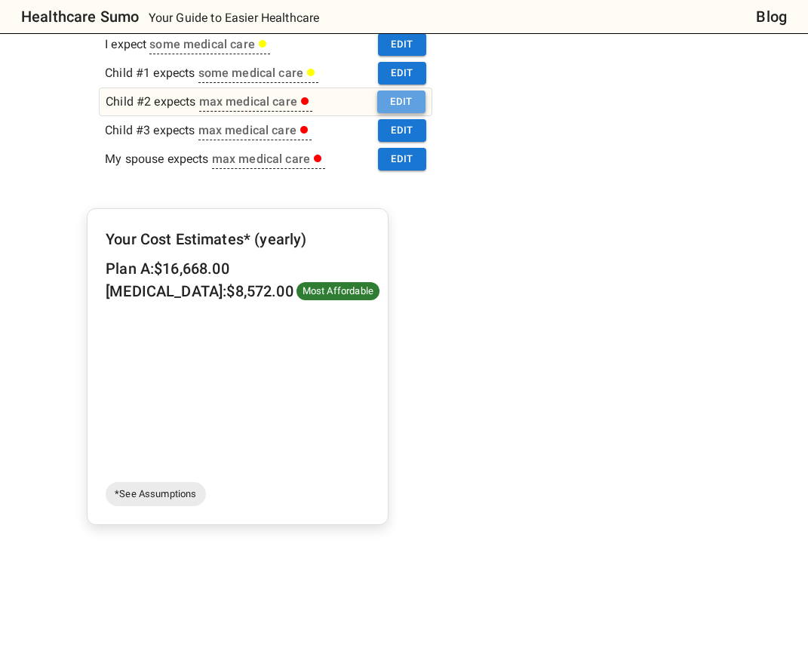
click at [407, 102] on button "Edit" at bounding box center [401, 101] width 48 height 23
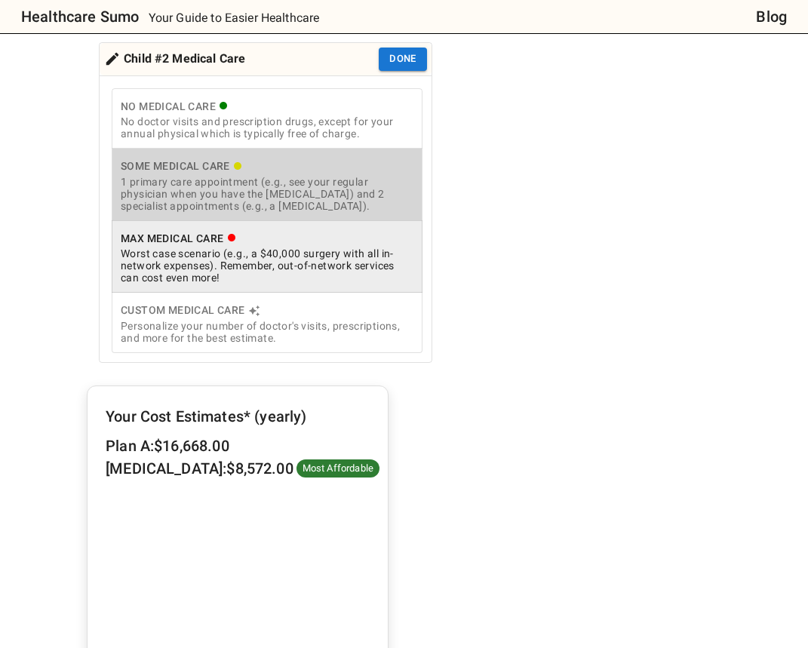
click at [325, 179] on div "1 primary care appointment (e.g., see your regular physician when you have the …" at bounding box center [267, 194] width 293 height 36
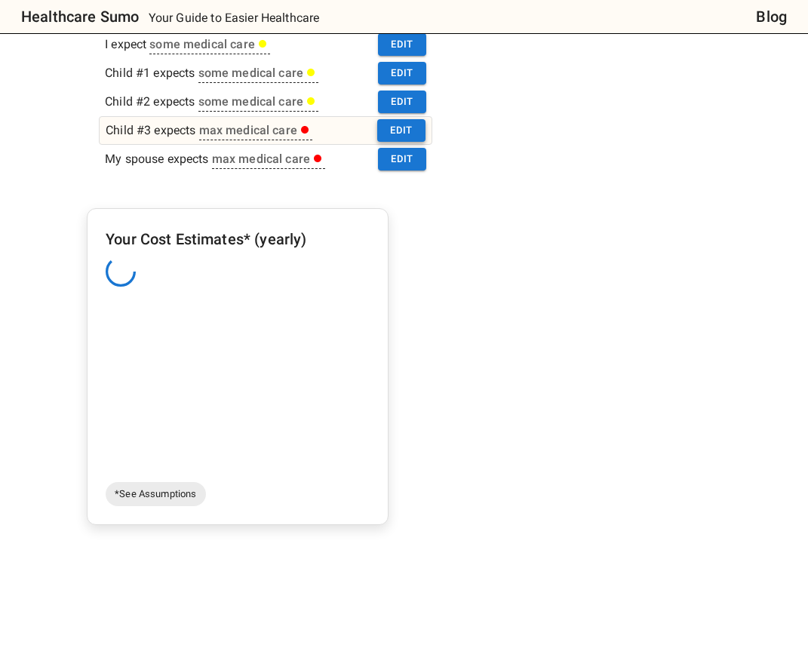
click at [400, 130] on button "Edit" at bounding box center [401, 130] width 48 height 23
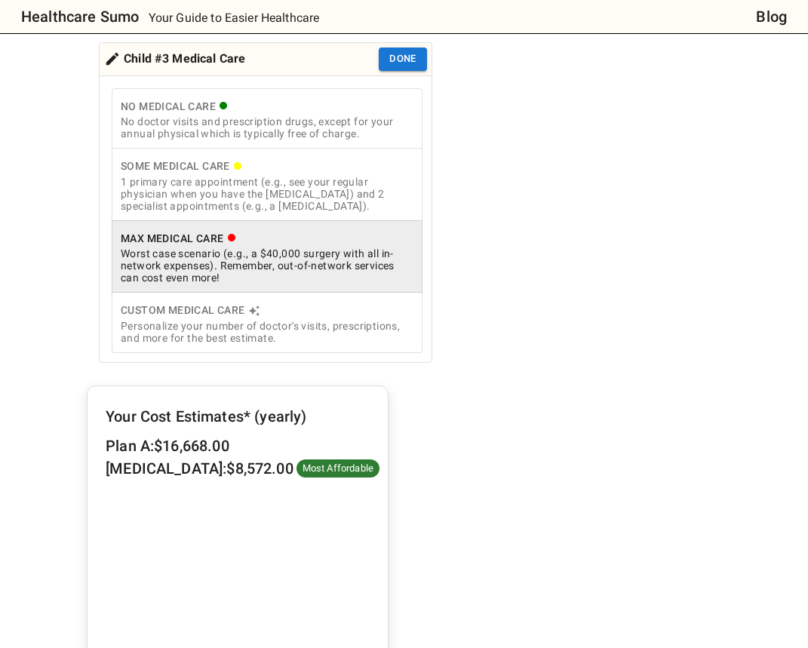
click at [311, 186] on div "1 primary care appointment (e.g., see your regular physician when you have the …" at bounding box center [267, 194] width 293 height 36
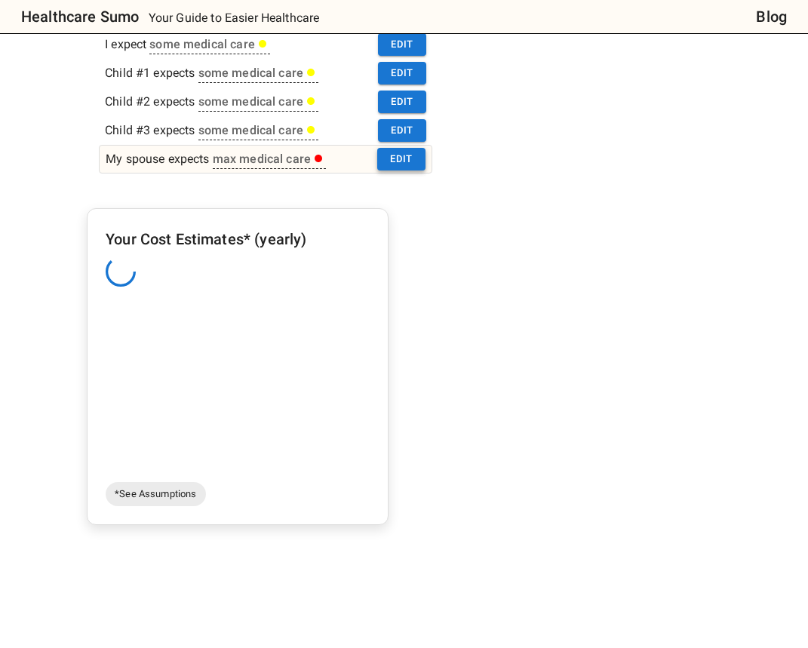
click at [390, 158] on button "Edit" at bounding box center [401, 159] width 48 height 23
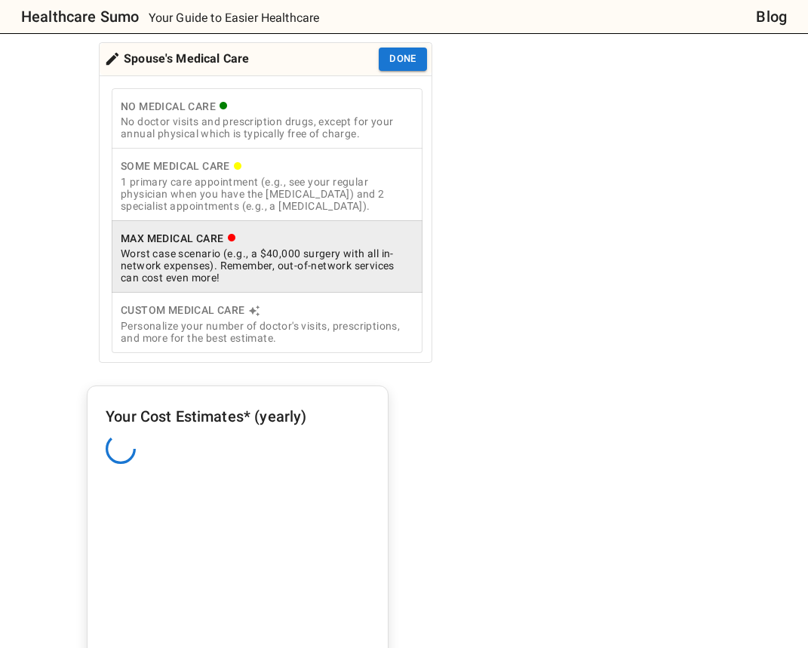
click at [269, 311] on div "Custom Medical Care" at bounding box center [267, 310] width 293 height 19
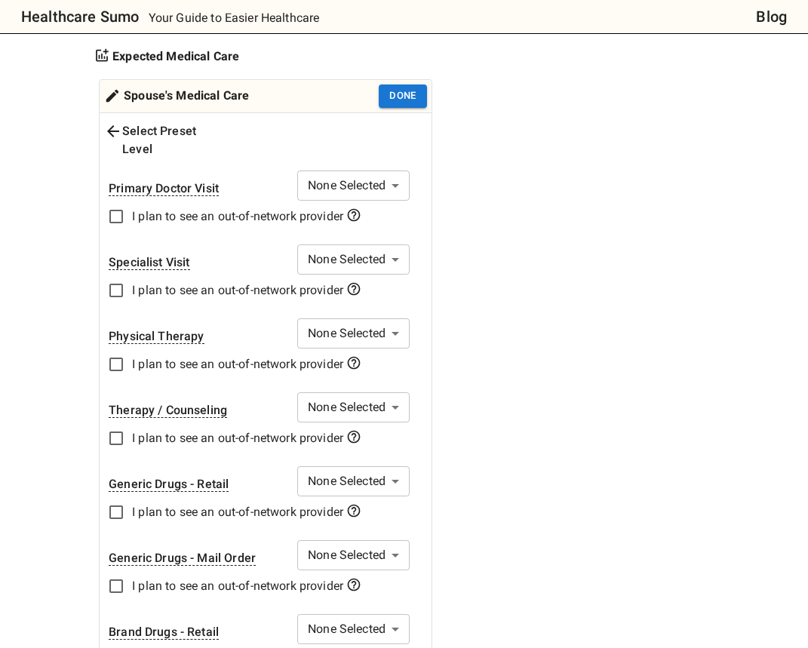
scroll to position [430, 0]
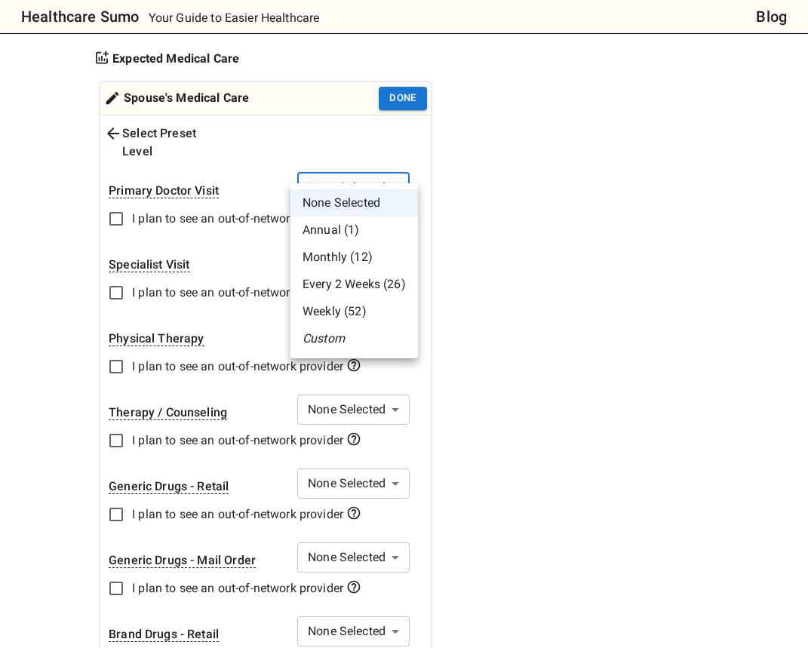
click at [367, 232] on li "Annual (1)" at bounding box center [353, 229] width 127 height 27
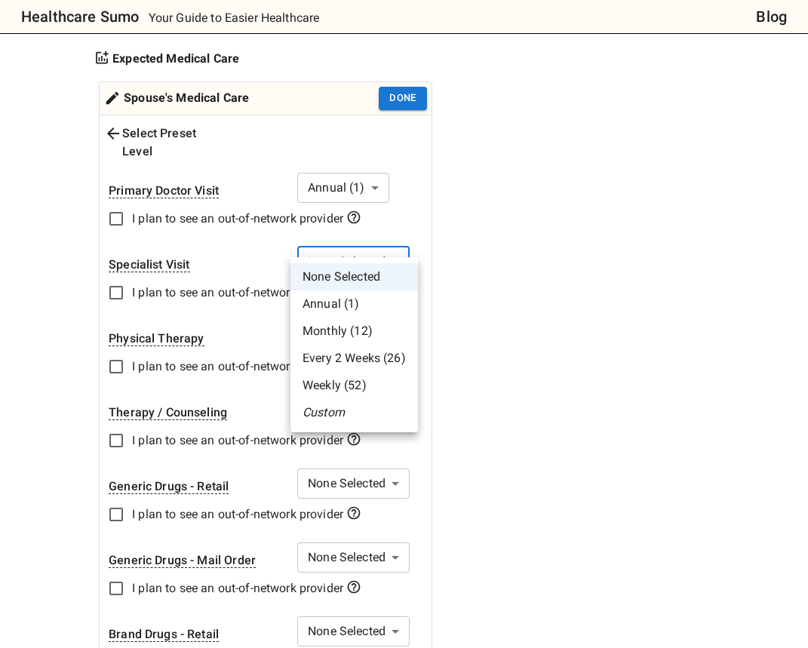
click at [376, 164] on div at bounding box center [404, 324] width 808 height 648
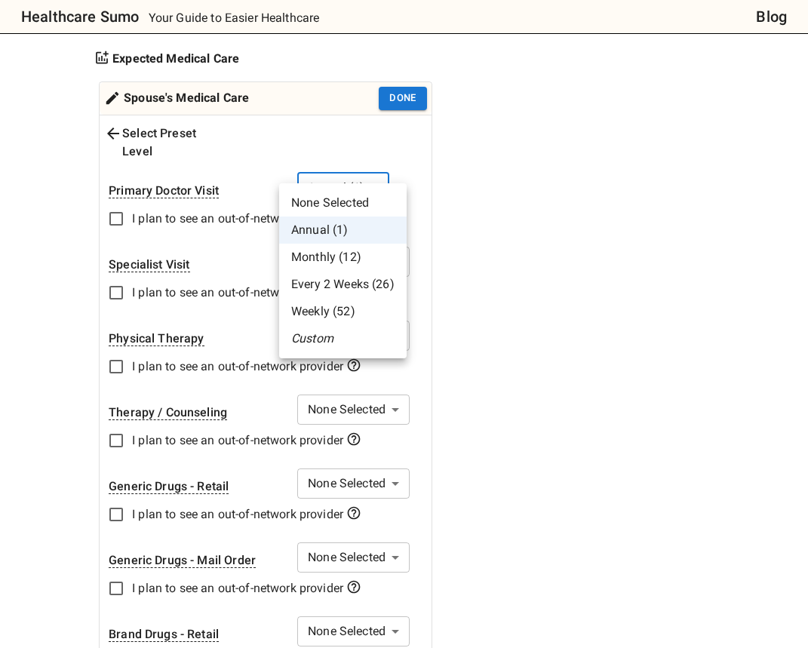
click at [348, 344] on li "Custom" at bounding box center [342, 338] width 127 height 27
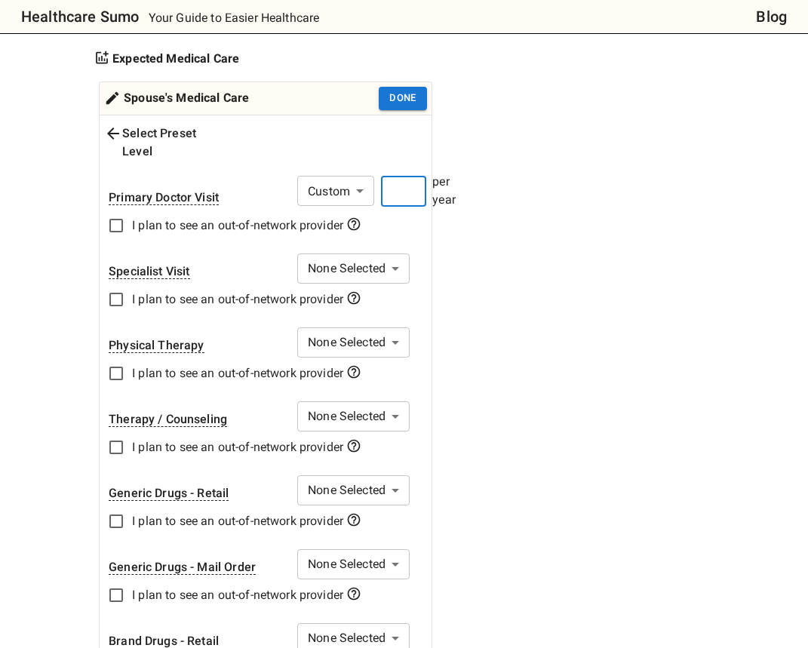
click at [406, 176] on input "number" at bounding box center [403, 191] width 45 height 30
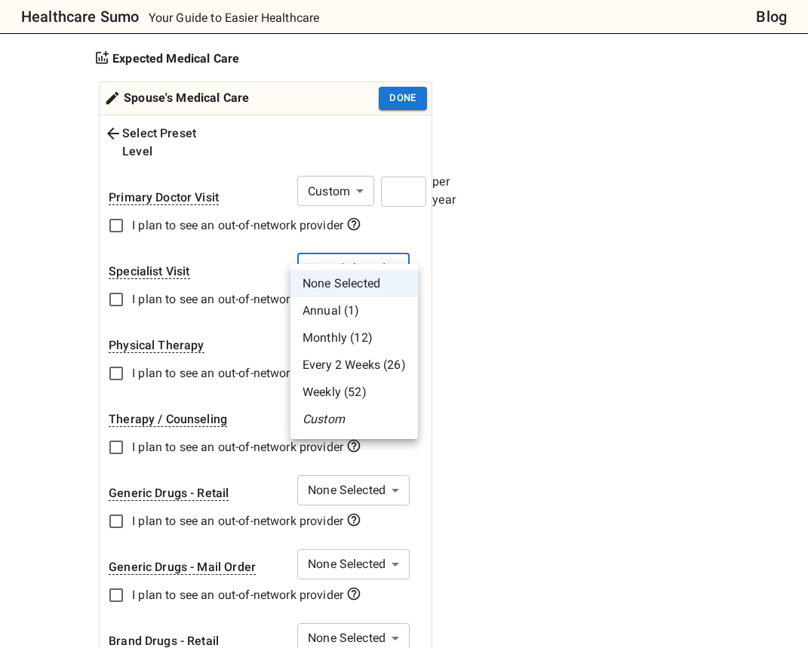
click at [338, 420] on li "Custom" at bounding box center [353, 419] width 127 height 27
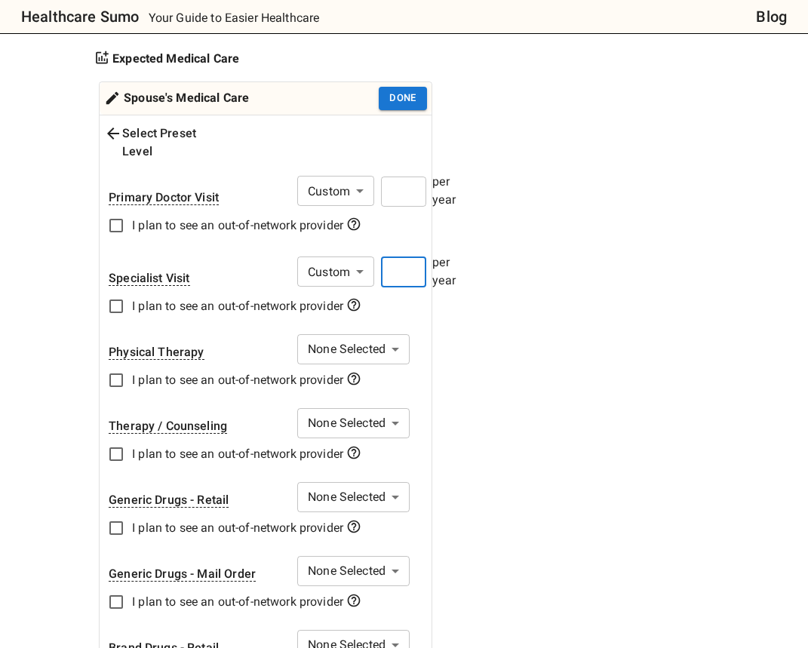
click at [407, 257] on input "number" at bounding box center [403, 272] width 45 height 30
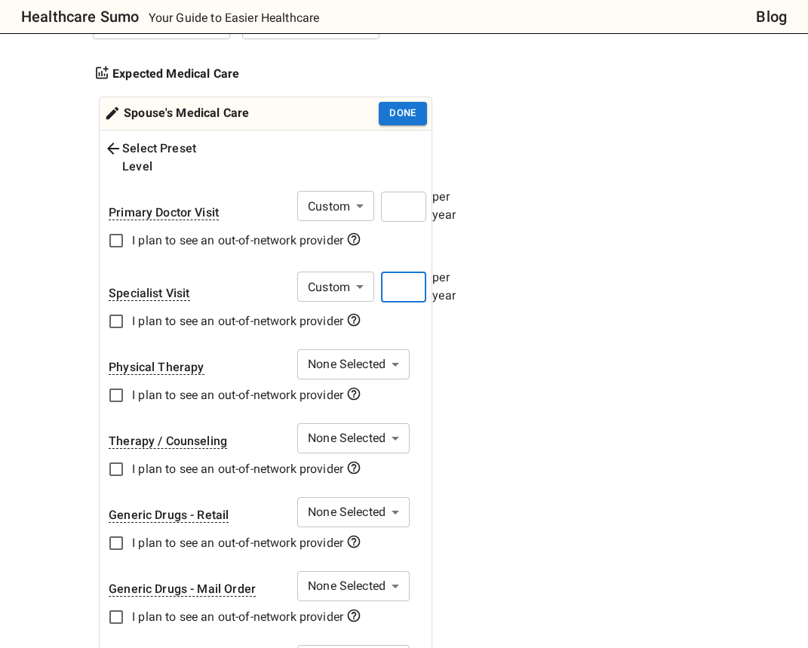
scroll to position [412, 0]
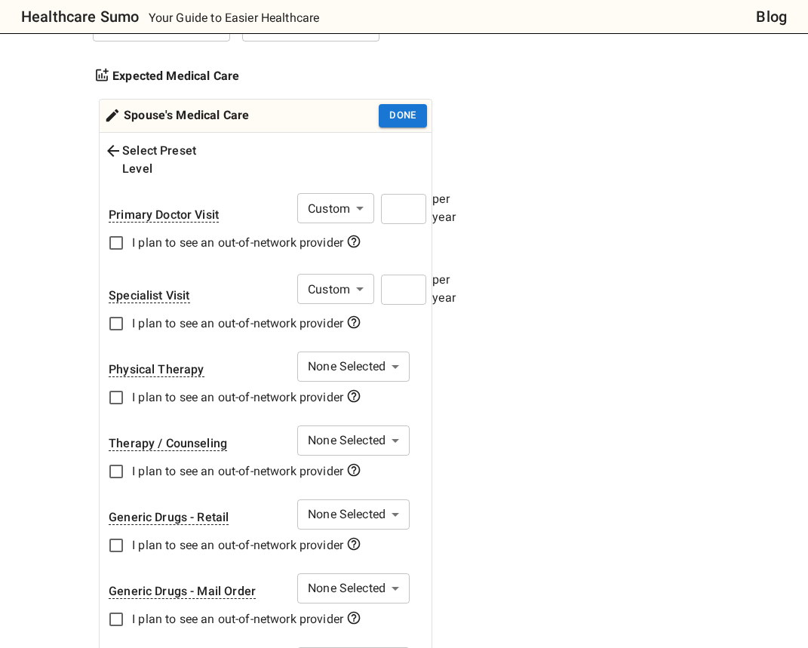
click at [470, 351] on div "1. Add insurance plans to compare Edit plans 2. How much healthcare do you thin…" at bounding box center [341, 561] width 497 height 1498
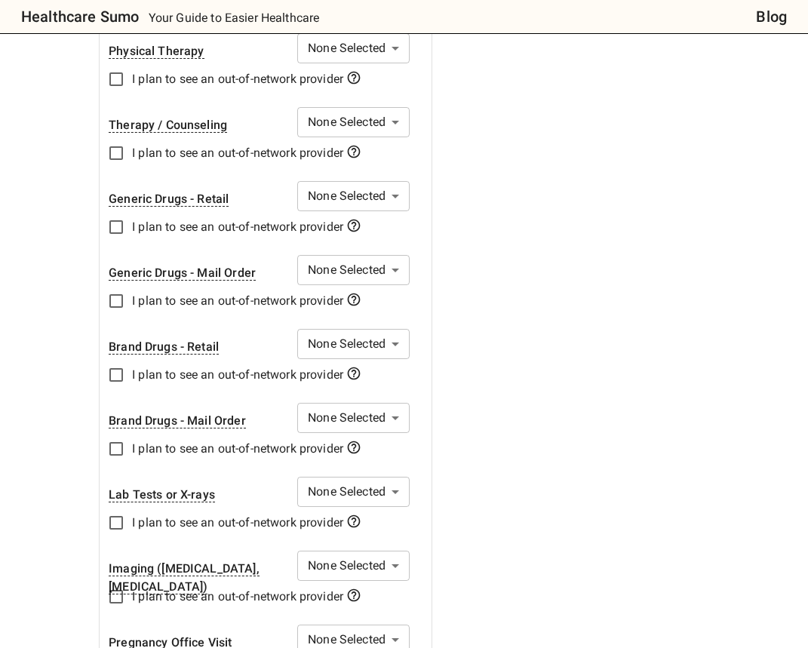
scroll to position [741, 0]
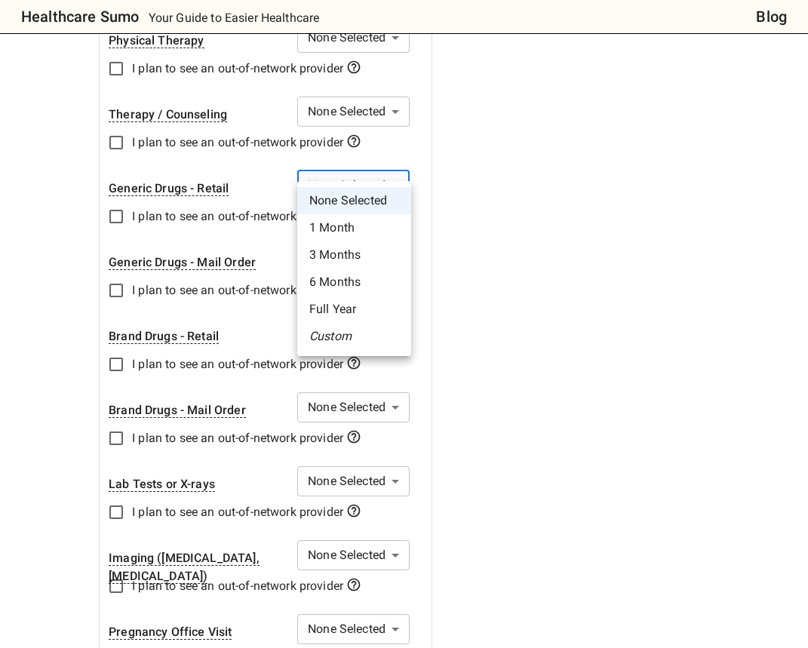
click at [467, 274] on div at bounding box center [404, 324] width 808 height 648
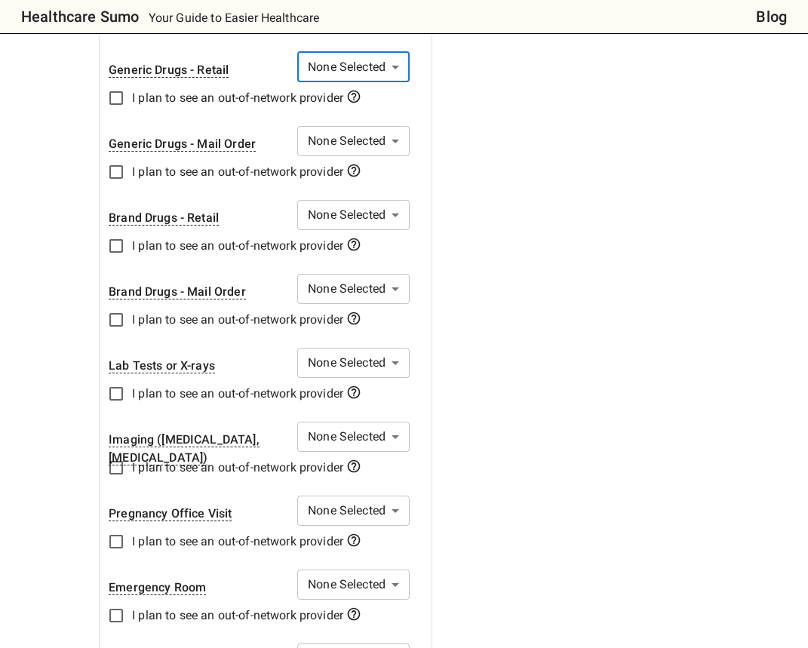
scroll to position [878, 0]
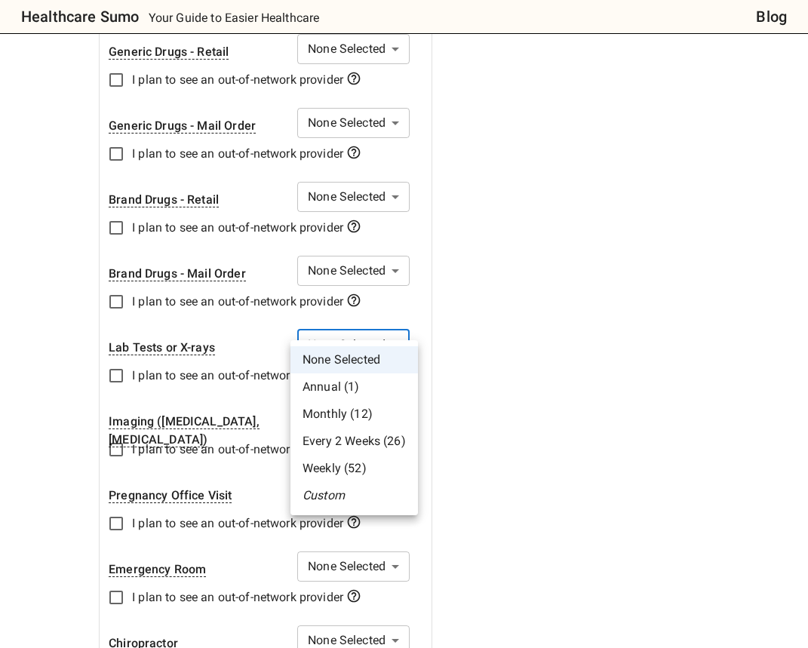
click at [497, 448] on div at bounding box center [404, 324] width 808 height 648
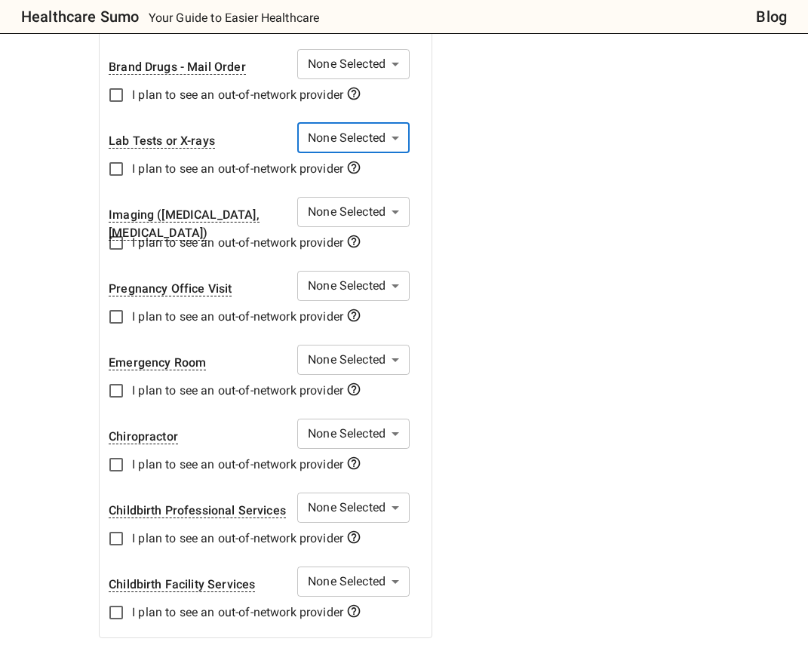
scroll to position [1082, 0]
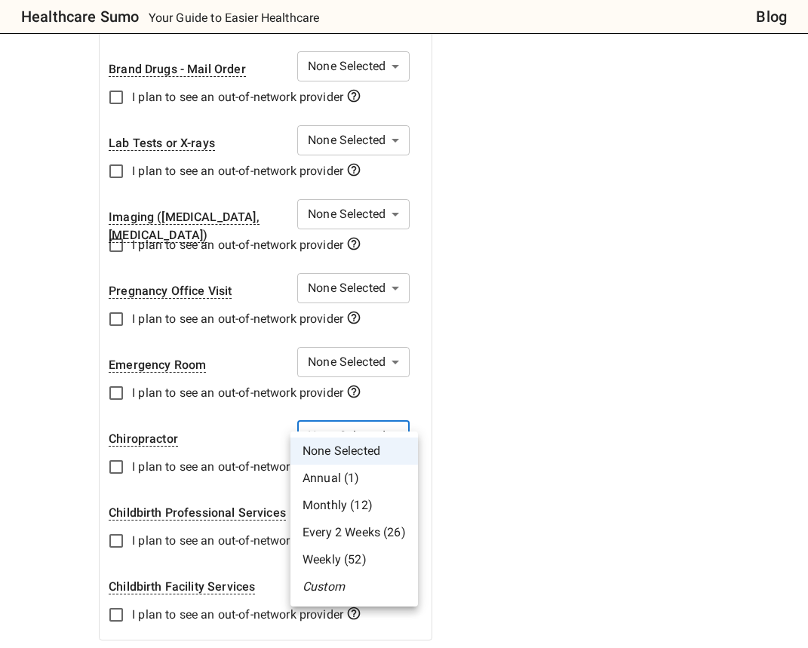
click at [384, 527] on li "Every 2 Weeks (26)" at bounding box center [353, 532] width 127 height 27
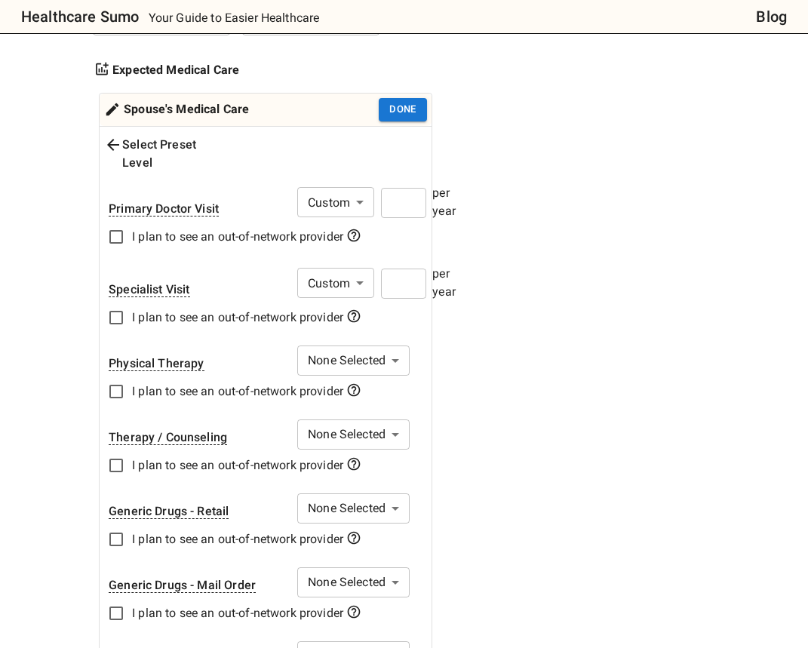
scroll to position [409, 0]
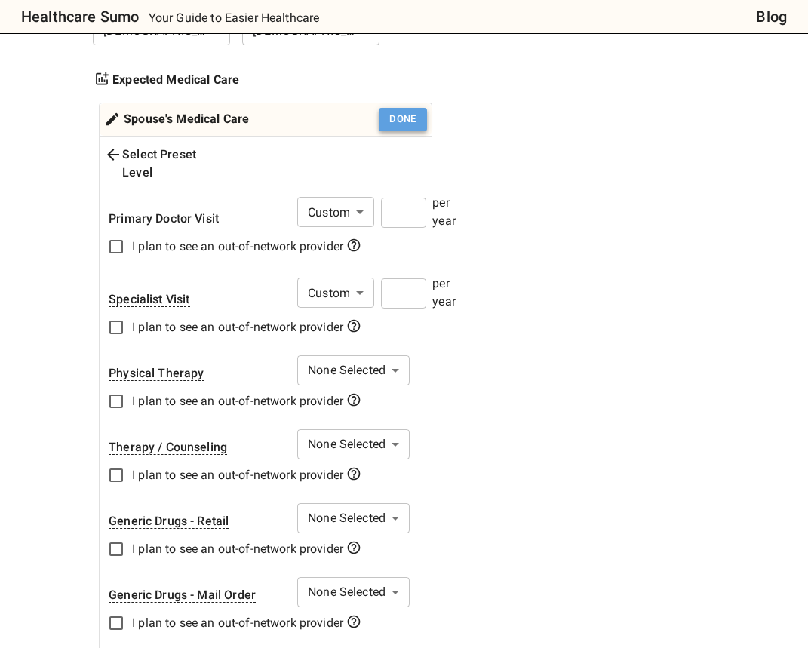
click at [411, 121] on button "Done" at bounding box center [403, 119] width 48 height 23
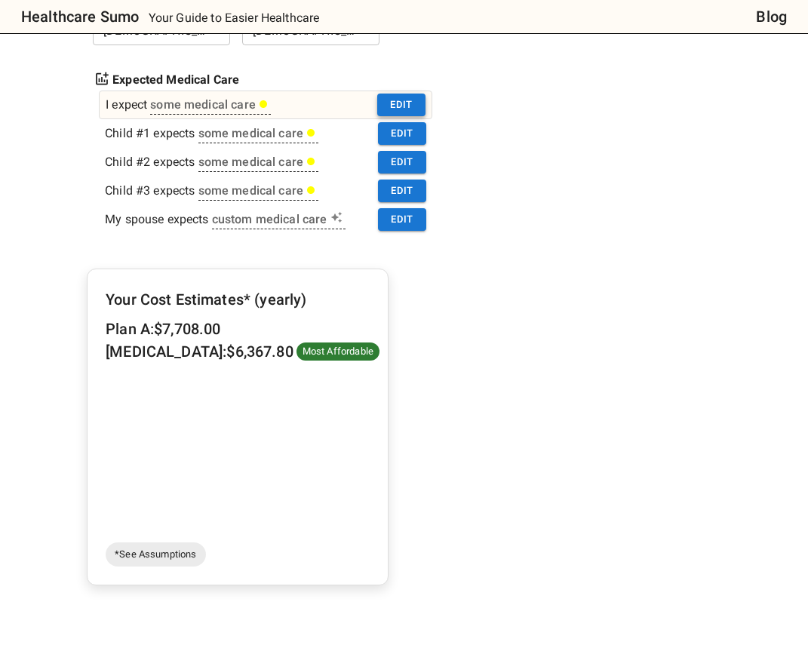
click at [412, 100] on button "Edit" at bounding box center [401, 105] width 48 height 23
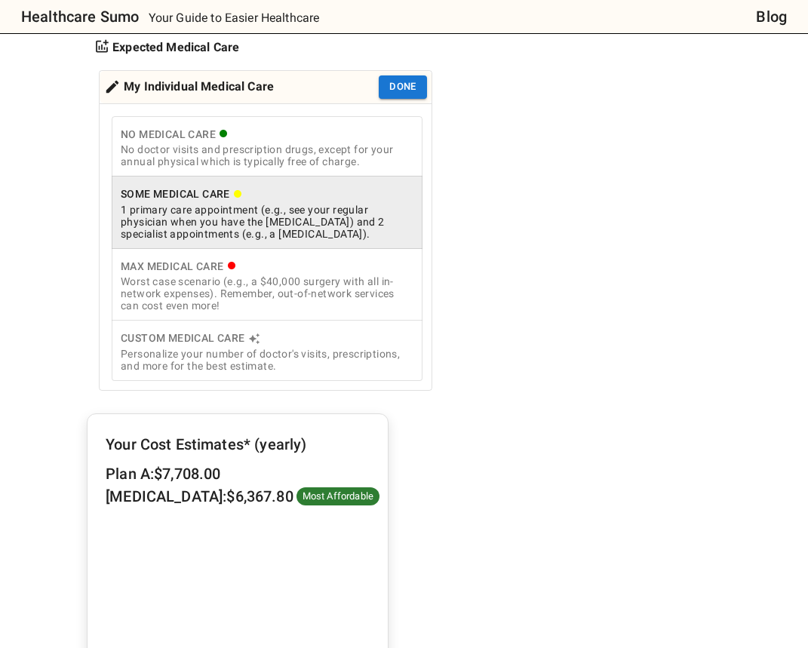
scroll to position [434, 0]
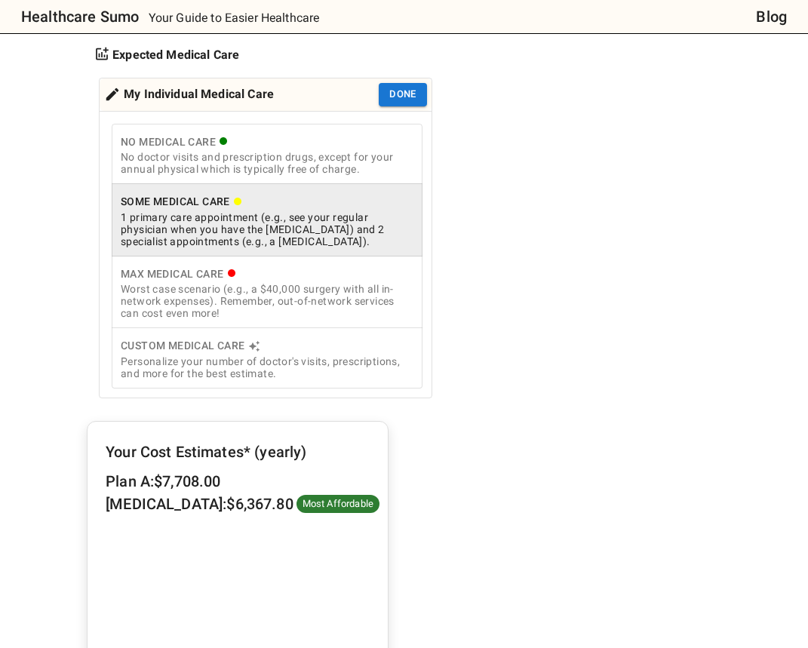
click at [296, 355] on div "Personalize your number of doctor's visits, prescriptions, and more for the bes…" at bounding box center [267, 367] width 293 height 24
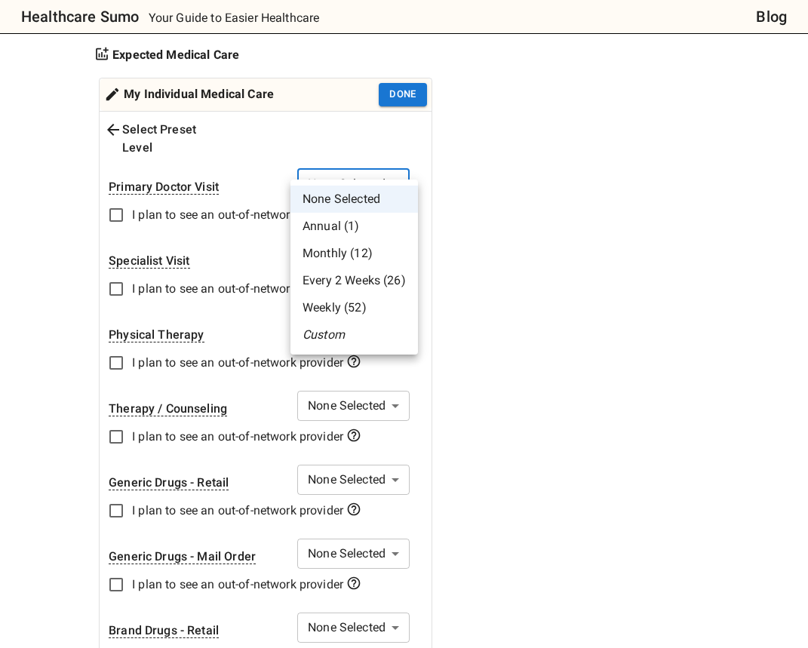
click at [374, 223] on li "Annual (1)" at bounding box center [353, 226] width 127 height 27
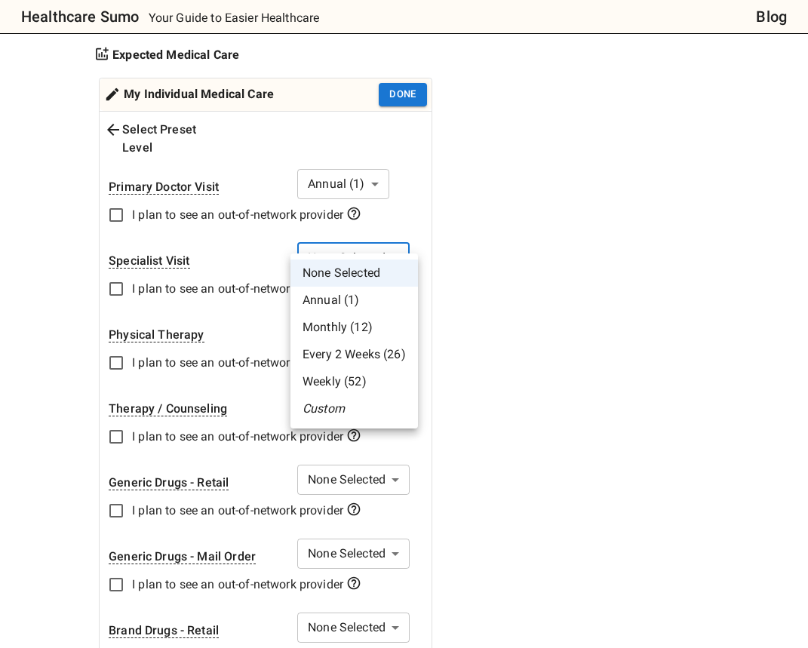
click at [379, 409] on li "Custom" at bounding box center [353, 408] width 127 height 27
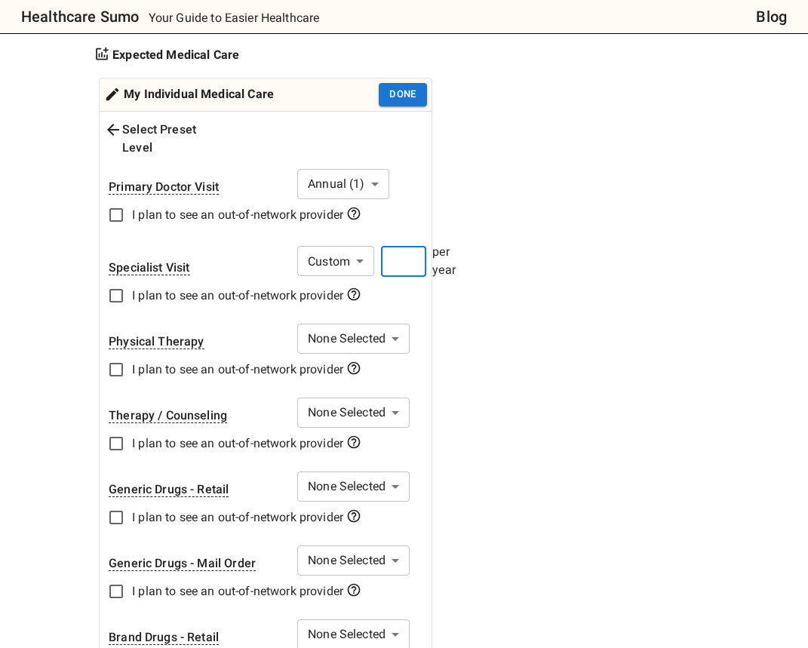
click at [419, 247] on input "number" at bounding box center [403, 262] width 45 height 30
click at [457, 342] on div "1. Add insurance plans to compare Edit plans 2. How much healthcare do you thin…" at bounding box center [341, 536] width 497 height 1491
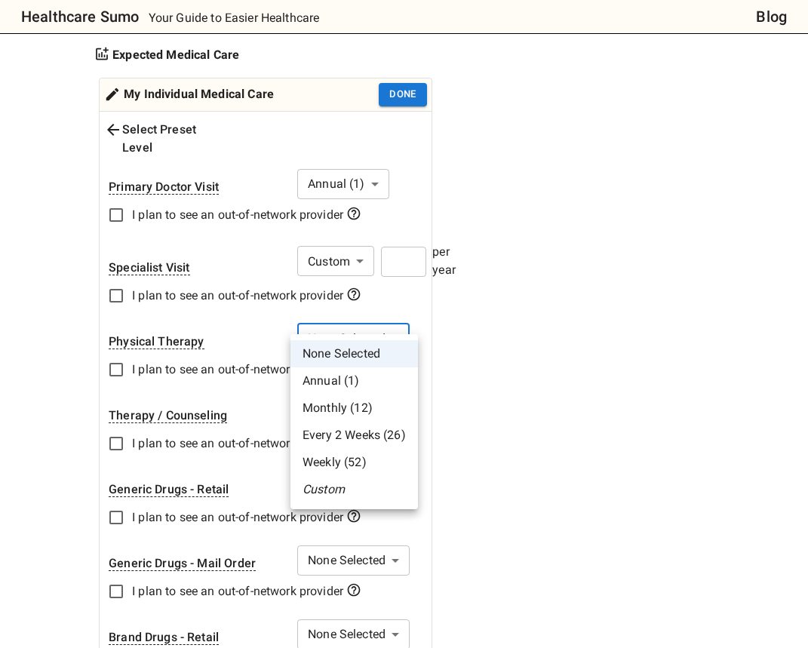
click at [366, 491] on li "Custom" at bounding box center [353, 489] width 127 height 27
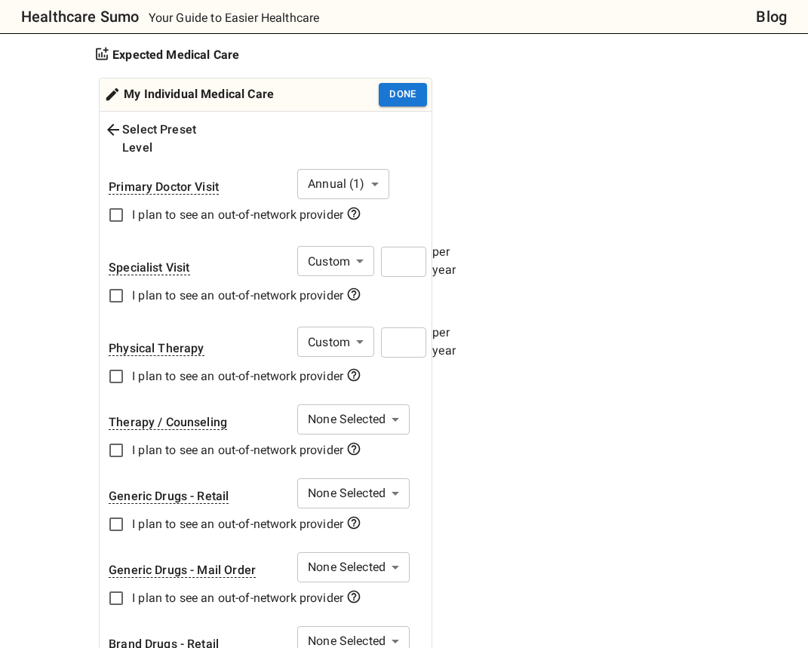
click at [406, 327] on input "number" at bounding box center [403, 342] width 45 height 30
click at [449, 391] on div "1. Add insurance plans to compare Edit plans 2. How much healthcare do you thin…" at bounding box center [341, 540] width 497 height 1498
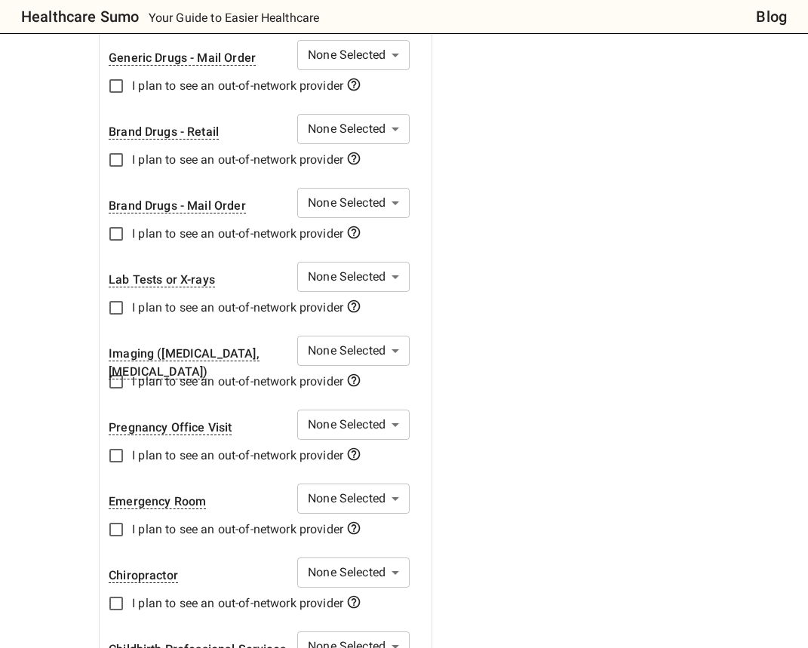
scroll to position [957, 0]
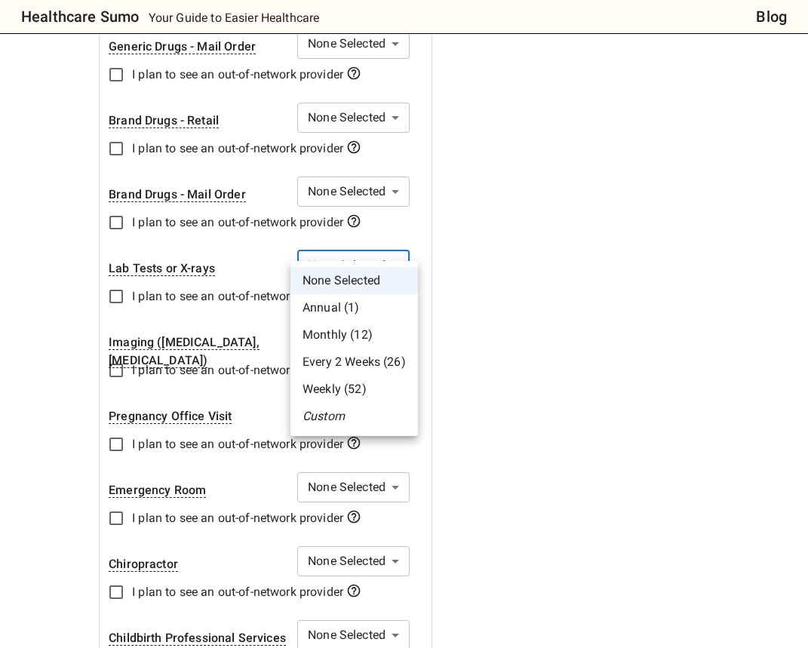
click at [375, 422] on li "Custom" at bounding box center [353, 416] width 127 height 27
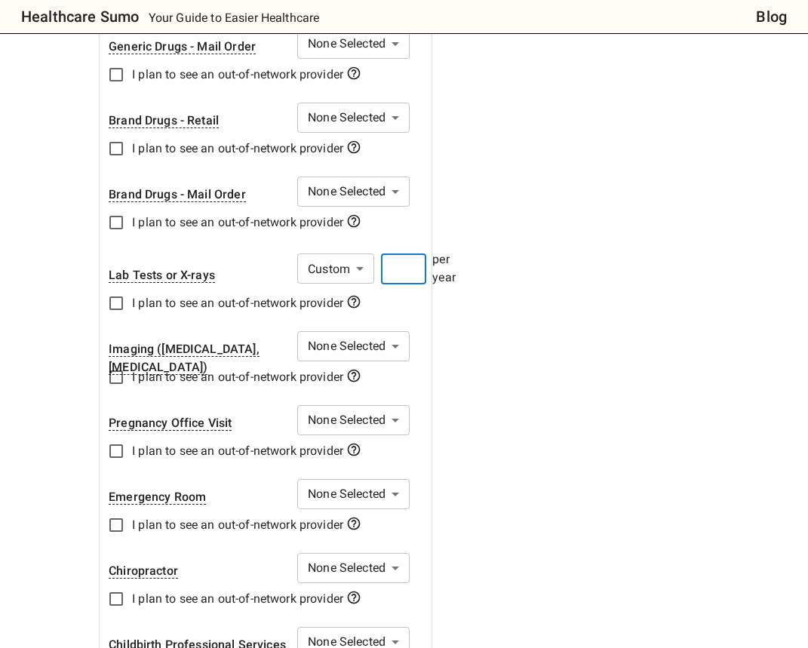
click at [413, 255] on input "number" at bounding box center [403, 269] width 45 height 30
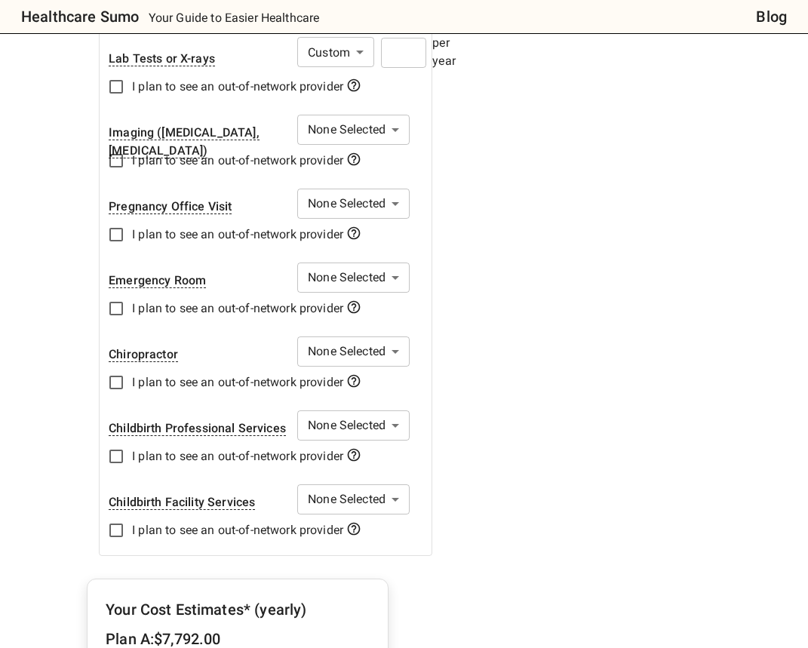
scroll to position [1176, 0]
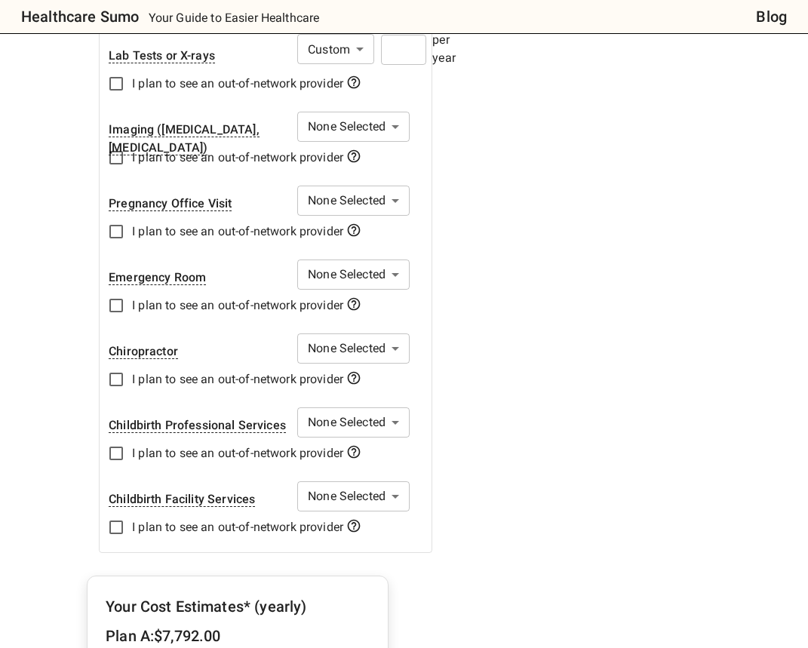
click at [397, 333] on body "Healthcare Sumo Your Guide to Easier Healthcare Blog Health Insurance Calculato…" at bounding box center [404, 642] width 808 height 3636
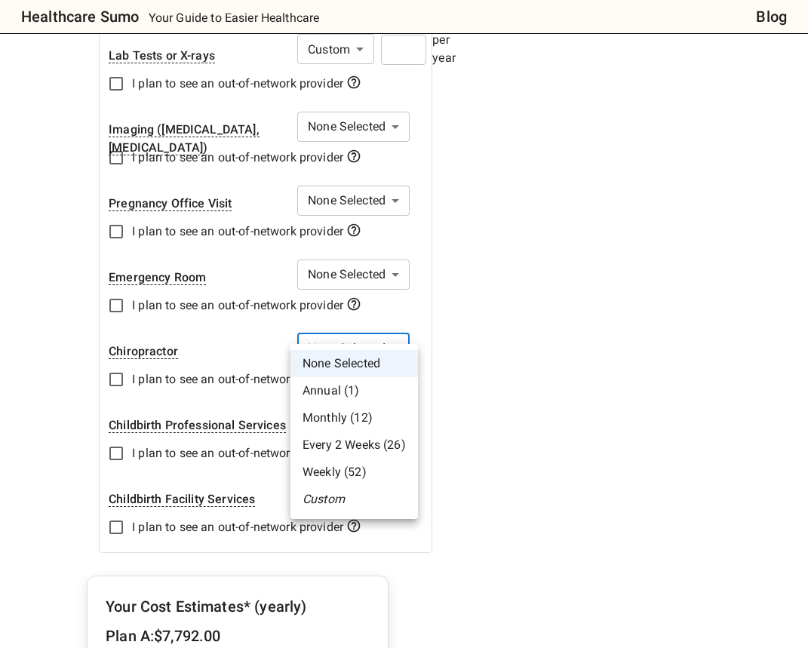
click at [389, 502] on li "Custom" at bounding box center [353, 499] width 127 height 27
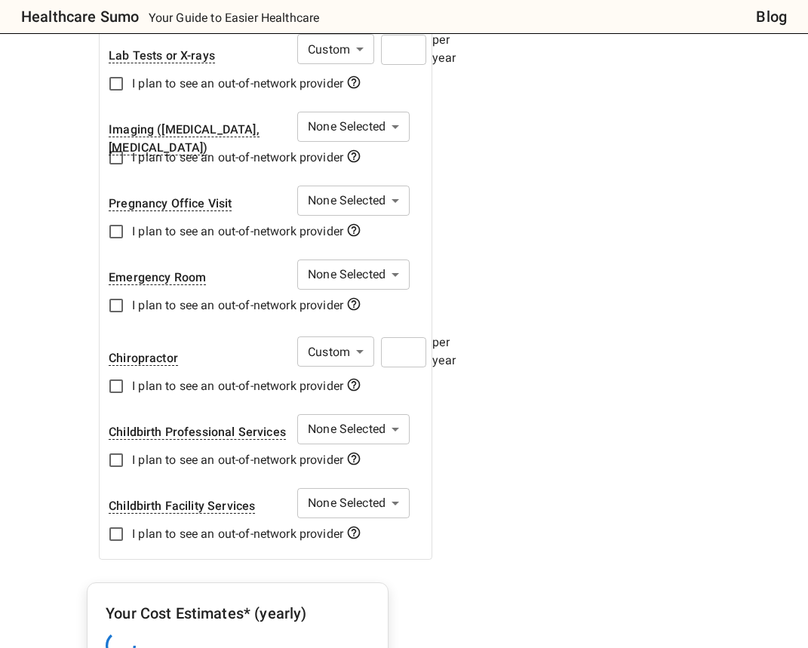
click at [412, 337] on input "number" at bounding box center [403, 352] width 45 height 30
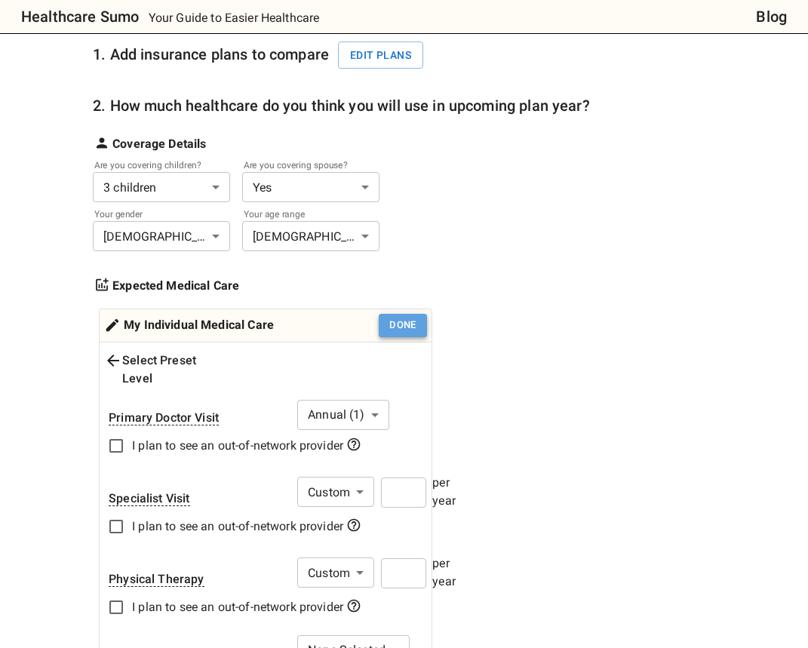
click at [388, 316] on button "Done" at bounding box center [403, 325] width 48 height 23
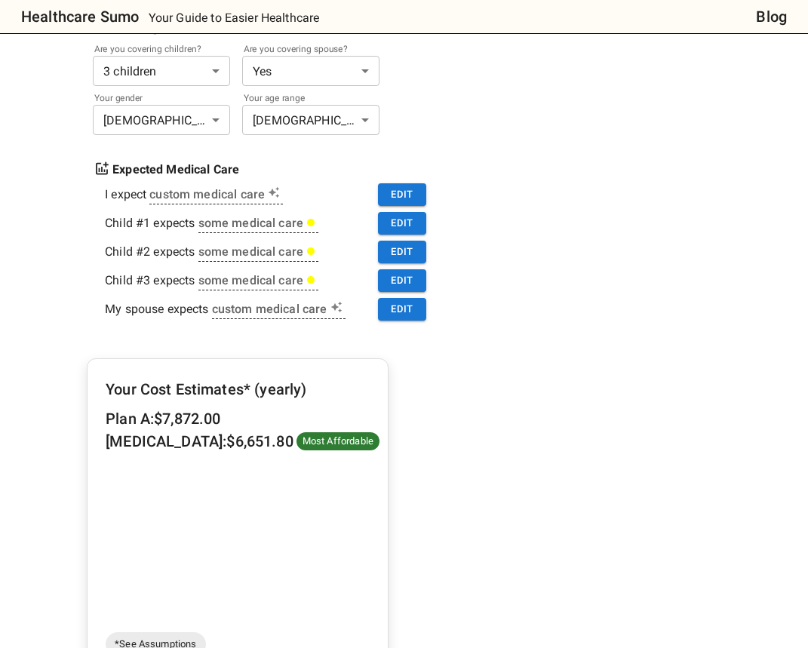
scroll to position [318, 0]
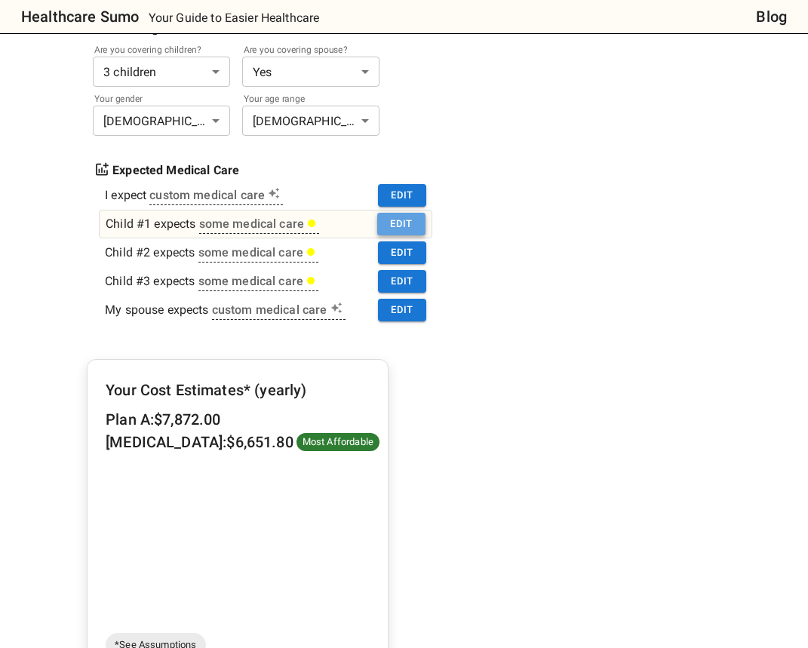
click at [417, 225] on button "Edit" at bounding box center [401, 224] width 48 height 23
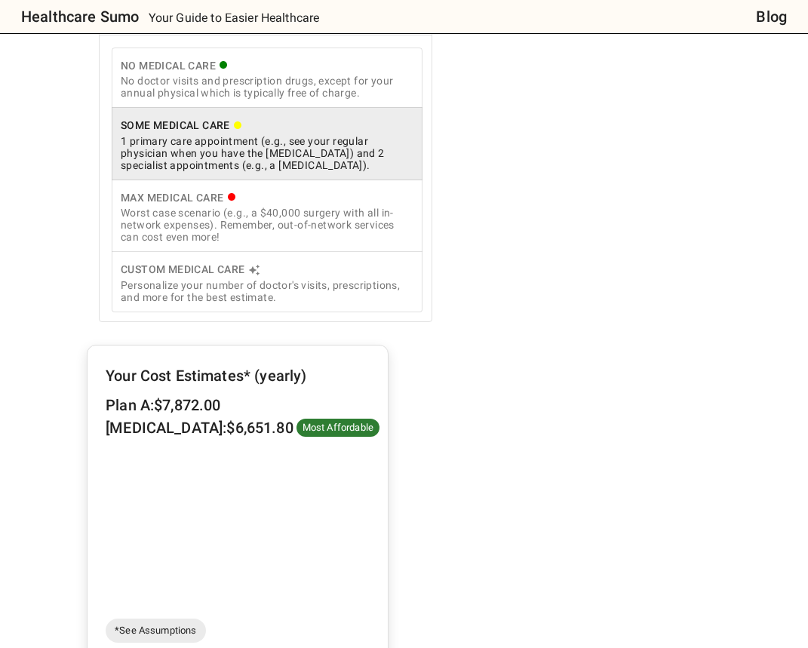
scroll to position [512, 0]
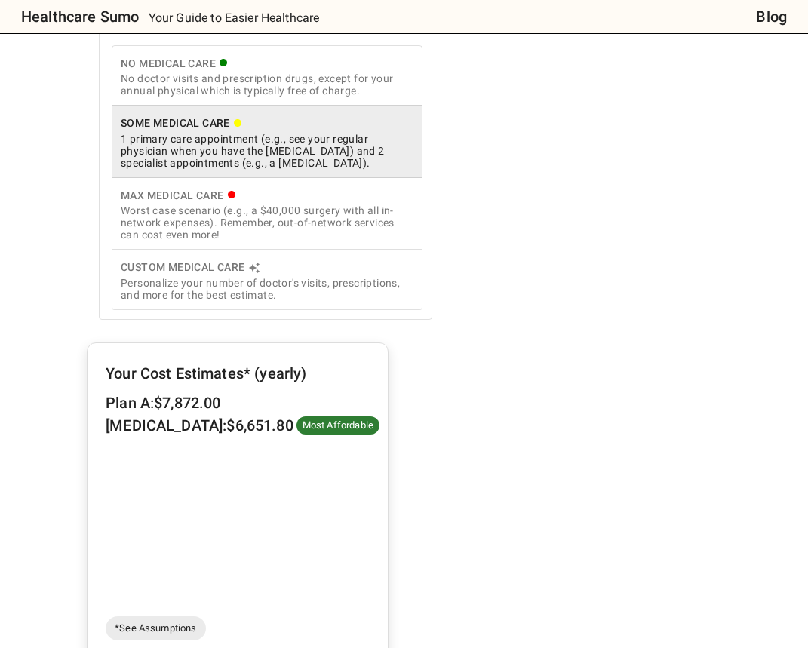
click at [349, 262] on div "Custom Medical Care" at bounding box center [267, 267] width 293 height 19
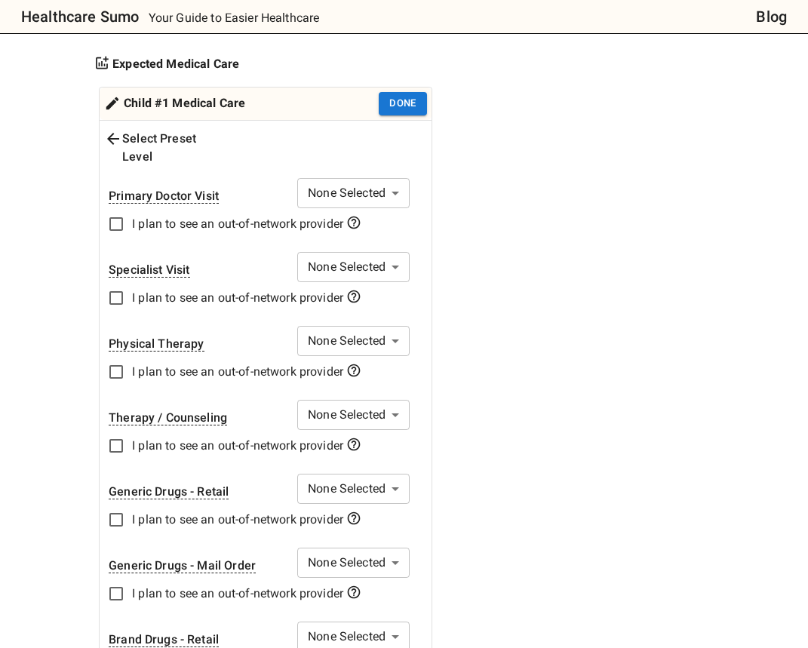
scroll to position [422, 0]
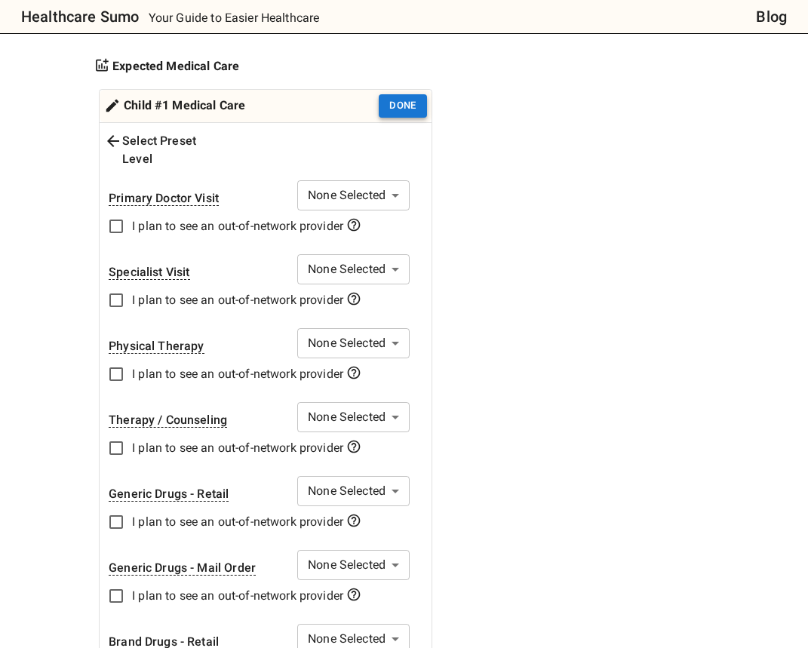
click at [403, 110] on button "Done" at bounding box center [403, 105] width 48 height 23
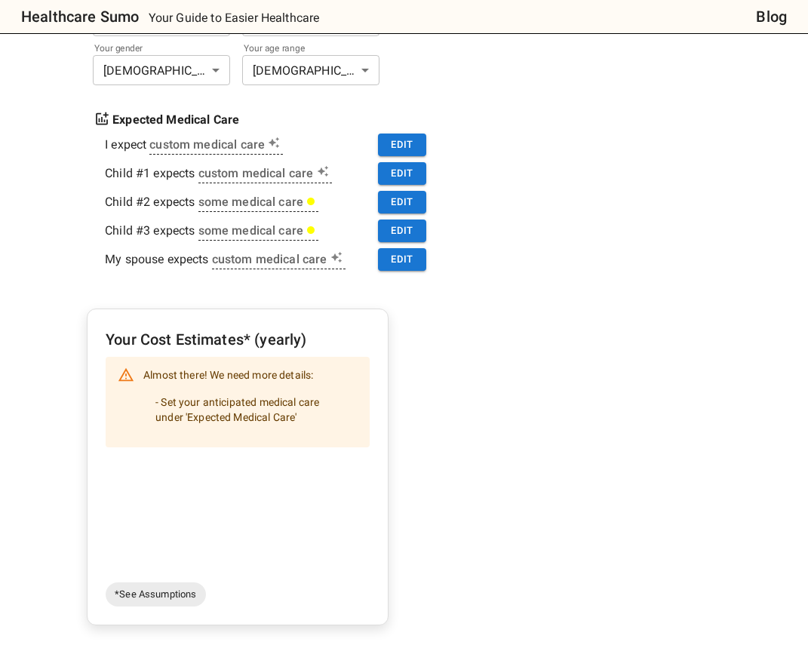
scroll to position [365, 0]
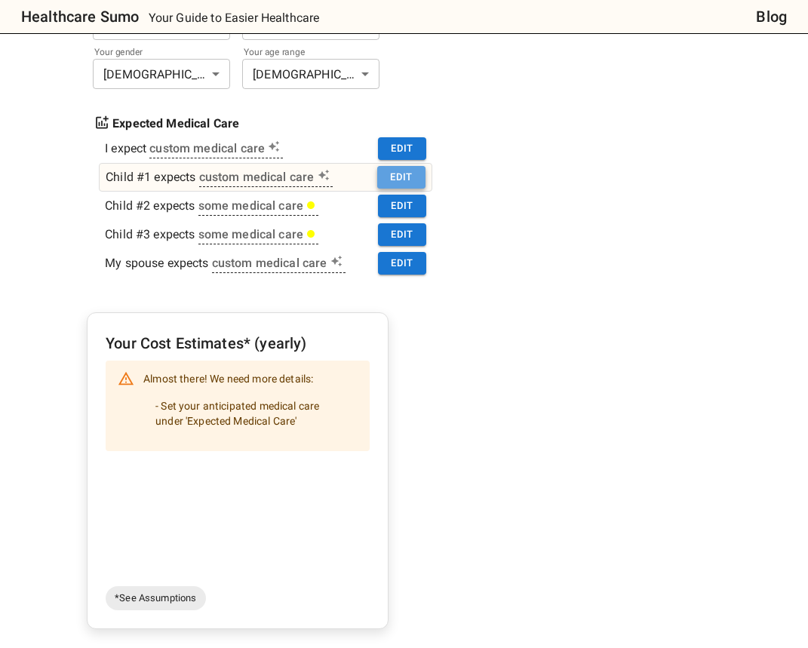
click at [413, 176] on button "Edit" at bounding box center [401, 177] width 48 height 23
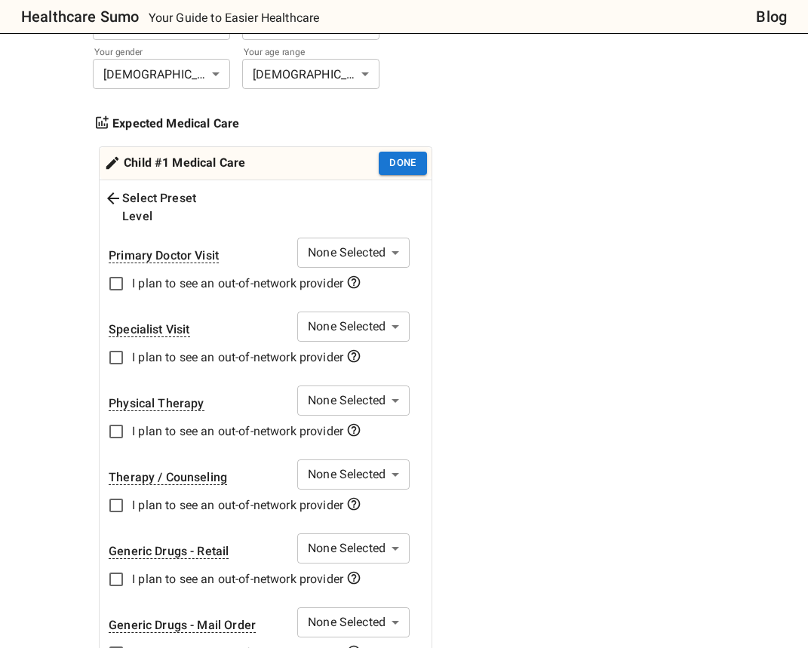
click at [198, 195] on div "Select Preset Level" at bounding box center [166, 207] width 124 height 36
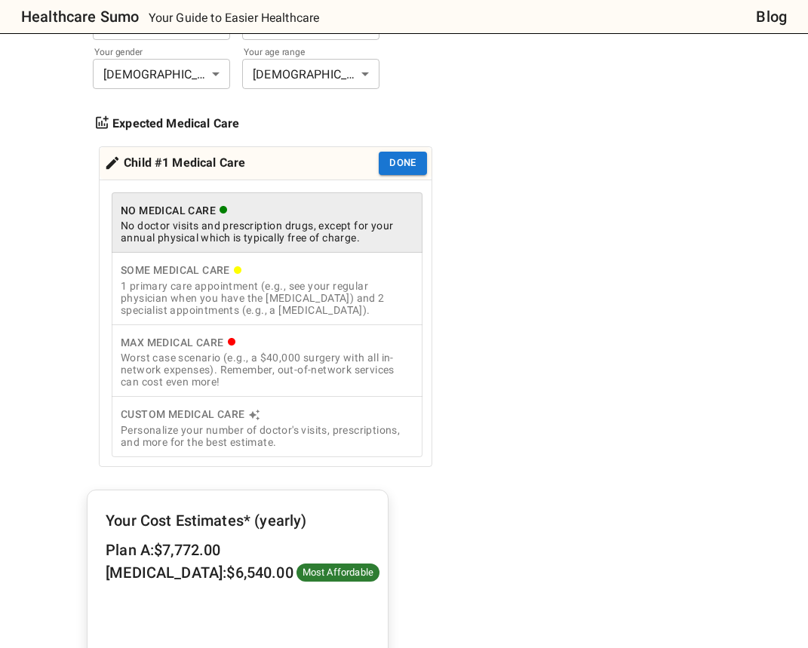
click at [298, 281] on div "1 primary care appointment (e.g., see your regular physician when you have the …" at bounding box center [267, 298] width 293 height 36
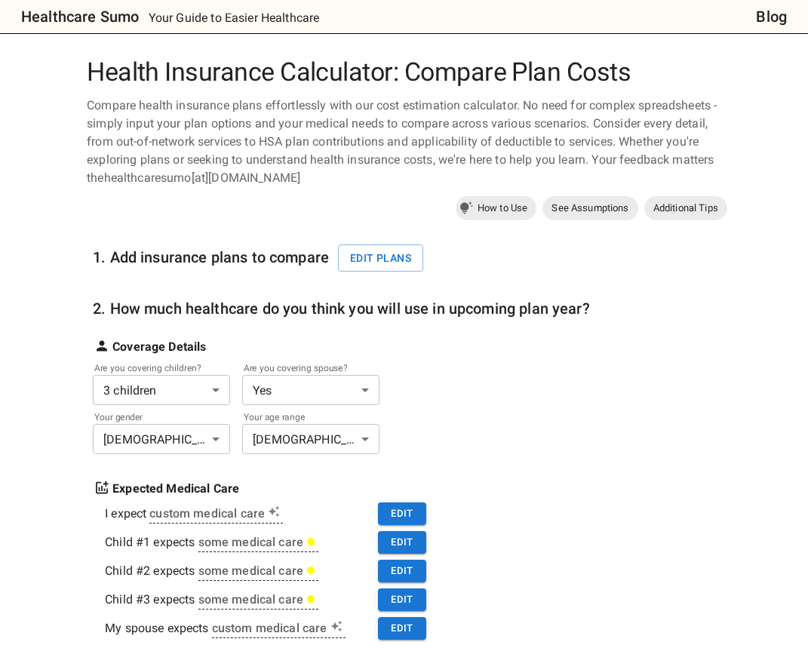
scroll to position [0, 0]
click at [404, 247] on button "Edit plans" at bounding box center [380, 258] width 85 height 28
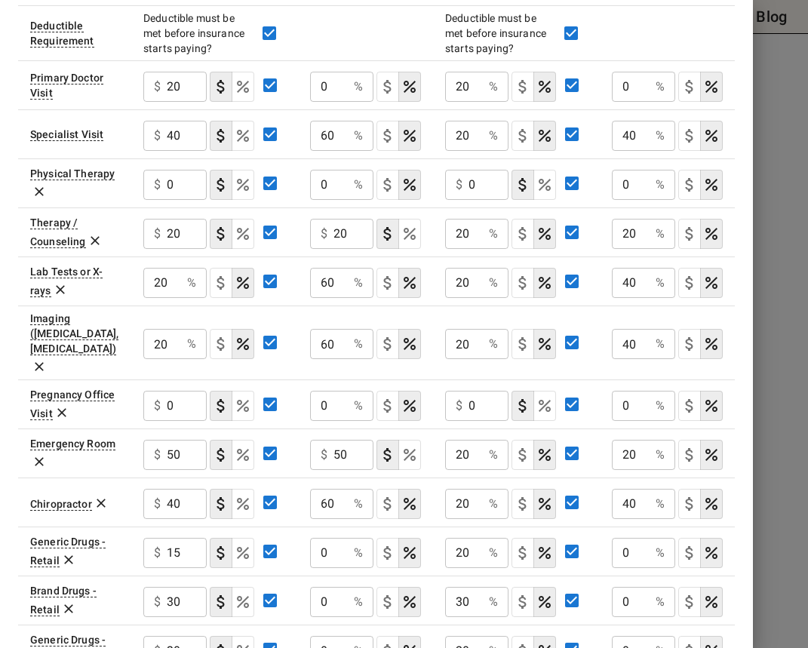
scroll to position [595, 0]
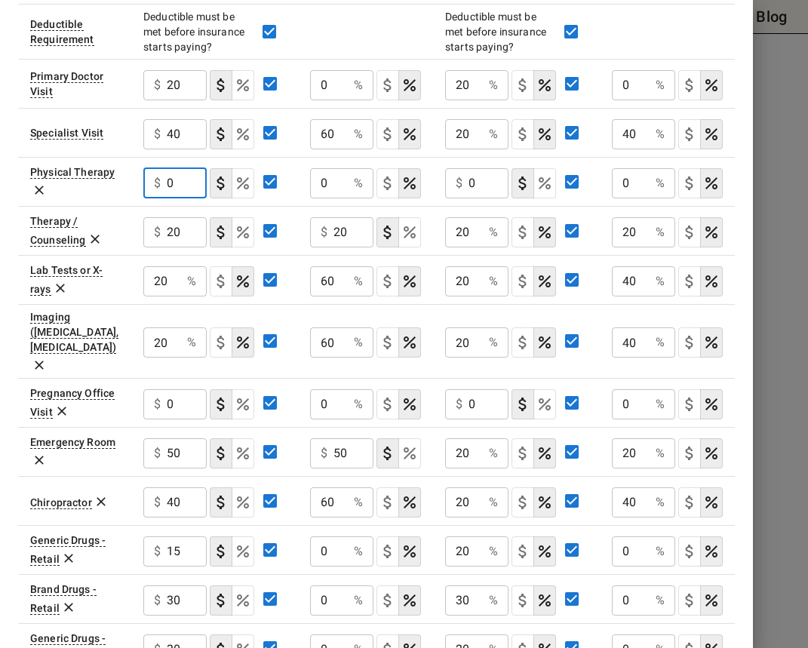
click at [168, 181] on input "0" at bounding box center [187, 183] width 40 height 30
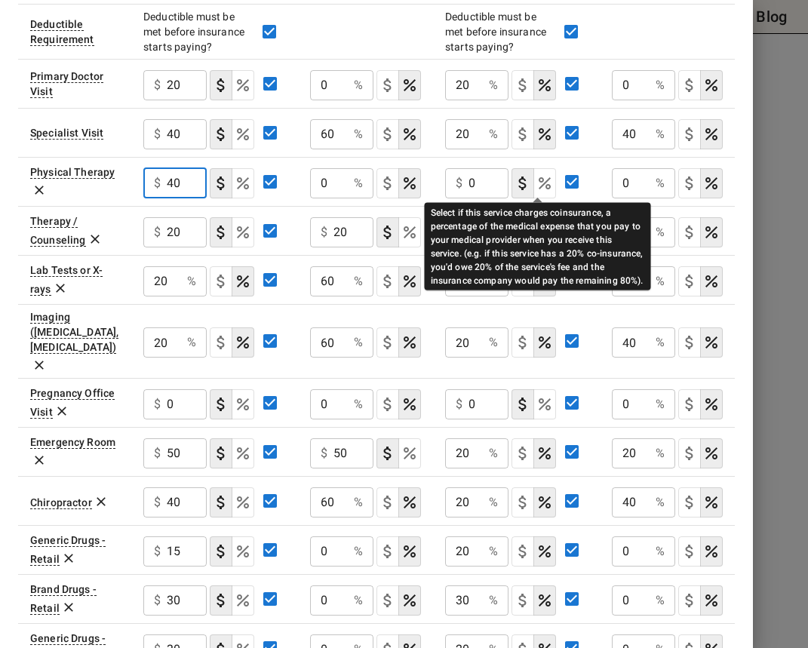
type input "40"
click at [543, 182] on icon "Select if this service charges coinsurance, a percentage of the medical expense…" at bounding box center [544, 183] width 18 height 18
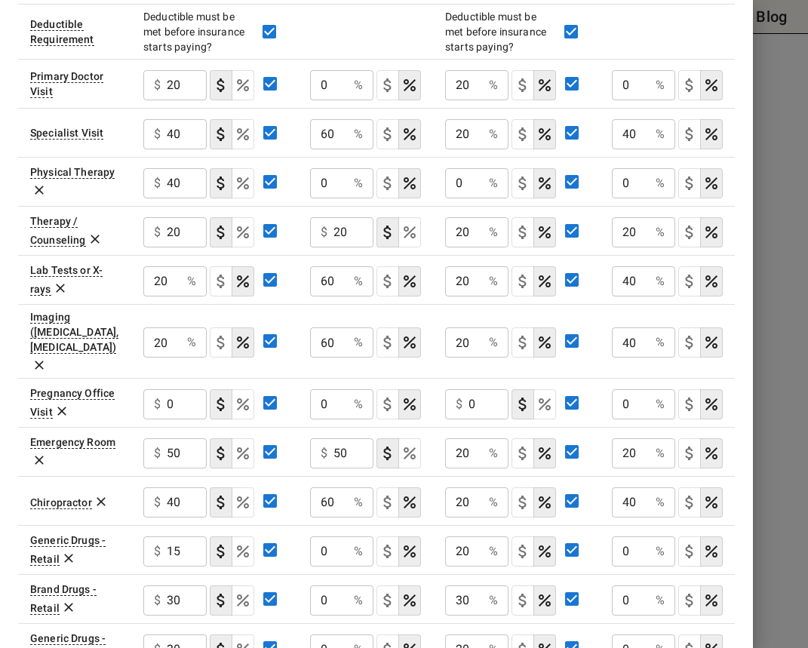
click at [453, 183] on input "0" at bounding box center [464, 183] width 38 height 30
type input "20"
click at [616, 181] on input "0" at bounding box center [631, 183] width 38 height 30
type input "40"
click at [315, 179] on input "0" at bounding box center [329, 183] width 38 height 30
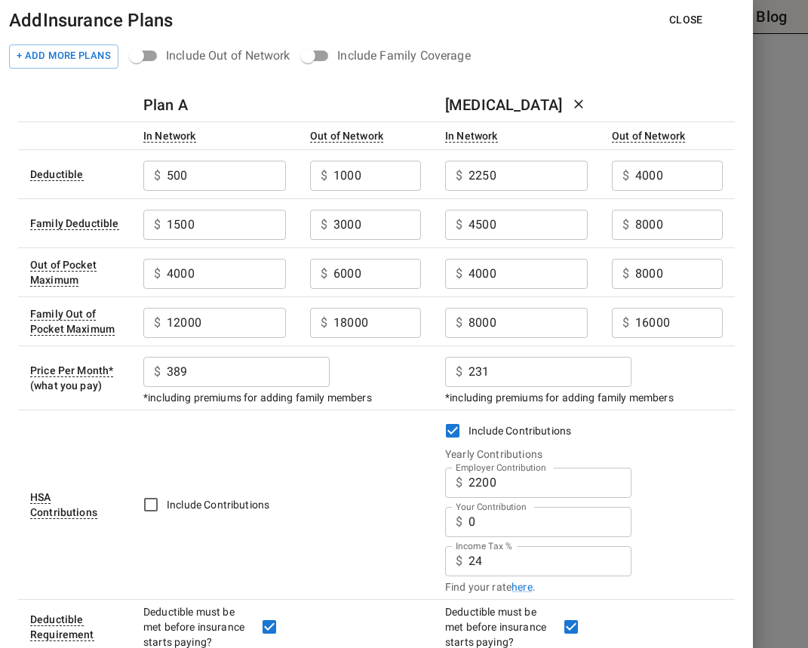
scroll to position [0, 0]
type input "60"
click at [690, 44] on div "+ Add More Plans Include Out of Network Include Family Coverage" at bounding box center [363, 55] width 727 height 29
click at [689, 25] on button "Close" at bounding box center [686, 20] width 58 height 28
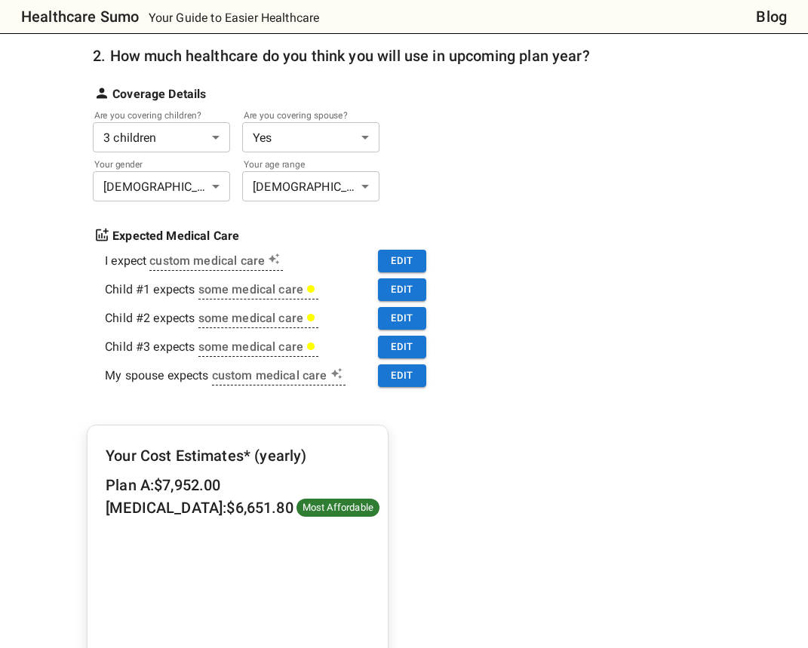
scroll to position [267, 0]
